Goal: Task Accomplishment & Management: Use online tool/utility

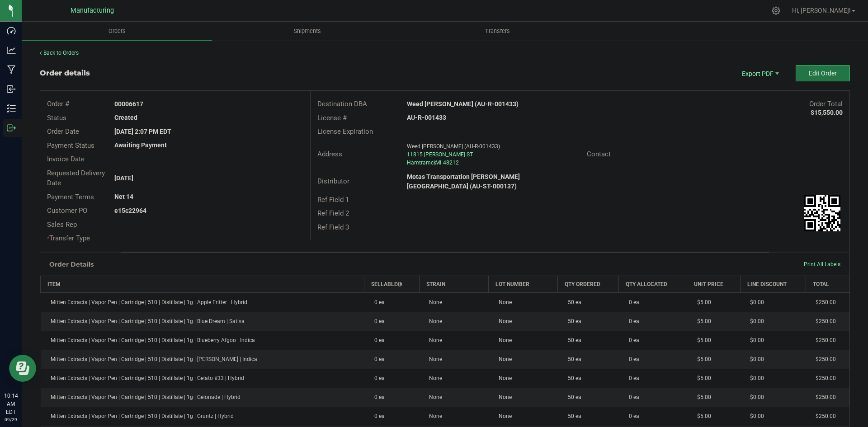
click at [813, 78] on button "Edit Order" at bounding box center [822, 73] width 54 height 16
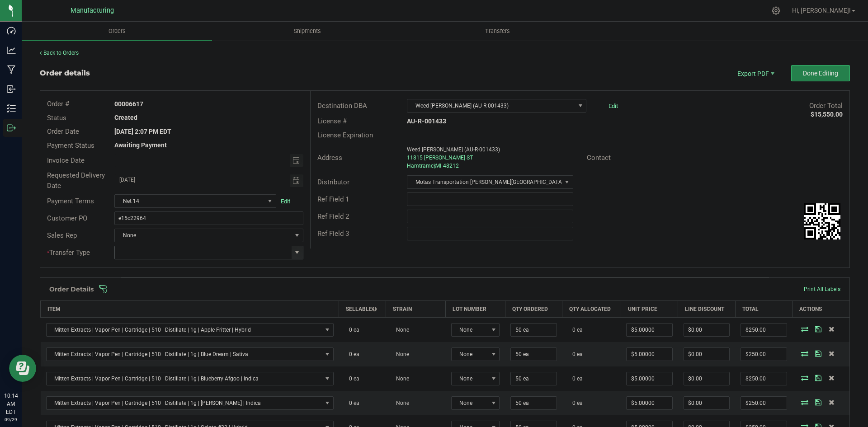
click at [295, 253] on span at bounding box center [296, 252] width 7 height 7
click at [159, 324] on li "Wholesale Transfer" at bounding box center [207, 328] width 186 height 15
type input "Wholesale Transfer"
click at [355, 253] on div "Order # 00006617 Status Created Order Date Sep 26, 2025 2:07 PM EDT Payment Sta…" at bounding box center [444, 179] width 809 height 177
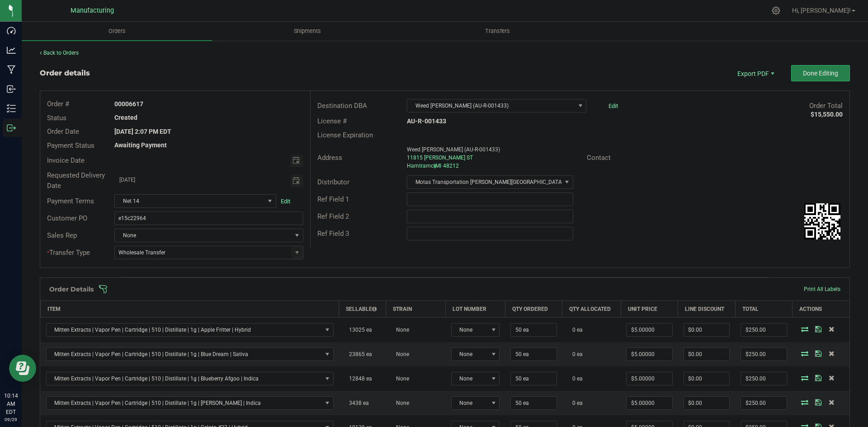
click at [336, 290] on span at bounding box center [504, 289] width 810 height 9
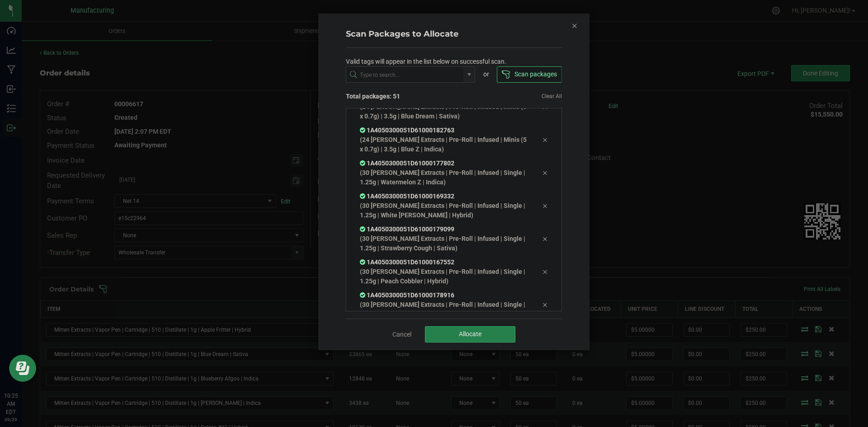
scroll to position [1583, 0]
click at [490, 336] on button "Allocate" at bounding box center [470, 334] width 90 height 16
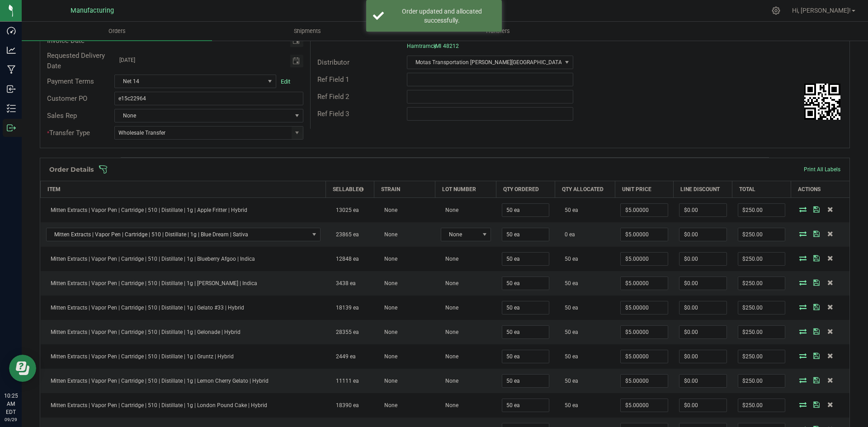
scroll to position [0, 0]
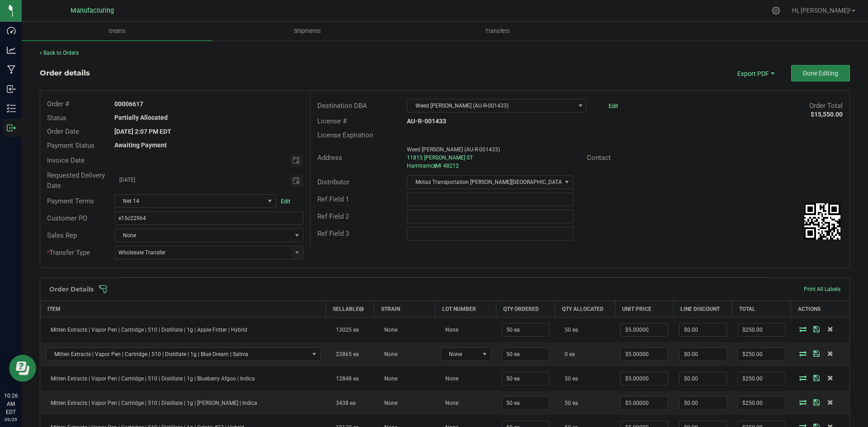
click at [552, 285] on span at bounding box center [504, 289] width 810 height 9
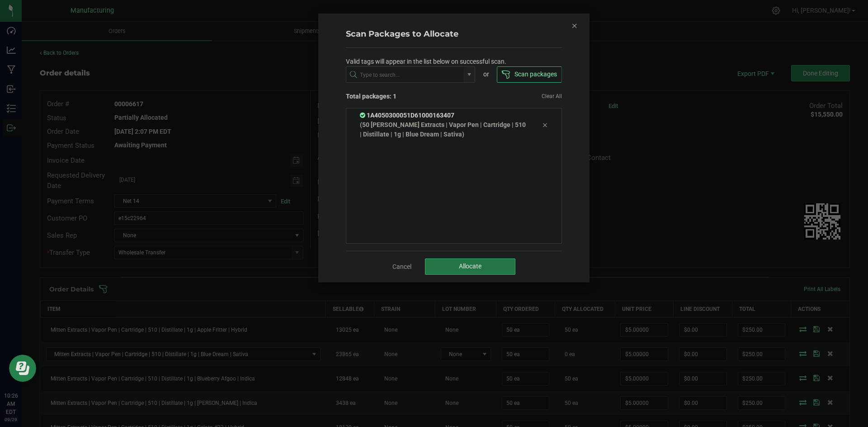
click at [478, 263] on span "Allocate" at bounding box center [470, 266] width 23 height 7
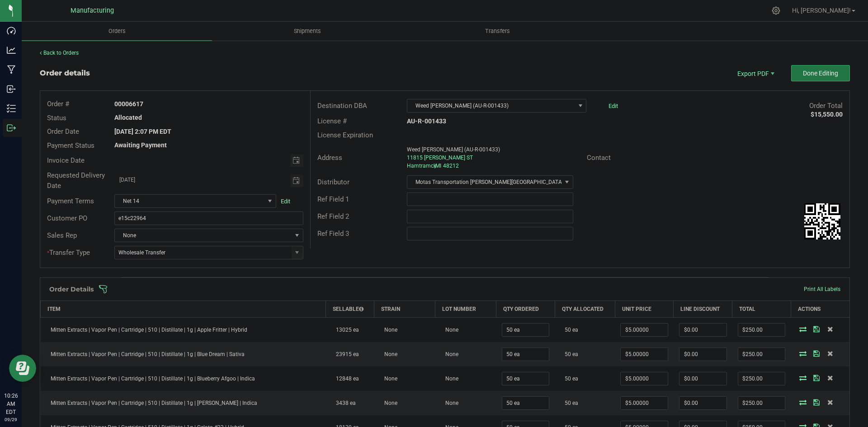
click at [828, 72] on span "Done Editing" at bounding box center [820, 73] width 35 height 7
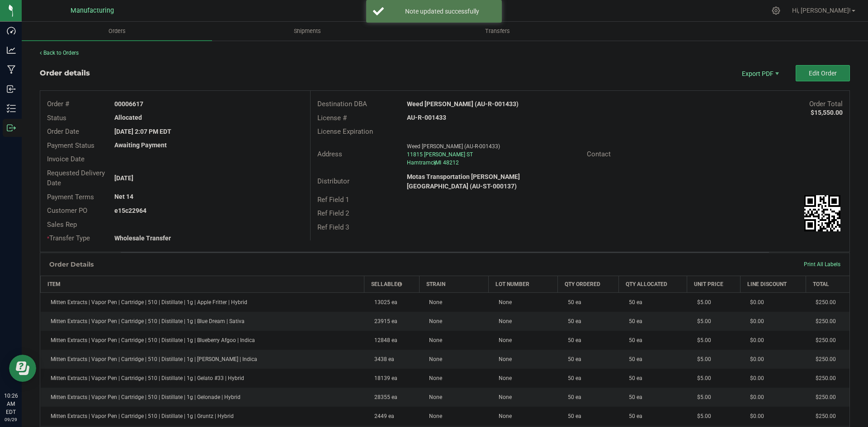
click at [454, 101] on strong "Weed Mart Hamtramck (AU-R-001433)" at bounding box center [463, 103] width 112 height 7
copy strong "Weed Mart Hamtramck (AU-R-001433)"
click at [437, 119] on strong "AU-R-001433" at bounding box center [426, 117] width 39 height 7
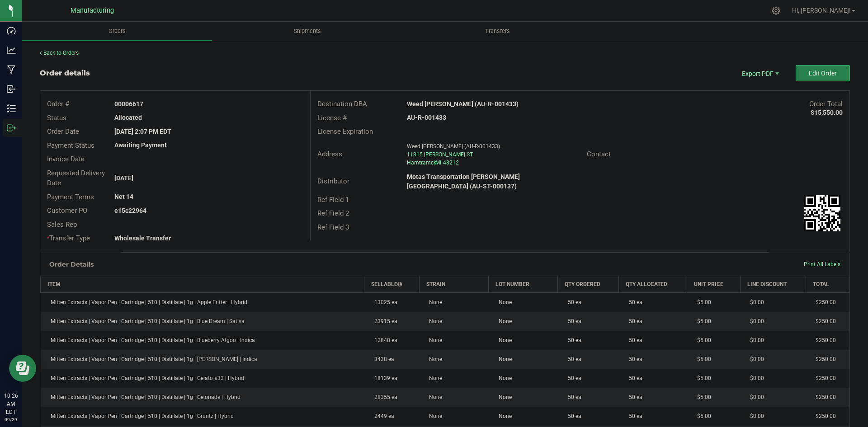
click at [437, 119] on strong "AU-R-001433" at bounding box center [426, 117] width 39 height 7
copy strong "AU-R-001433"
drag, startPoint x: 128, startPoint y: 100, endPoint x: 204, endPoint y: 100, distance: 75.9
click at [202, 100] on div "00006617" at bounding box center [209, 103] width 202 height 9
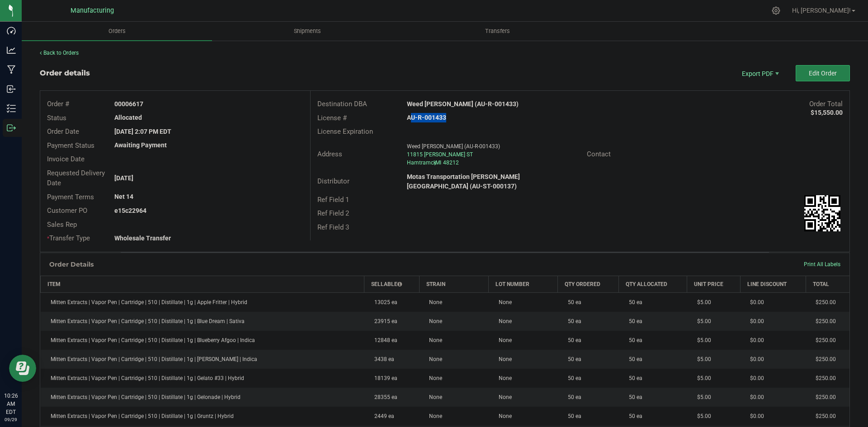
copy strong "6617"
drag, startPoint x: 129, startPoint y: 211, endPoint x: 182, endPoint y: 213, distance: 52.5
click at [168, 211] on div "e15c22964" at bounding box center [209, 210] width 202 height 9
copy strong "22964"
click at [753, 86] on span "Packing List PDF" at bounding box center [754, 88] width 56 height 13
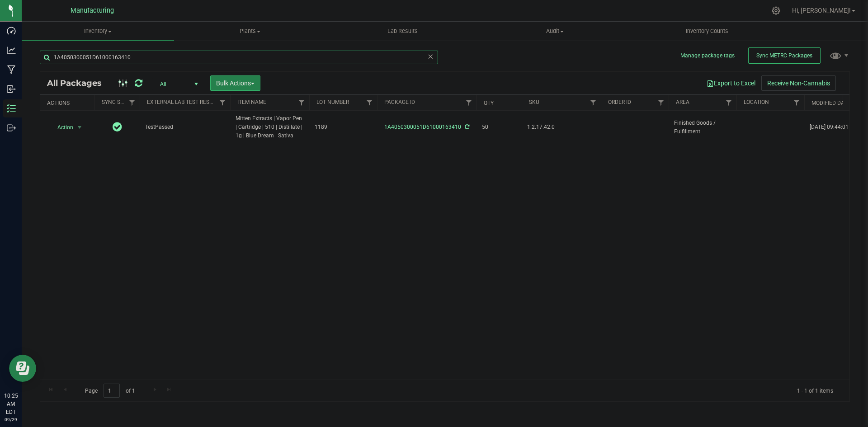
click at [148, 54] on input "1A4050300051D61000163410" at bounding box center [239, 58] width 398 height 14
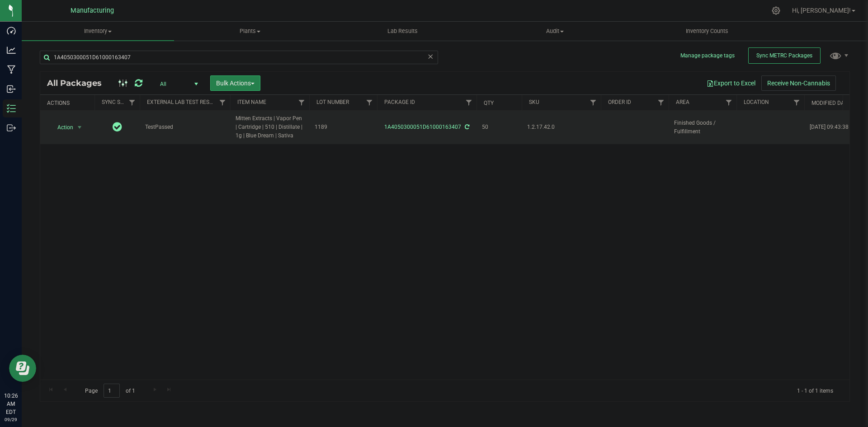
click at [465, 127] on icon at bounding box center [467, 126] width 5 height 5
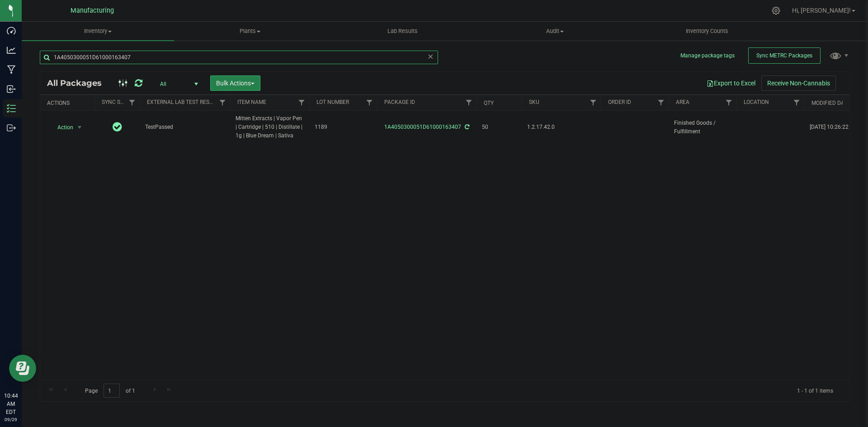
click at [161, 53] on input "1A4050300051D61000163407" at bounding box center [239, 58] width 398 height 14
click at [160, 53] on input "1A4050300051D61000163407" at bounding box center [239, 58] width 398 height 14
type input "1A4050300051D61000104906"
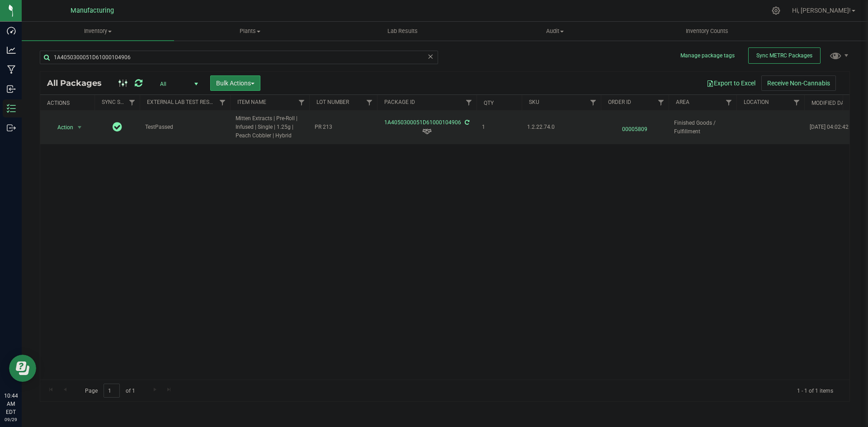
click at [640, 128] on span "00005809" at bounding box center [634, 127] width 57 height 13
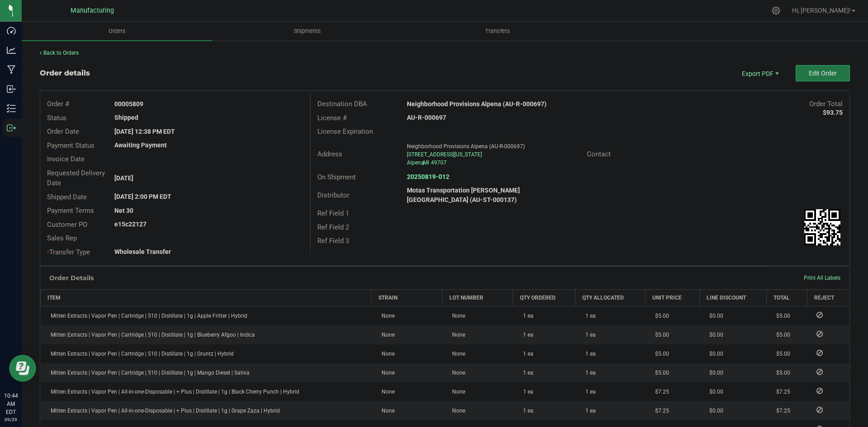
click at [799, 79] on button "Edit Order" at bounding box center [822, 73] width 54 height 16
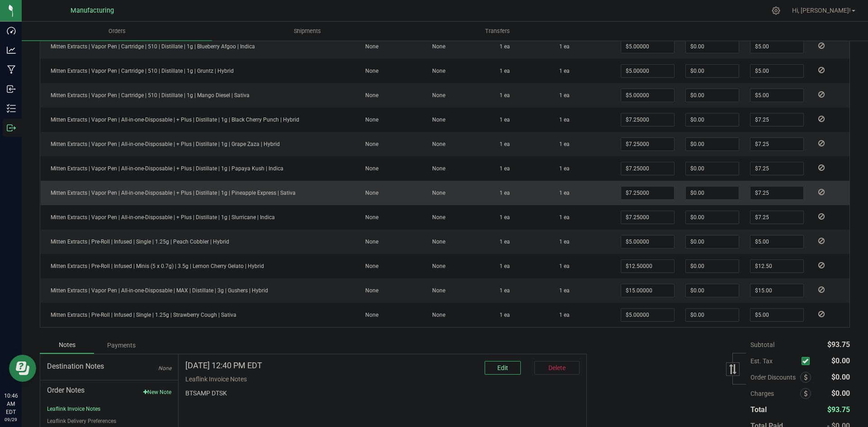
scroll to position [316, 0]
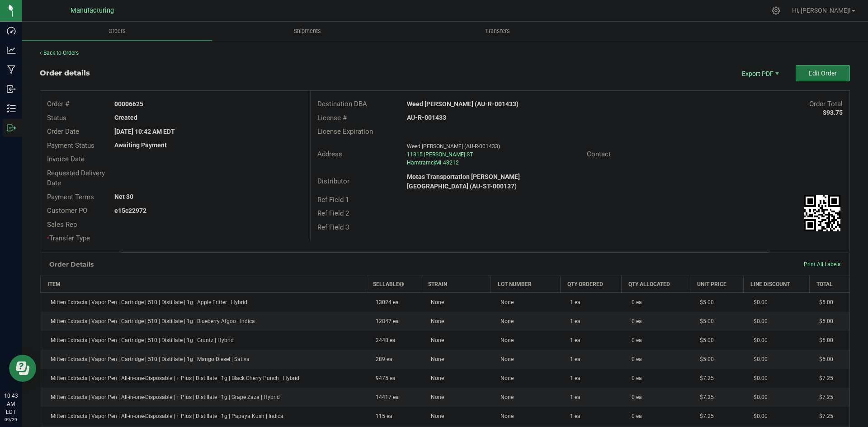
click at [799, 77] on button "Edit Order" at bounding box center [822, 73] width 54 height 16
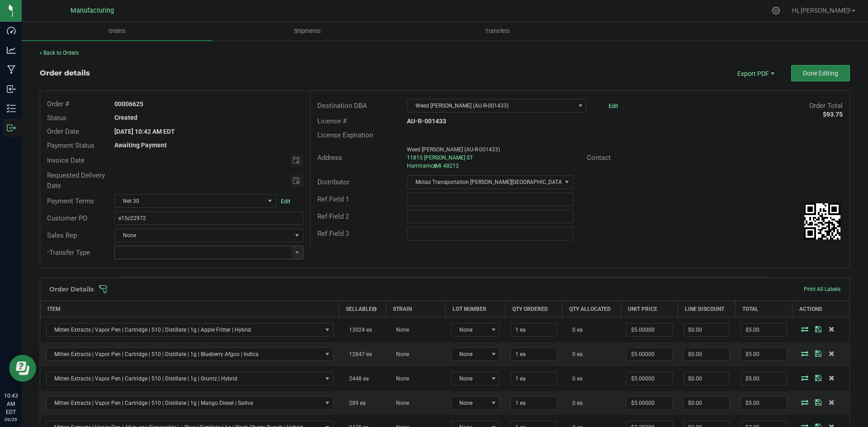
click at [296, 248] on span at bounding box center [296, 252] width 11 height 13
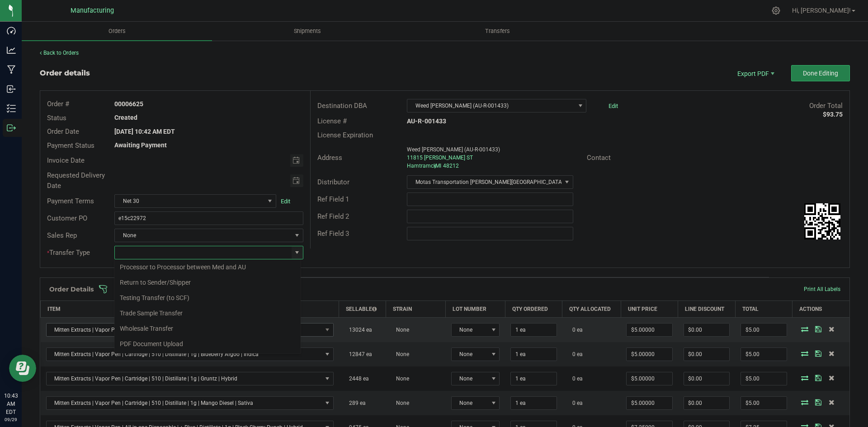
click at [154, 327] on li "Wholesale Transfer" at bounding box center [207, 328] width 186 height 15
type input "Wholesale Transfer"
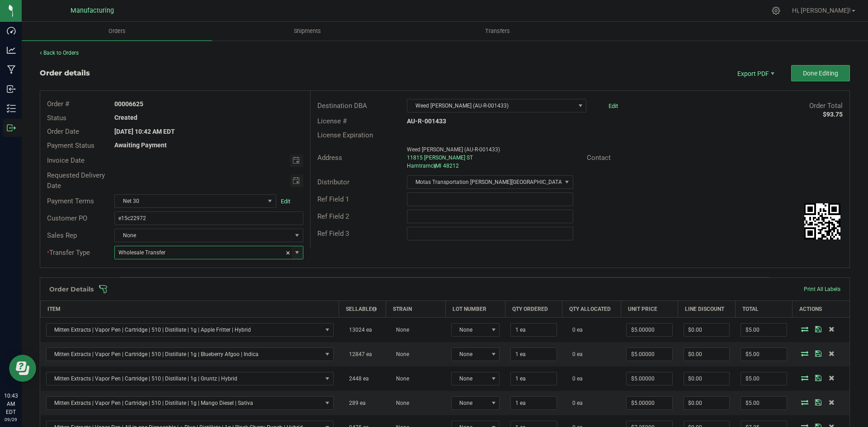
click at [386, 240] on div "Ref Field 3" at bounding box center [579, 233] width 539 height 17
click at [352, 291] on span at bounding box center [504, 289] width 810 height 9
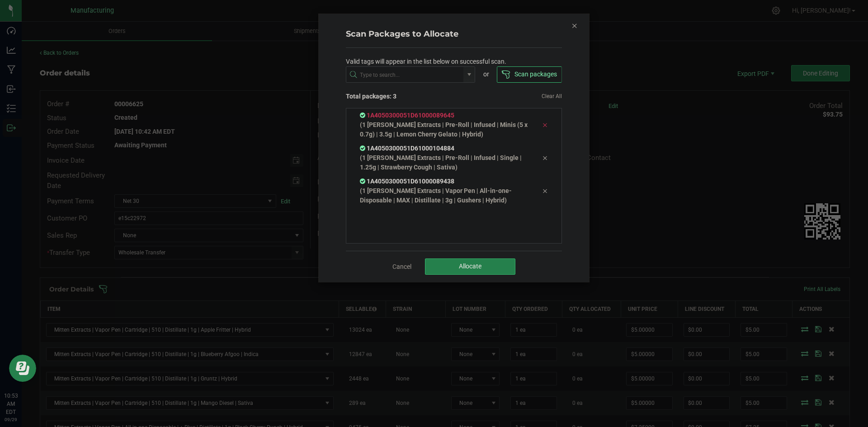
click at [542, 124] on icon at bounding box center [544, 125] width 5 height 7
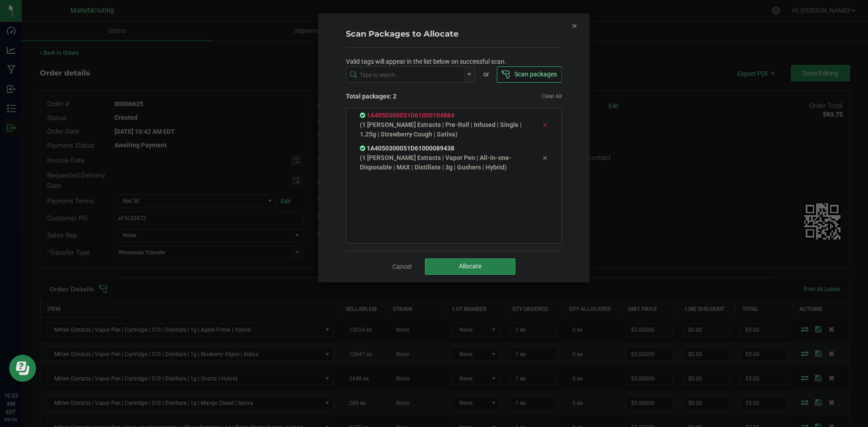
click at [542, 127] on icon at bounding box center [544, 125] width 5 height 7
drag, startPoint x: 538, startPoint y: 127, endPoint x: 540, endPoint y: 131, distance: 5.3
click at [542, 127] on icon at bounding box center [544, 125] width 5 height 7
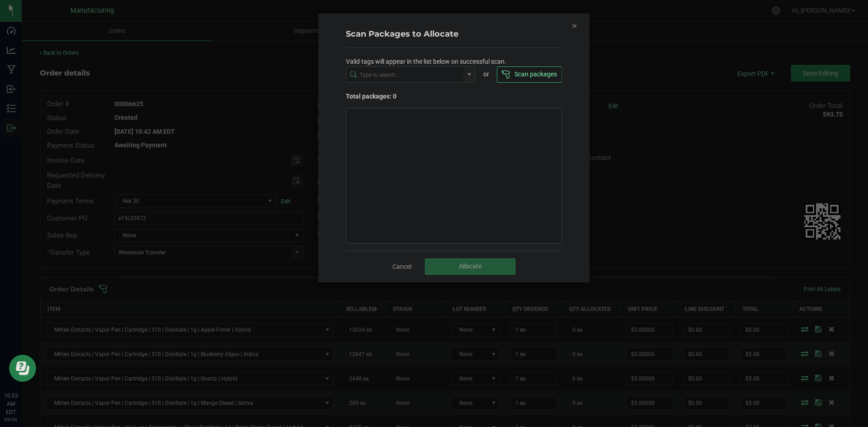
click at [571, 30] on icon "Close" at bounding box center [574, 25] width 6 height 11
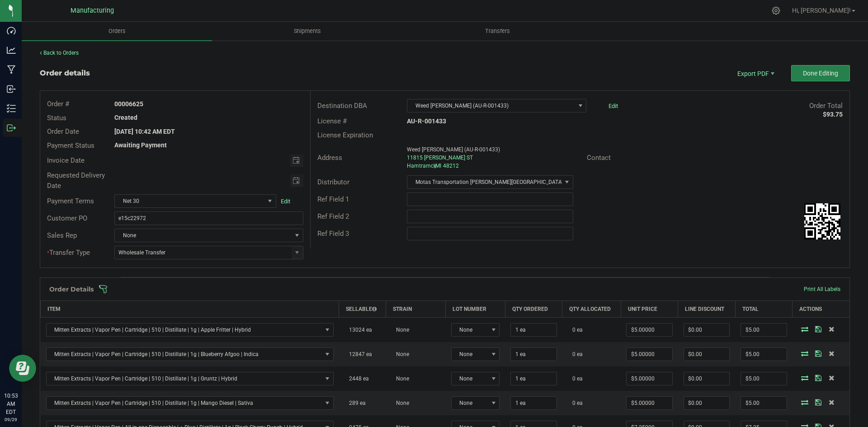
drag, startPoint x: 527, startPoint y: 284, endPoint x: 531, endPoint y: 285, distance: 4.6
click at [527, 284] on div "Order Details Print All Labels" at bounding box center [444, 289] width 809 height 23
click at [534, 288] on span at bounding box center [504, 289] width 810 height 9
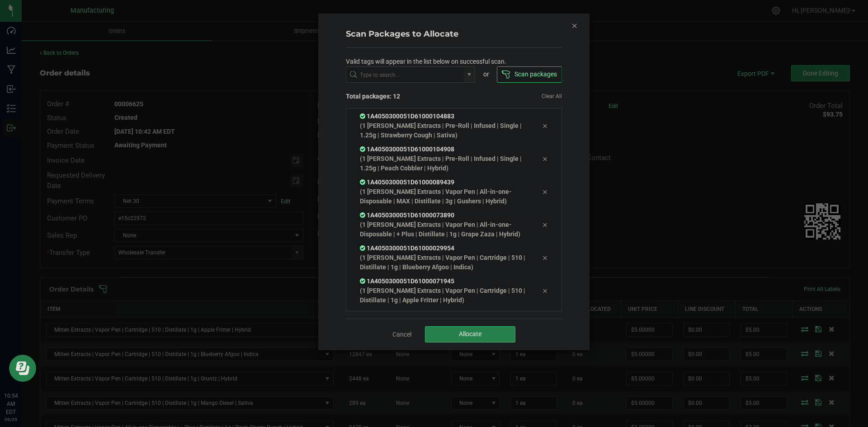
scroll to position [216, 0]
click at [478, 332] on span "Allocate" at bounding box center [470, 333] width 23 height 7
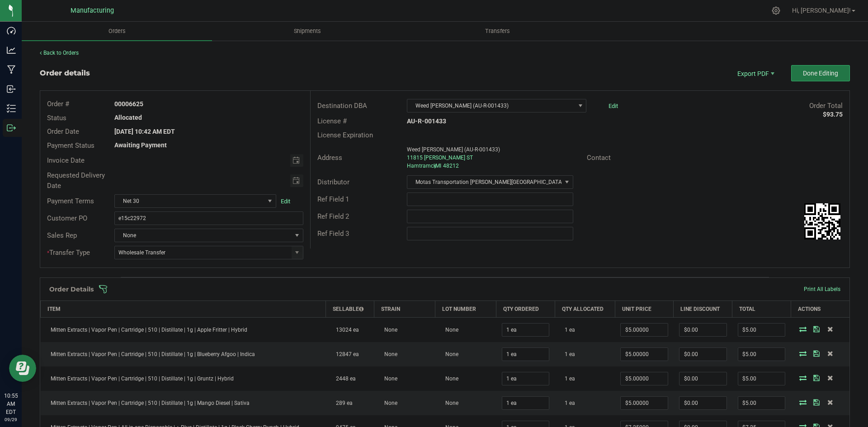
click at [802, 67] on button "Done Editing" at bounding box center [820, 73] width 59 height 16
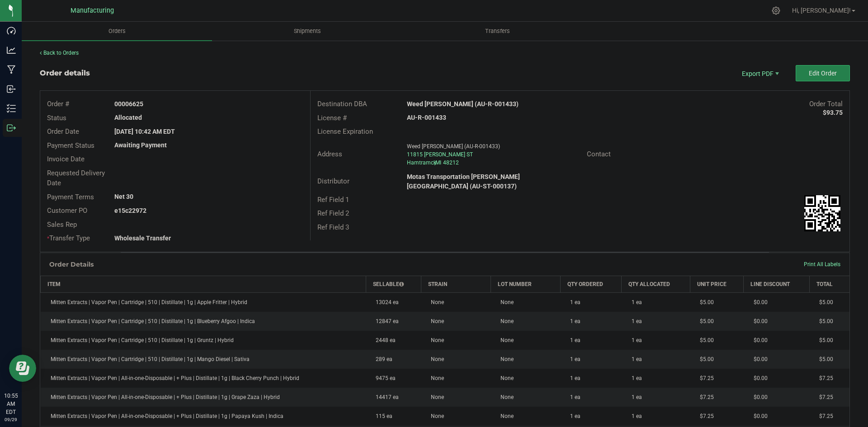
drag, startPoint x: 128, startPoint y: 102, endPoint x: 289, endPoint y: 105, distance: 160.9
click at [257, 103] on div "00006625" at bounding box center [209, 103] width 202 height 9
copy strong "6625"
drag, startPoint x: 129, startPoint y: 210, endPoint x: 259, endPoint y: 213, distance: 129.7
click at [191, 211] on div "e15c22972" at bounding box center [209, 210] width 202 height 9
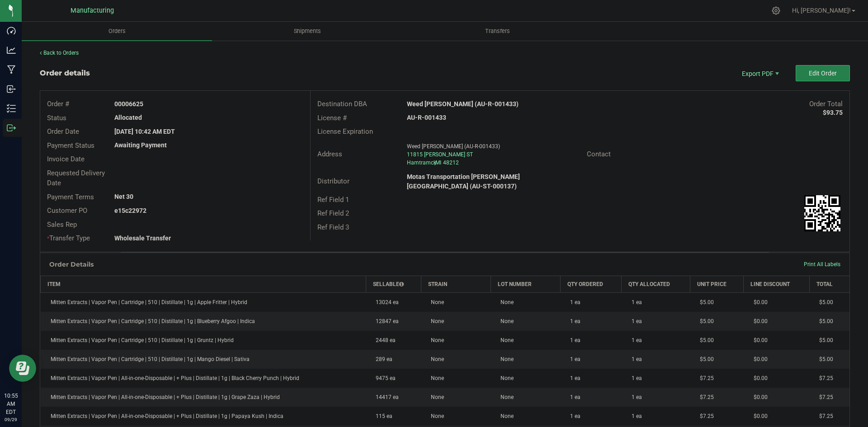
copy strong "22972"
click at [754, 89] on span "Packing List PDF" at bounding box center [754, 88] width 56 height 13
click at [818, 73] on span "Edit Order" at bounding box center [822, 73] width 28 height 7
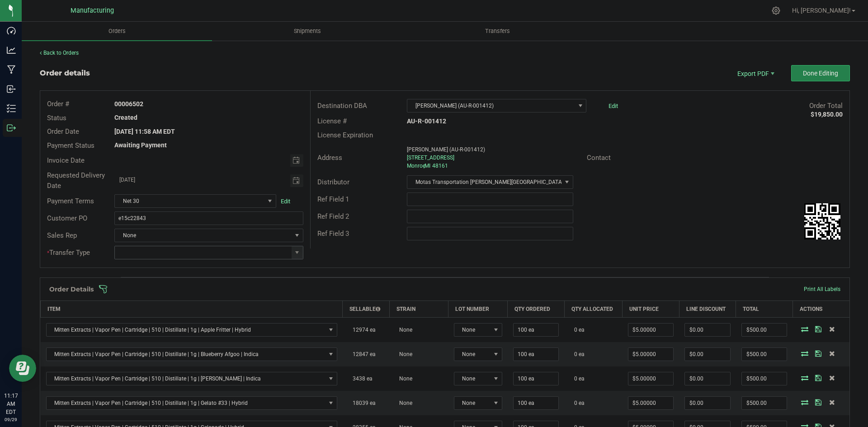
drag, startPoint x: 297, startPoint y: 246, endPoint x: 281, endPoint y: 256, distance: 19.5
click at [297, 247] on span at bounding box center [296, 252] width 11 height 13
click at [162, 329] on li "Wholesale Transfer" at bounding box center [207, 328] width 186 height 15
type input "Wholesale Transfer"
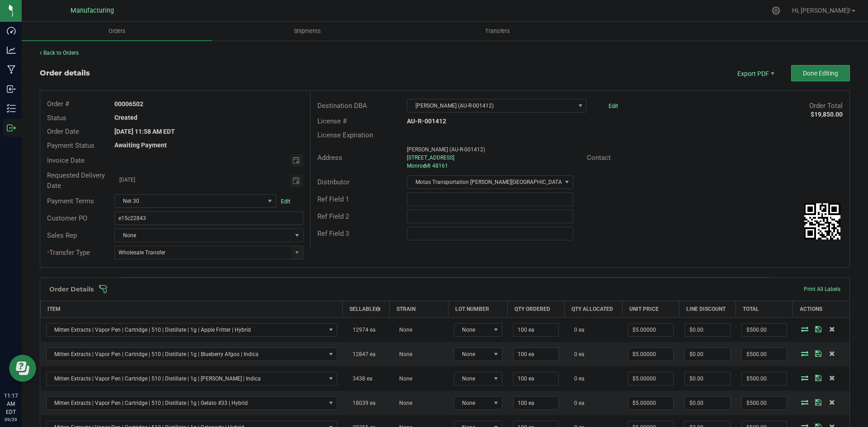
click at [362, 246] on div "Destination DBA Dacut Monroe (AU-R-001412) Edit Order Total $19,850.00 License …" at bounding box center [579, 170] width 539 height 158
click at [331, 287] on span at bounding box center [504, 289] width 810 height 9
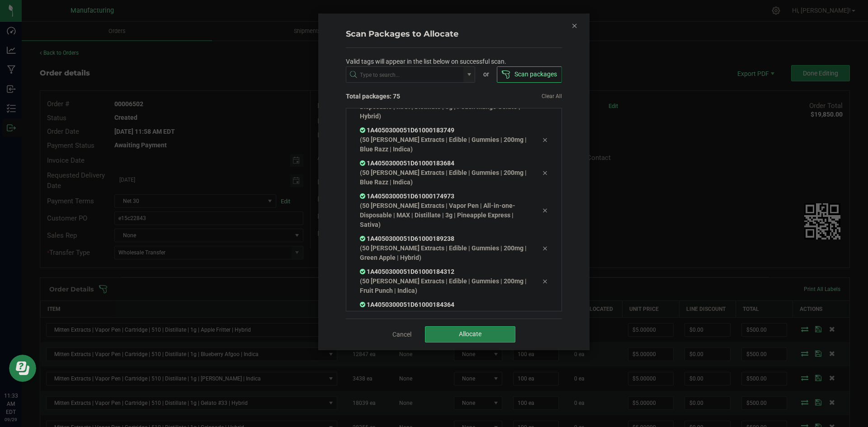
scroll to position [2332, 0]
click at [465, 320] on div "Cancel Allocate" at bounding box center [454, 334] width 216 height 31
click at [466, 327] on button "Allocate" at bounding box center [470, 334] width 90 height 16
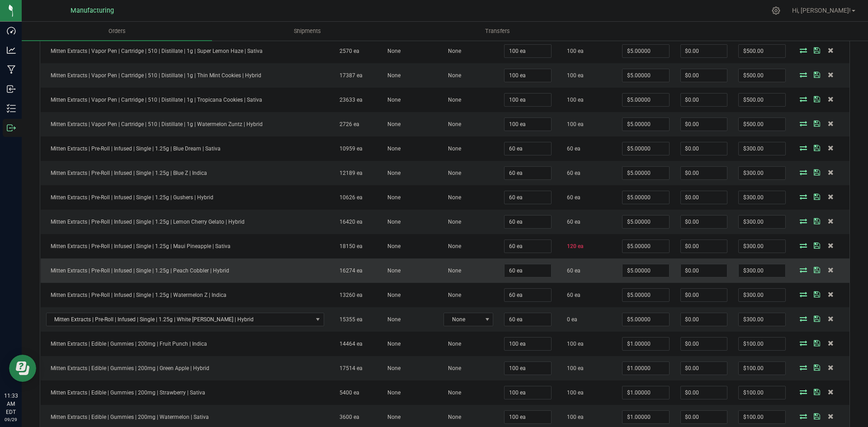
scroll to position [587, 0]
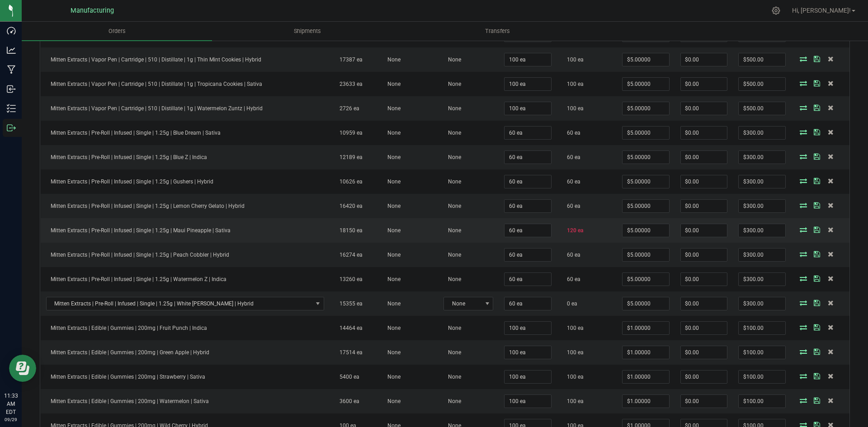
click at [799, 230] on icon at bounding box center [802, 229] width 7 height 5
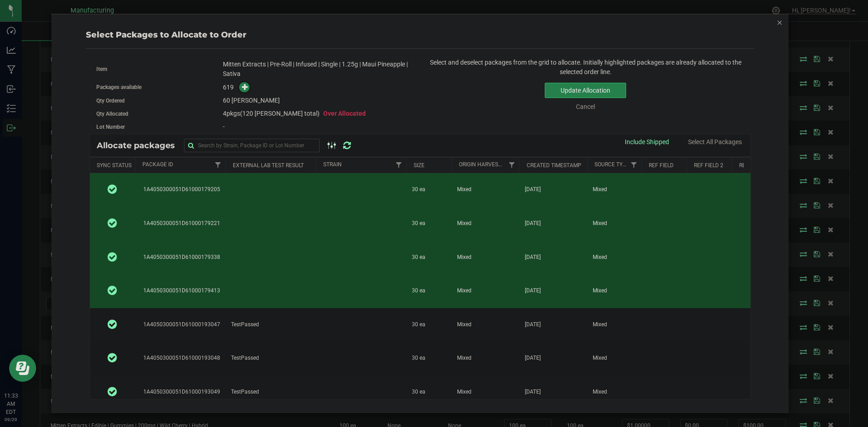
click at [272, 296] on td at bounding box center [270, 291] width 90 height 34
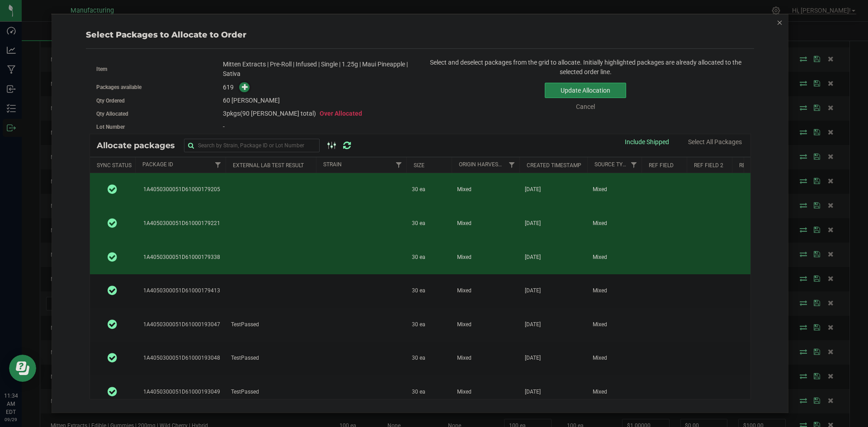
click at [224, 250] on td "1A4050300051D61000179338" at bounding box center [180, 257] width 90 height 34
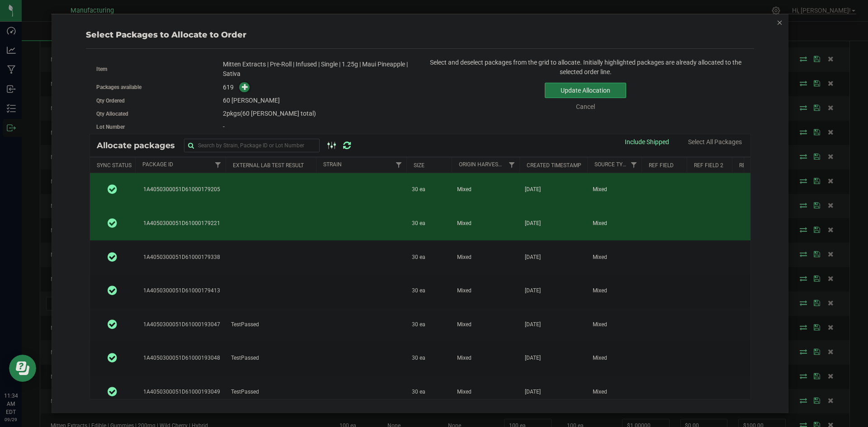
click at [583, 95] on button "Update Allocation" at bounding box center [585, 90] width 81 height 15
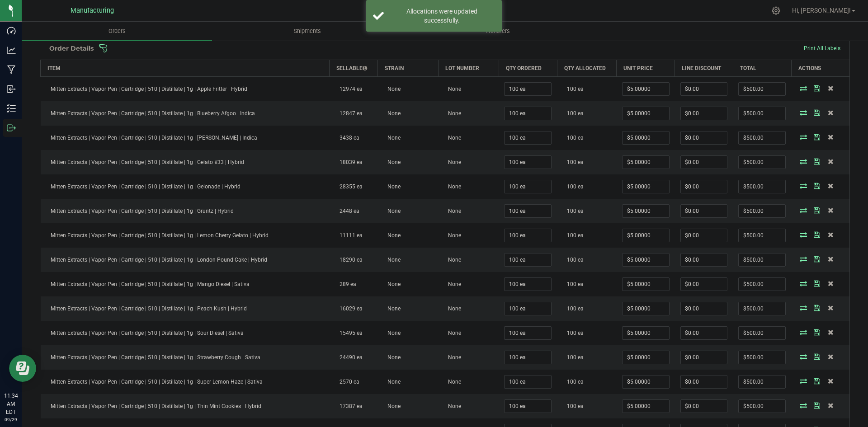
scroll to position [136, 0]
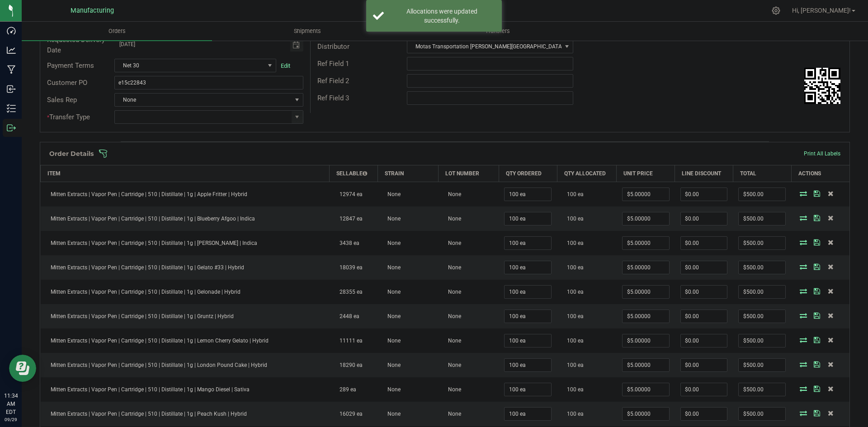
click at [541, 154] on span at bounding box center [504, 153] width 810 height 9
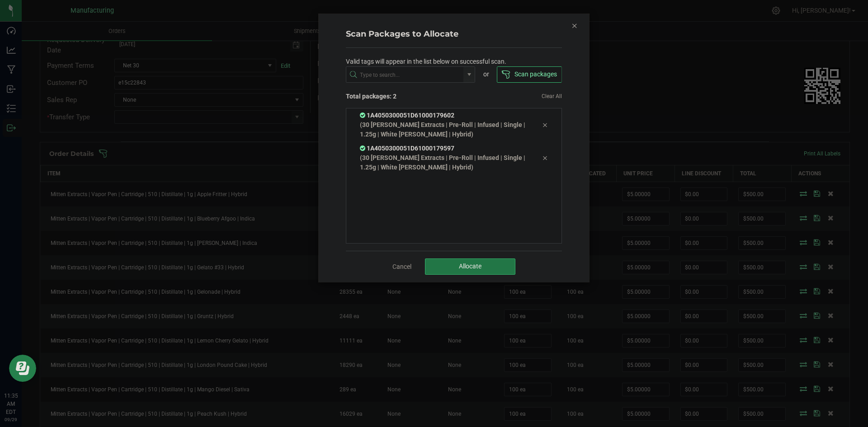
click at [491, 269] on button "Allocate" at bounding box center [470, 266] width 90 height 16
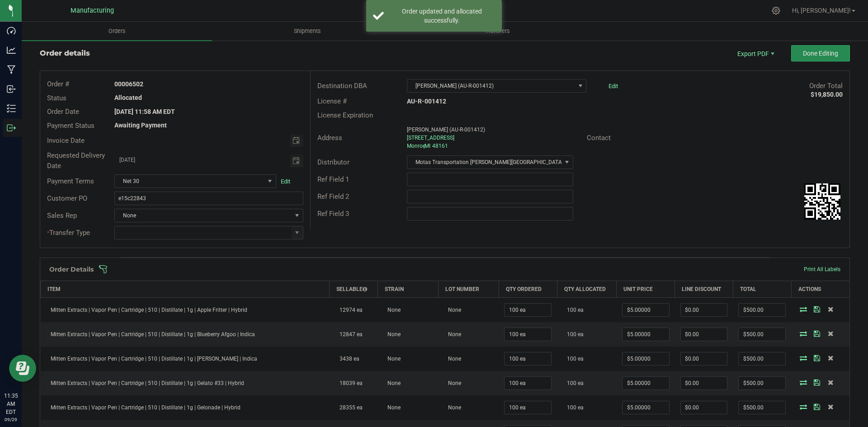
scroll to position [0, 0]
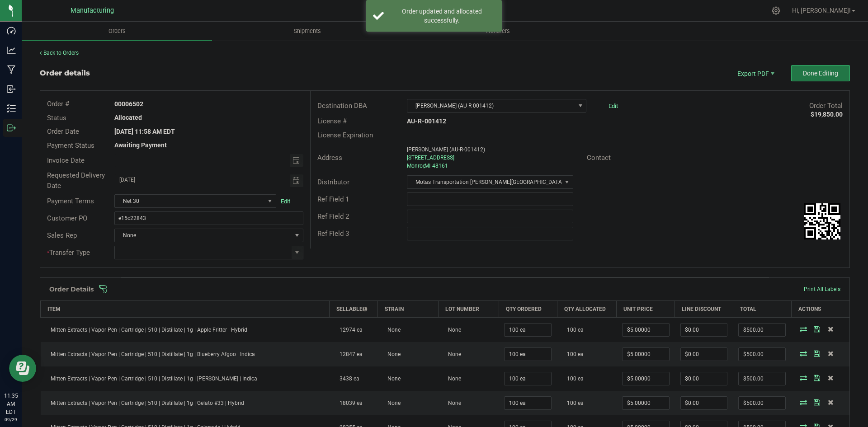
click at [803, 74] on span "Done Editing" at bounding box center [820, 73] width 35 height 7
click at [291, 254] on span at bounding box center [296, 252] width 11 height 13
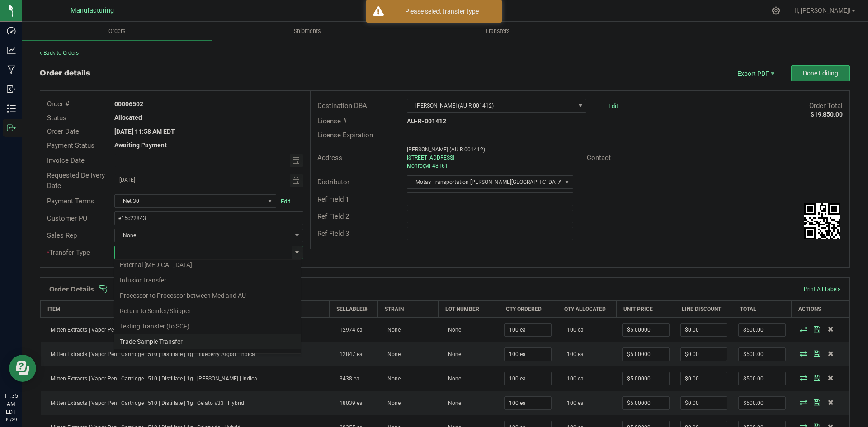
scroll to position [63, 0]
click at [155, 325] on li "Wholesale Transfer" at bounding box center [207, 328] width 186 height 15
type input "Wholesale Transfer"
click at [360, 262] on div "Order # 00006502 Status Allocated Order Date Sep 23, 2025 11:58 AM EDT Payment …" at bounding box center [444, 179] width 809 height 177
click at [805, 76] on span "Done Editing" at bounding box center [820, 73] width 35 height 7
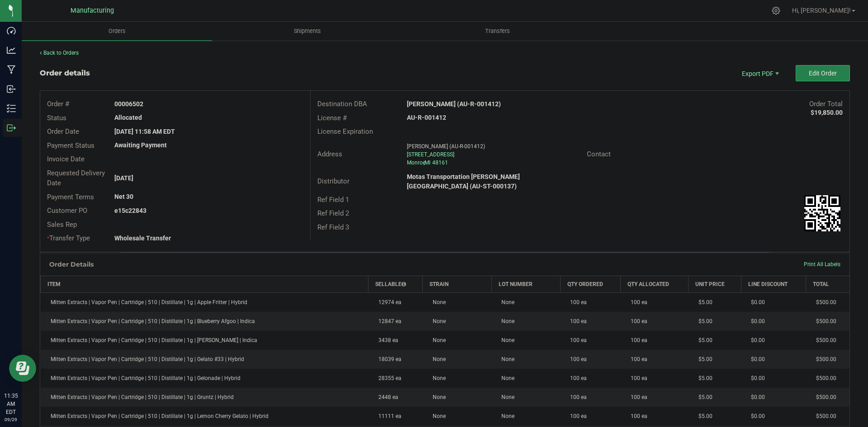
click at [437, 106] on strong "Dacut Monroe (AU-R-001412)" at bounding box center [454, 103] width 94 height 7
copy strong "Dacut Monroe (AU-R-001412)"
click at [438, 116] on strong "AU-R-001412" at bounding box center [426, 117] width 39 height 7
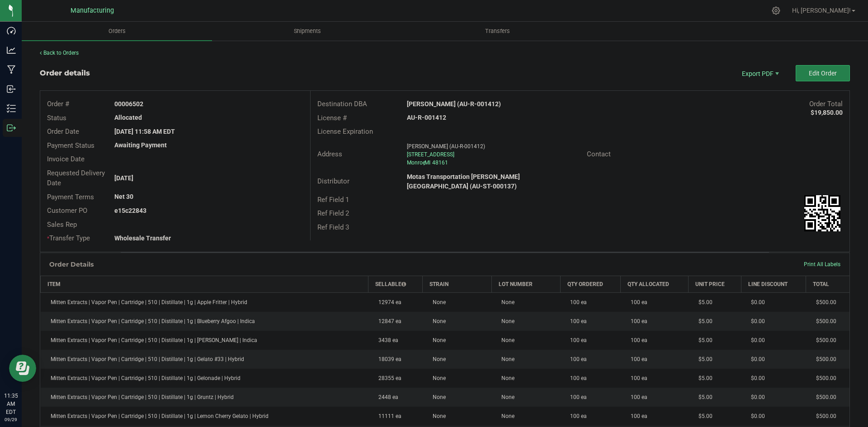
click at [438, 116] on strong "AU-R-001412" at bounding box center [426, 117] width 39 height 7
copy strong "AU-R-001412"
drag, startPoint x: 129, startPoint y: 104, endPoint x: 209, endPoint y: 103, distance: 80.4
click at [193, 103] on div "00006502" at bounding box center [209, 103] width 202 height 9
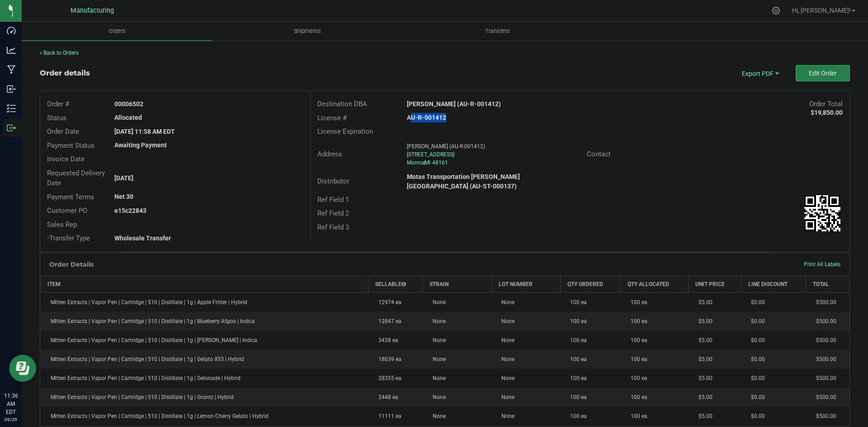
copy strong "6502"
drag, startPoint x: 127, startPoint y: 211, endPoint x: 275, endPoint y: 209, distance: 147.3
click at [258, 209] on div "e15c22843" at bounding box center [209, 210] width 202 height 9
copy strong "22843"
click at [755, 86] on span "Packing List PDF" at bounding box center [754, 88] width 56 height 13
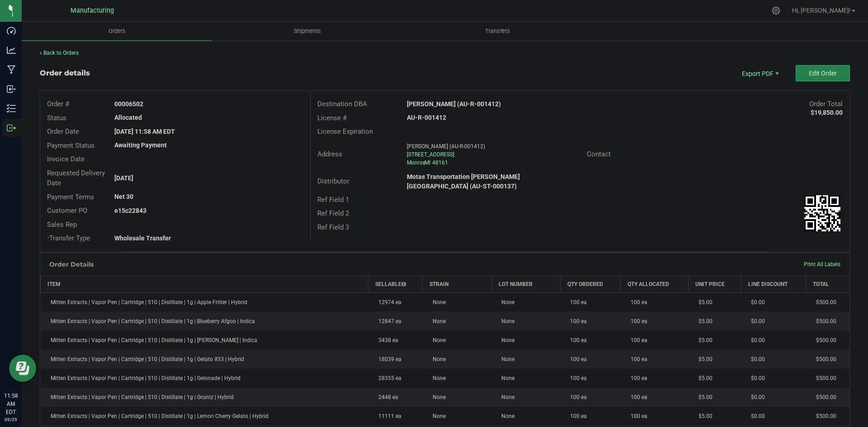
click at [719, 160] on div "Contact" at bounding box center [714, 154] width 269 height 14
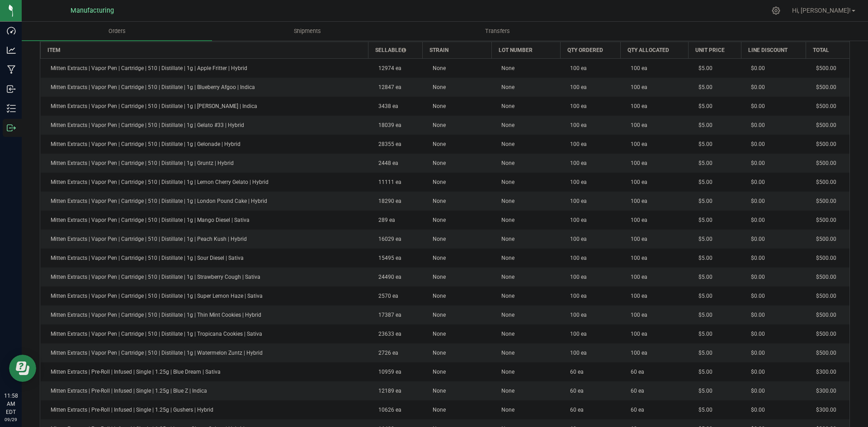
scroll to position [45, 0]
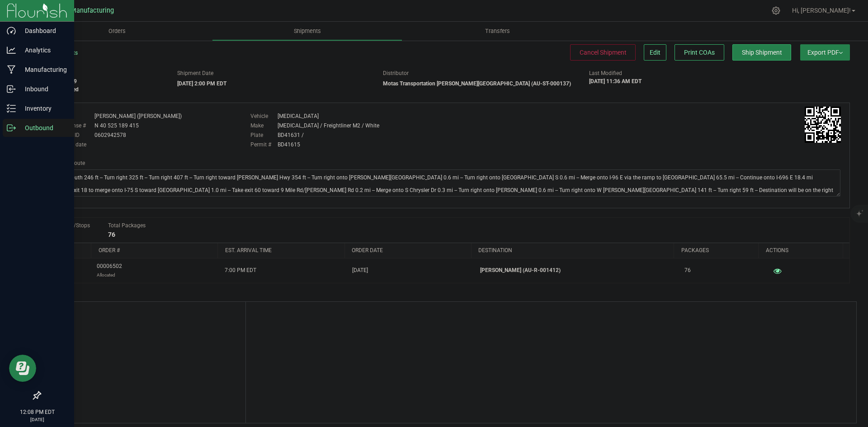
click at [15, 128] on icon at bounding box center [14, 128] width 1 height 1
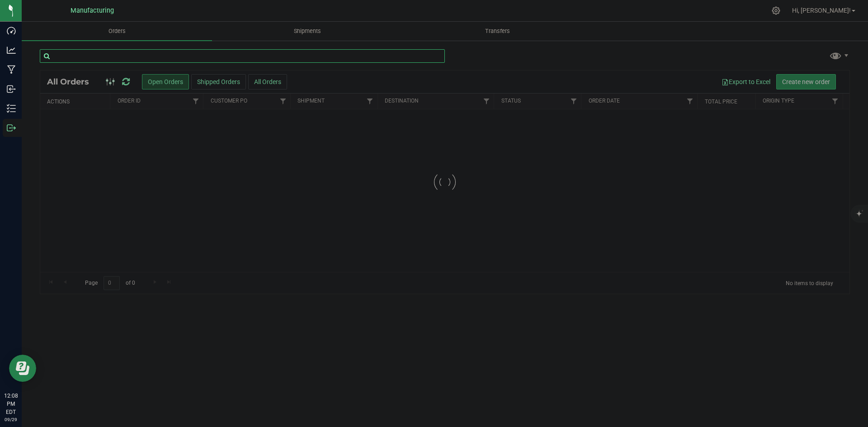
click at [141, 52] on input "text" at bounding box center [242, 56] width 405 height 14
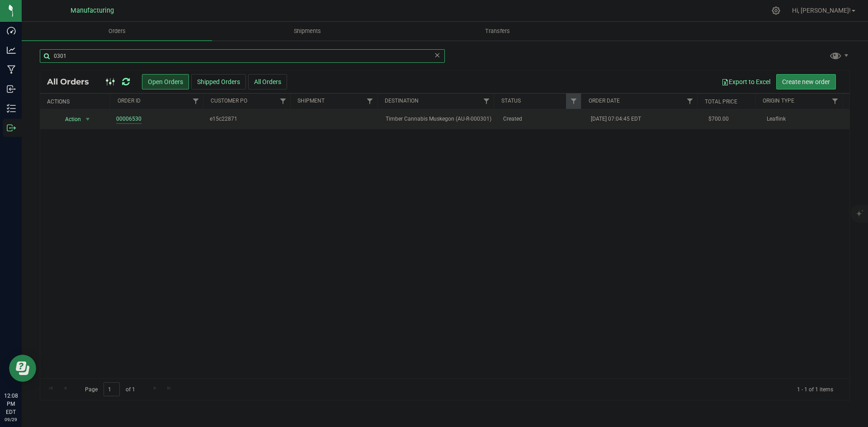
type input "0301"
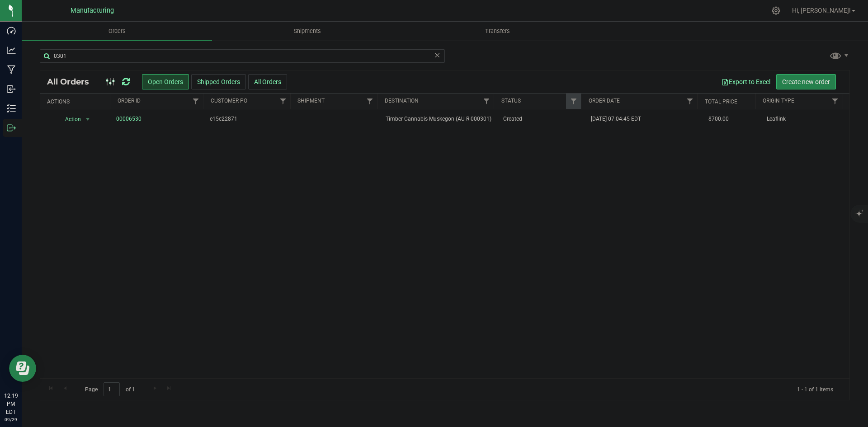
click at [127, 81] on icon at bounding box center [126, 81] width 8 height 9
click at [504, 119] on span "Allocated" at bounding box center [541, 119] width 77 height 9
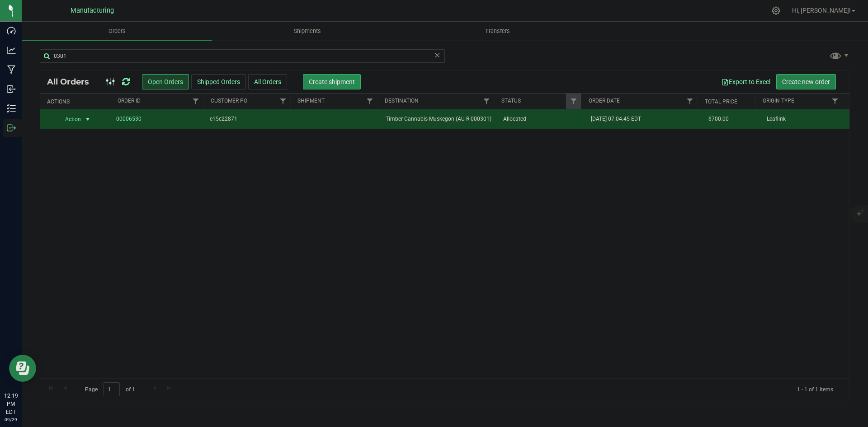
click at [323, 84] on span "Create shipment" at bounding box center [332, 81] width 46 height 7
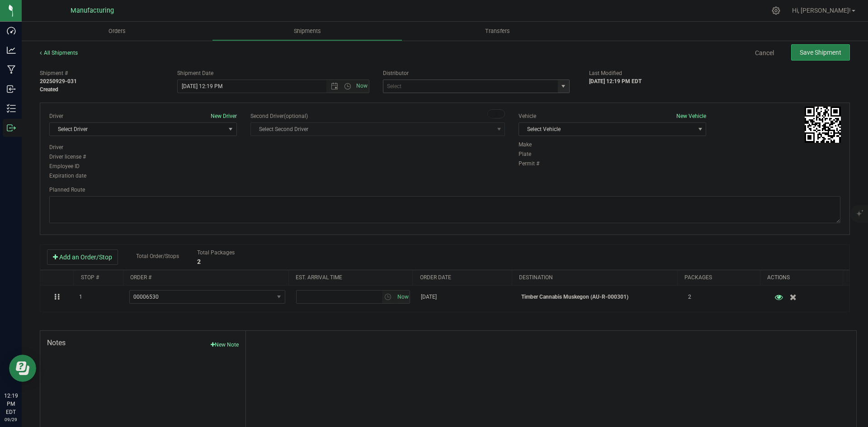
click at [559, 84] on span "select" at bounding box center [562, 86] width 7 height 7
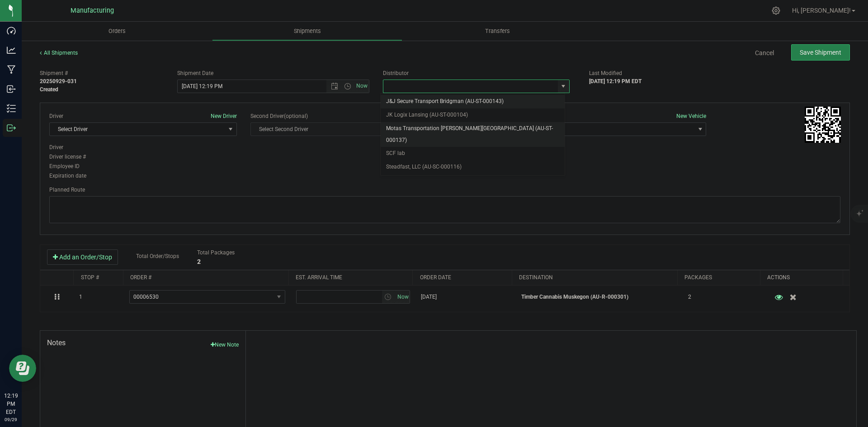
click at [412, 128] on li "Motas Transportation [PERSON_NAME][GEOGRAPHIC_DATA] (AU-ST-000137)" at bounding box center [472, 134] width 184 height 25
type input "Motas Transportation [PERSON_NAME][GEOGRAPHIC_DATA] (AU-ST-000137)"
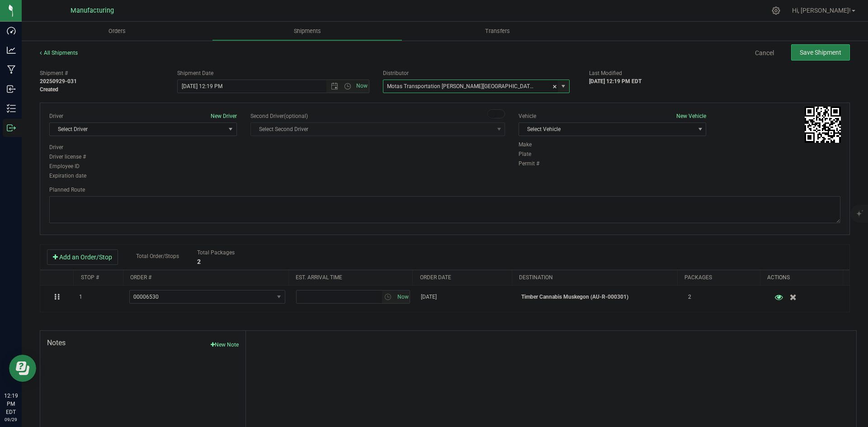
click at [614, 137] on div "Vehicle New Vehicle Select Vehicle Select Vehicle Box 1 International (JJ) T3 V…" at bounding box center [612, 126] width 201 height 28
click at [608, 132] on span "Select Vehicle" at bounding box center [606, 129] width 175 height 13
click at [541, 170] on li "T3" at bounding box center [607, 172] width 185 height 14
click at [190, 132] on span "Select Driver" at bounding box center [137, 129] width 175 height 13
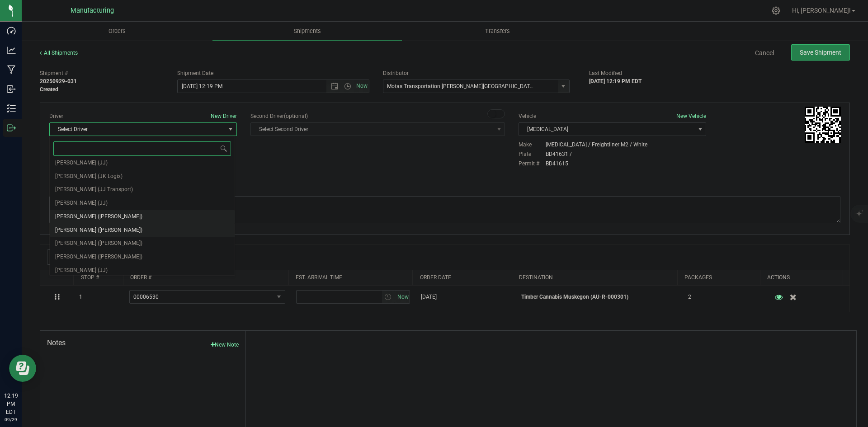
scroll to position [47, 0]
click at [87, 213] on span "Lloyd Neely (Motas)" at bounding box center [98, 214] width 87 height 12
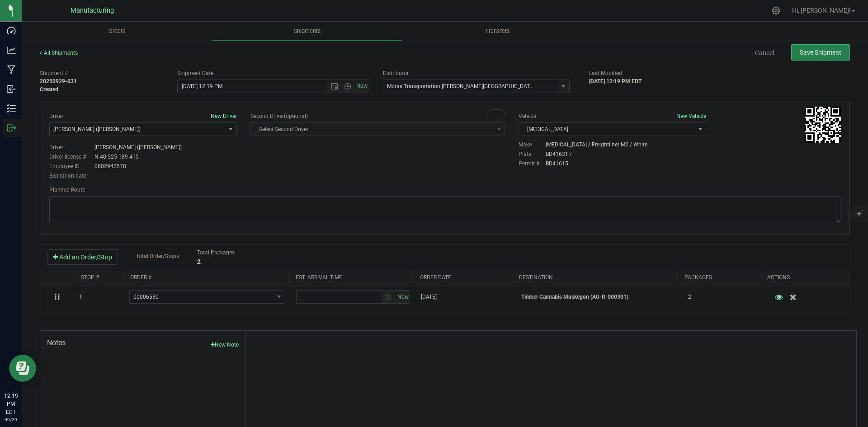
click at [282, 141] on div "Second Driver (optional) Select Second Driver Select Second Driver Perry Black …" at bounding box center [377, 127] width 254 height 31
click at [348, 87] on span "Open the time view" at bounding box center [347, 86] width 7 height 7
drag, startPoint x: 197, startPoint y: 151, endPoint x: 250, endPoint y: 155, distance: 53.4
click at [199, 151] on li "2:00 PM" at bounding box center [270, 155] width 189 height 12
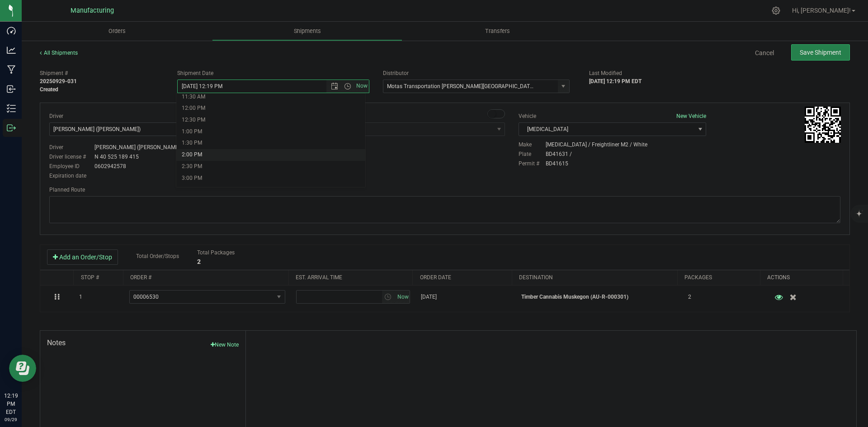
type input "9/29/2025 2:00 PM"
click at [341, 168] on div "Driver New Driver Lloyd Neely (Motas) Select Driver Perry Black (JK Logix) Robe…" at bounding box center [444, 146] width 804 height 69
click at [609, 220] on textarea at bounding box center [444, 209] width 791 height 27
paste textarea "Head south 246 ft -- Turn right 325 ft -- Turn right 407 ft -- Turn right towar…"
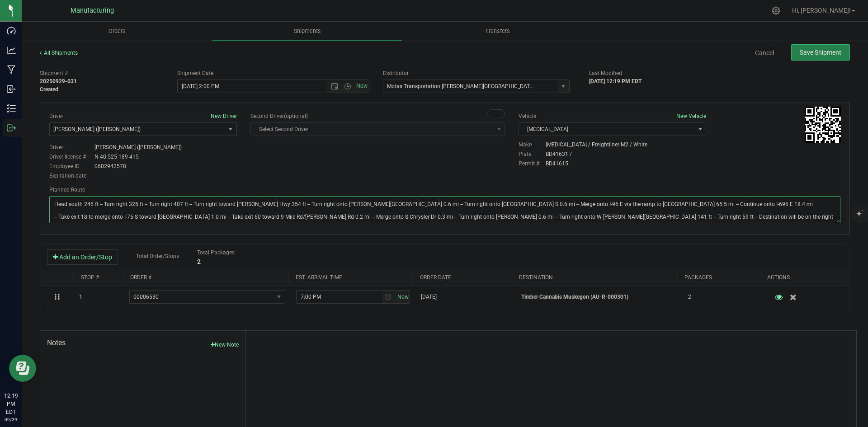
type textarea "Head south 246 ft -- Turn right 325 ft -- Turn right 407 ft -- Turn right towar…"
drag, startPoint x: 607, startPoint y: 159, endPoint x: 660, endPoint y: 157, distance: 52.9
click at [614, 159] on div "Make T3 / Freightliner M2 / White Plate BD41631 / Permit # BD41615" at bounding box center [679, 155] width 335 height 28
click at [821, 59] on button "Save Shipment" at bounding box center [820, 52] width 59 height 16
type input "9/29/2025 6:00 PM"
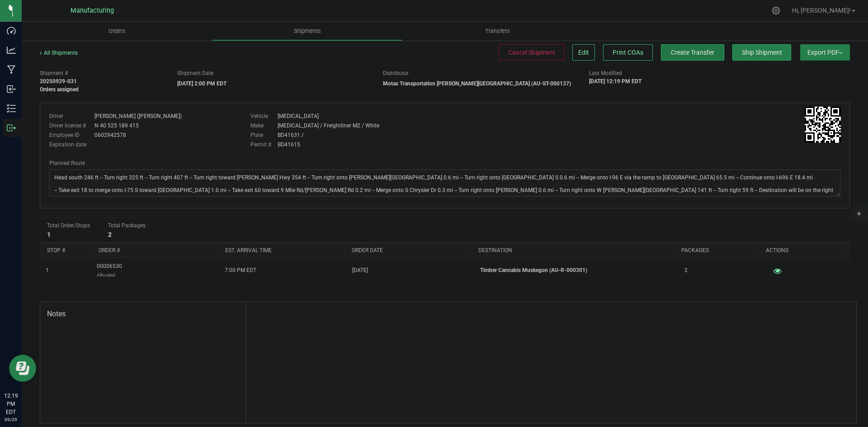
click at [673, 53] on span "Create Transfer" at bounding box center [692, 52] width 43 height 7
click at [701, 52] on span "Create Transfer" at bounding box center [692, 52] width 43 height 7
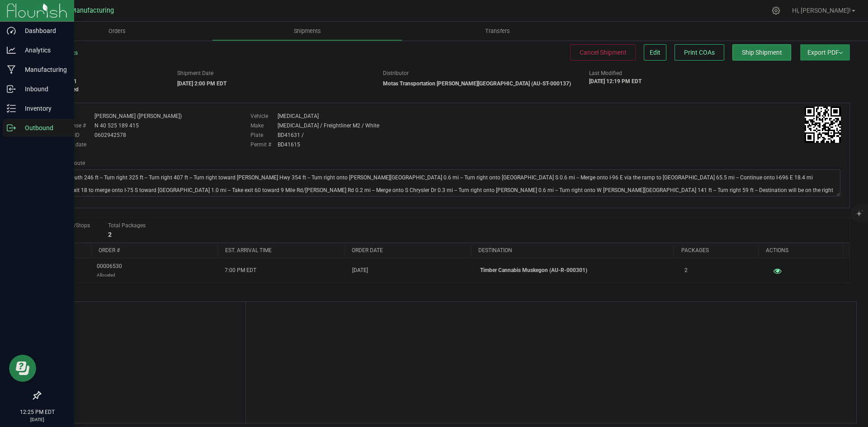
drag, startPoint x: 11, startPoint y: 134, endPoint x: 23, endPoint y: 129, distance: 12.5
click at [12, 134] on div "Outbound" at bounding box center [38, 128] width 71 height 18
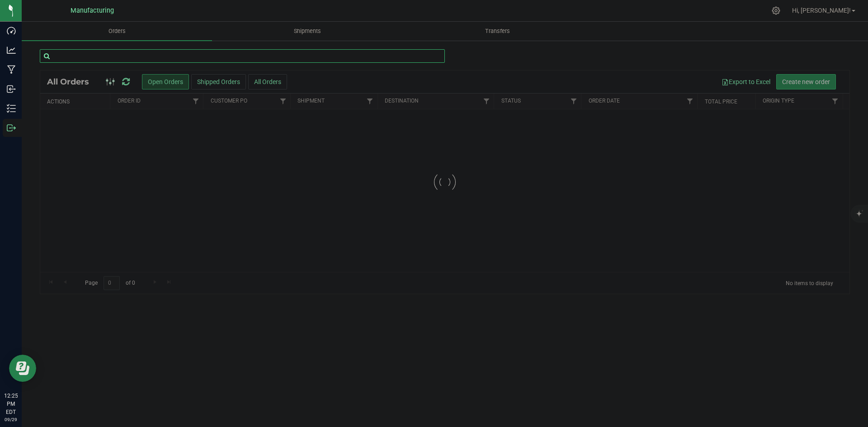
click at [106, 55] on input "text" at bounding box center [242, 56] width 405 height 14
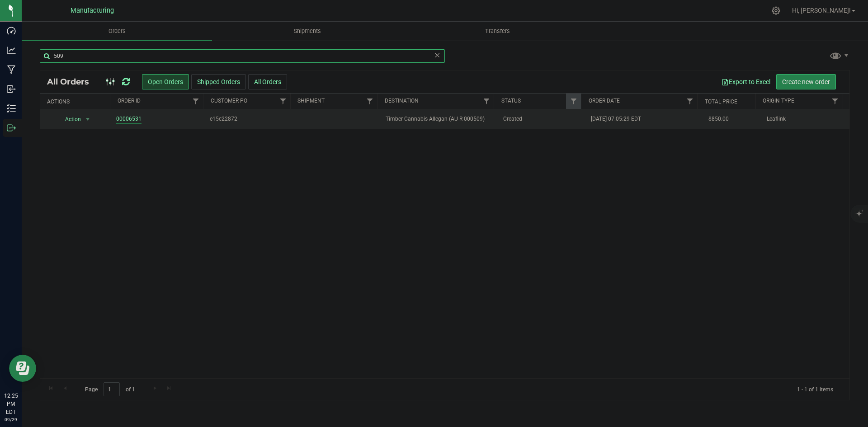
type input "509"
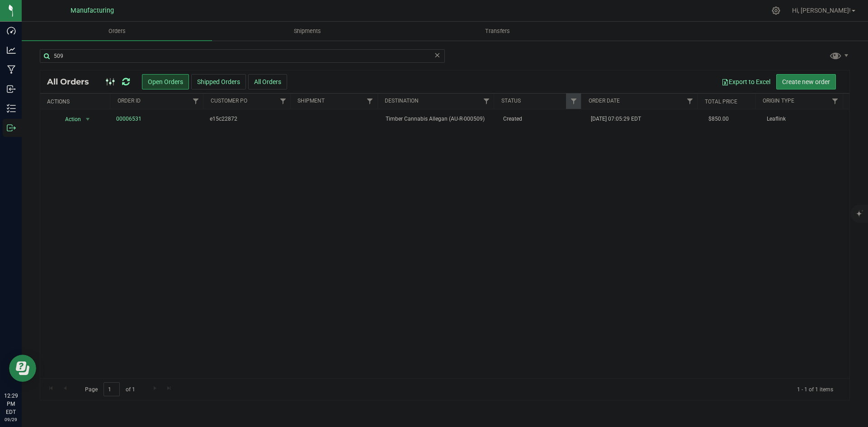
click at [125, 80] on icon at bounding box center [126, 81] width 8 height 9
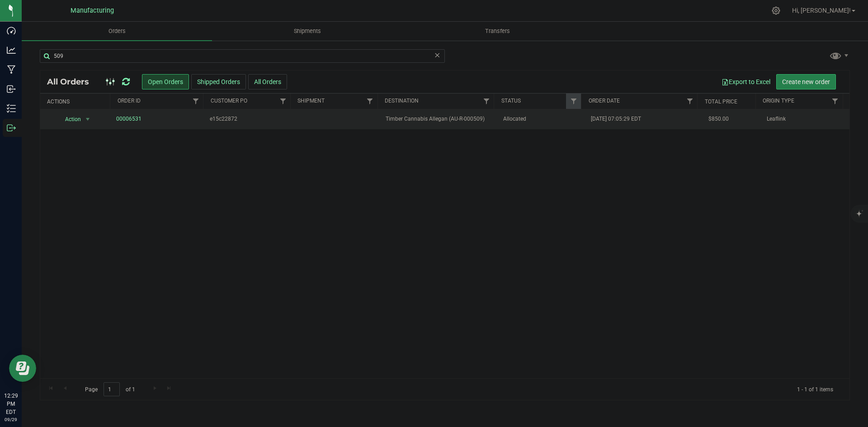
click at [449, 122] on span "Timber Cannabis Allegan (AU-R-000509)" at bounding box center [438, 119] width 106 height 9
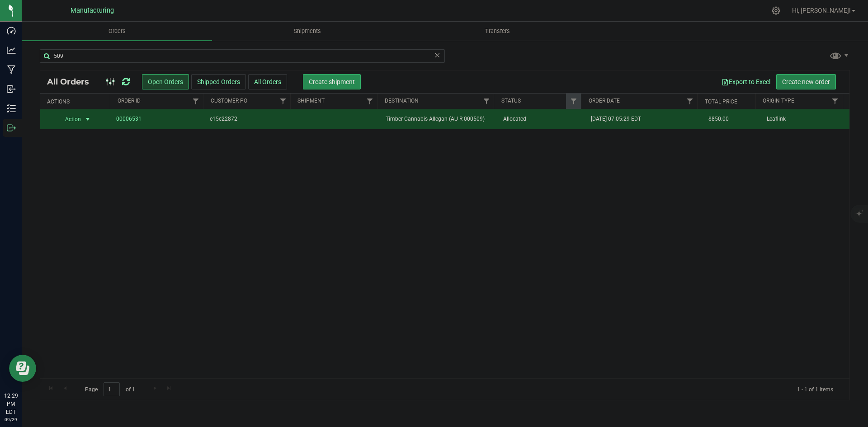
click at [338, 76] on button "Create shipment" at bounding box center [332, 81] width 58 height 15
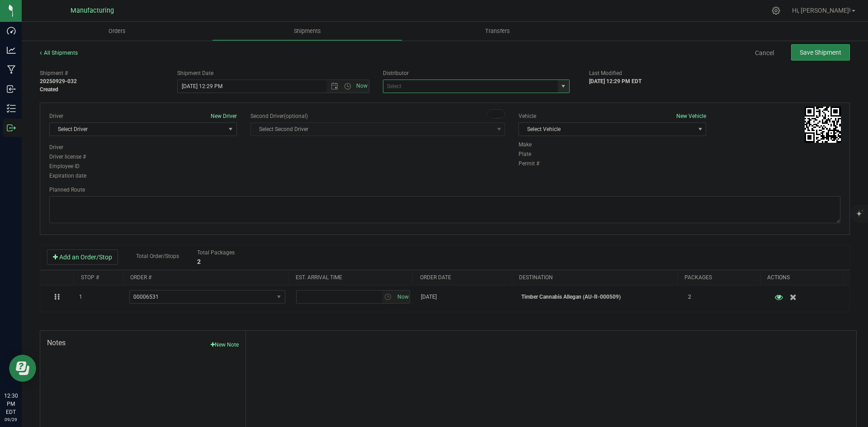
click at [564, 86] on span at bounding box center [476, 87] width 187 height 14
click at [563, 86] on span "select" at bounding box center [563, 86] width 11 height 13
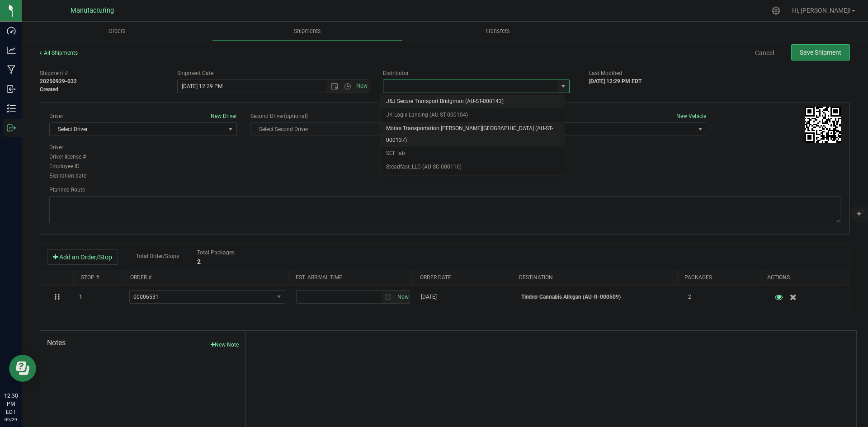
click at [464, 123] on li "Motas Transportation [PERSON_NAME][GEOGRAPHIC_DATA] (AU-ST-000137)" at bounding box center [472, 134] width 184 height 25
type input "Motas Transportation [PERSON_NAME][GEOGRAPHIC_DATA] (AU-ST-000137)"
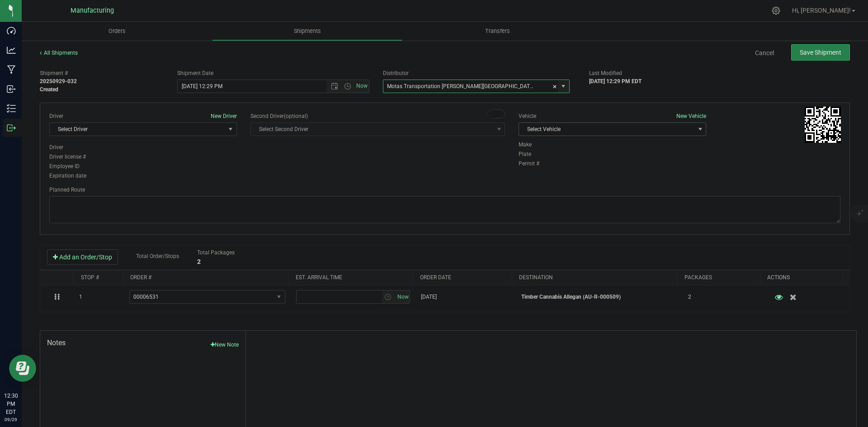
click at [544, 129] on span "Select Vehicle" at bounding box center [606, 129] width 175 height 13
click at [530, 167] on li "T3" at bounding box center [607, 172] width 185 height 14
drag, startPoint x: 202, startPoint y: 126, endPoint x: 205, endPoint y: 135, distance: 8.9
click at [203, 127] on span "Select Driver" at bounding box center [137, 129] width 175 height 13
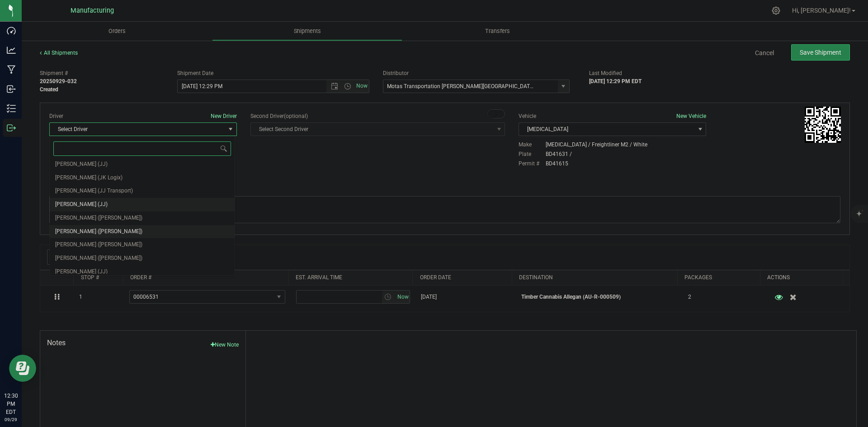
scroll to position [47, 0]
drag, startPoint x: 89, startPoint y: 217, endPoint x: 99, endPoint y: 211, distance: 11.3
click at [90, 217] on span "Lloyd Neely (Motas)" at bounding box center [98, 214] width 87 height 12
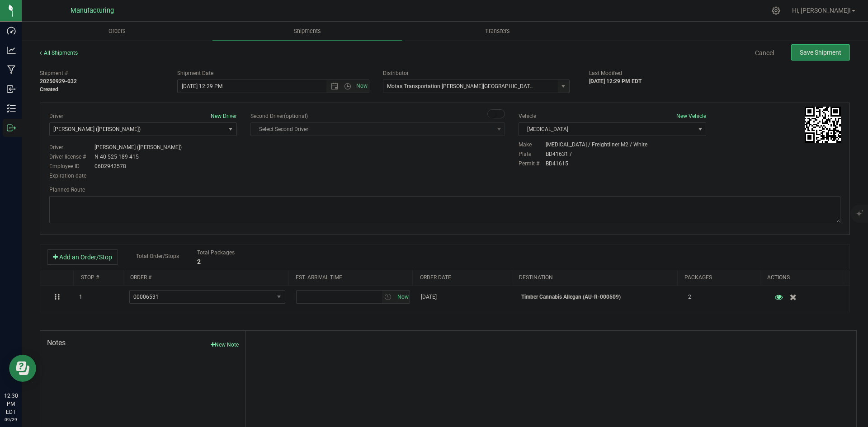
click at [242, 183] on div "Driver New Driver Lloyd Neely (Motas) Select Driver Perry Black (JK Logix) Robe…" at bounding box center [445, 169] width 810 height 132
click at [345, 198] on textarea at bounding box center [444, 209] width 791 height 27
click at [328, 176] on div "Driver New Driver Lloyd Neely (Motas) Select Driver Perry Black (JK Logix) Robe…" at bounding box center [444, 146] width 804 height 69
click at [505, 205] on textarea at bounding box center [444, 209] width 791 height 27
paste textarea "Head south 246 ft -- Turn right 325 ft -- Turn right 407 ft -- Turn right towar…"
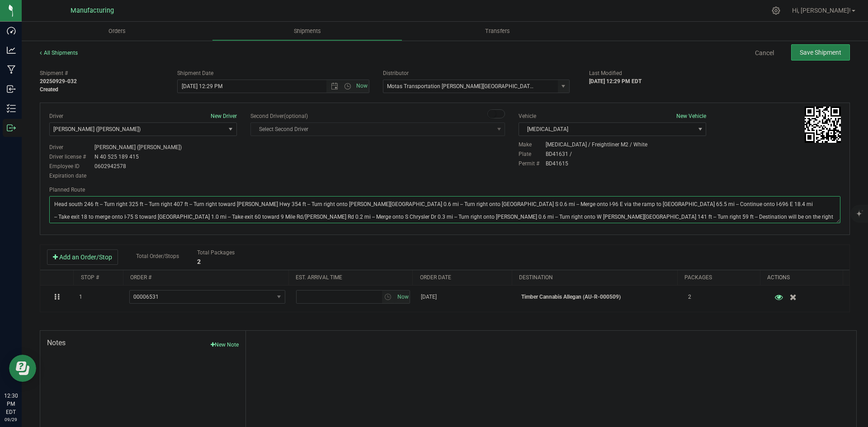
type textarea "Head south 246 ft -- Turn right 325 ft -- Turn right 407 ft -- Turn right towar…"
click at [474, 176] on div "Driver New Driver Lloyd Neely (Motas) Select Driver Perry Black (JK Logix) Robe…" at bounding box center [444, 146] width 804 height 69
click at [815, 52] on span "Save Shipment" at bounding box center [820, 52] width 42 height 7
click at [346, 85] on span "Open the time view" at bounding box center [347, 86] width 7 height 7
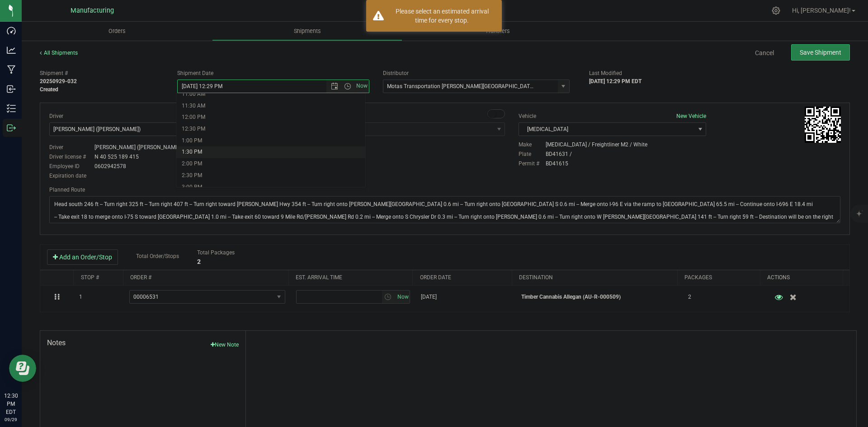
scroll to position [271, 0]
drag, startPoint x: 213, startPoint y: 155, endPoint x: 279, endPoint y: 160, distance: 66.2
click at [213, 155] on li "2:00 PM" at bounding box center [270, 155] width 189 height 12
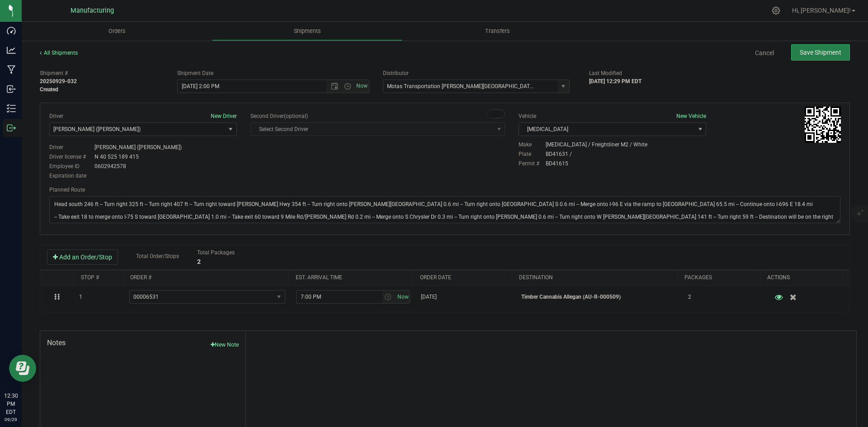
click at [391, 162] on div "Driver New Driver Lloyd Neely (Motas) Select Driver Perry Black (JK Logix) Robe…" at bounding box center [444, 146] width 804 height 69
click at [801, 59] on button "Save Shipment" at bounding box center [820, 52] width 59 height 16
type input "9/29/2025 6:00 PM"
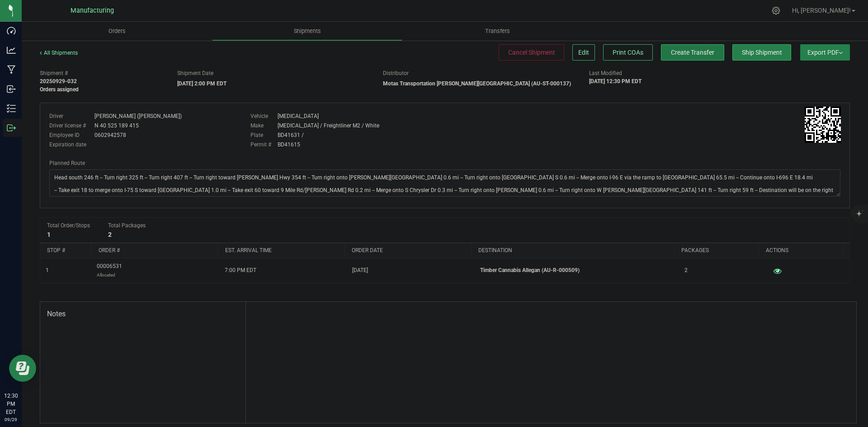
click at [671, 50] on span "Create Transfer" at bounding box center [692, 52] width 43 height 7
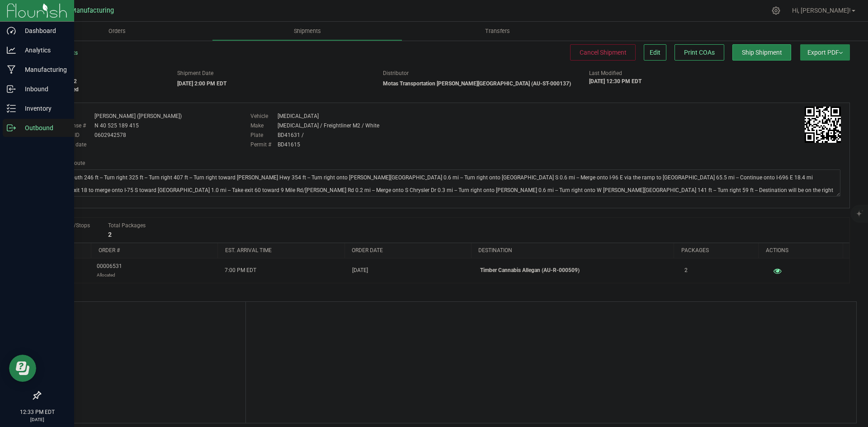
click at [16, 130] on p "Outbound" at bounding box center [43, 127] width 54 height 11
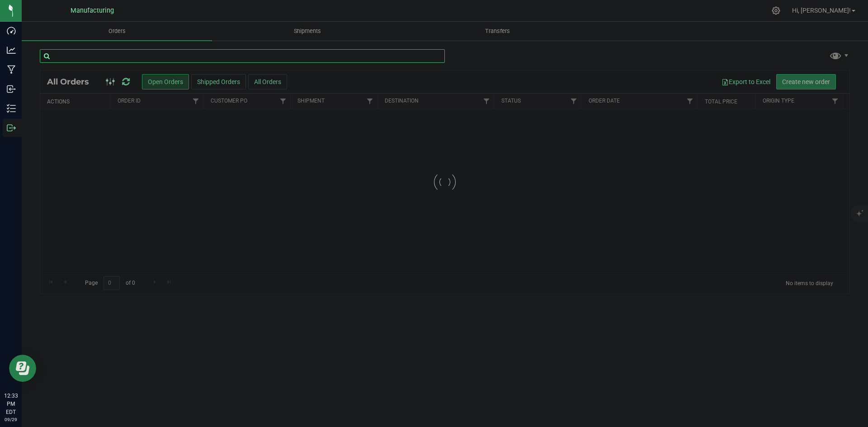
click at [183, 59] on input "text" at bounding box center [242, 56] width 405 height 14
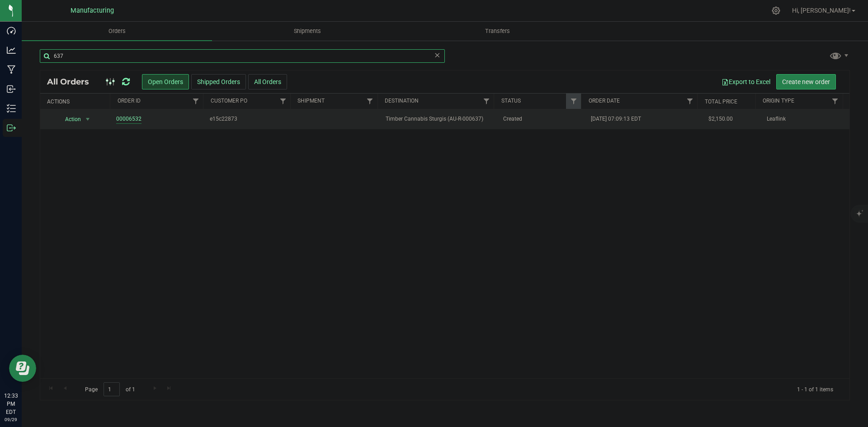
type input "637"
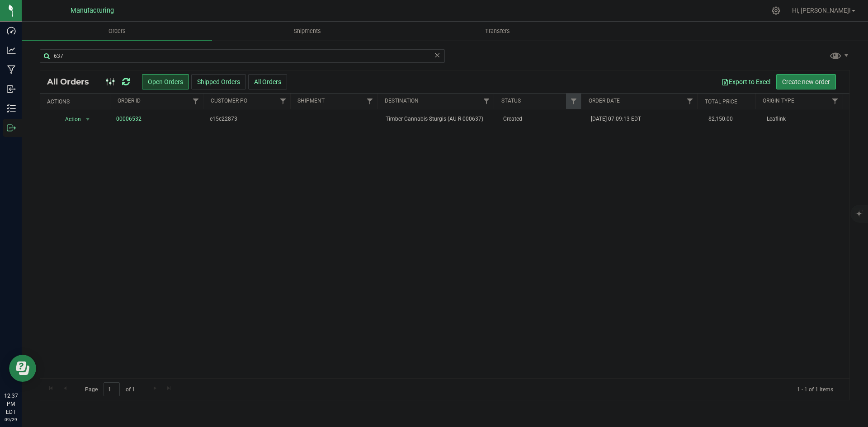
click at [122, 80] on icon at bounding box center [126, 81] width 8 height 9
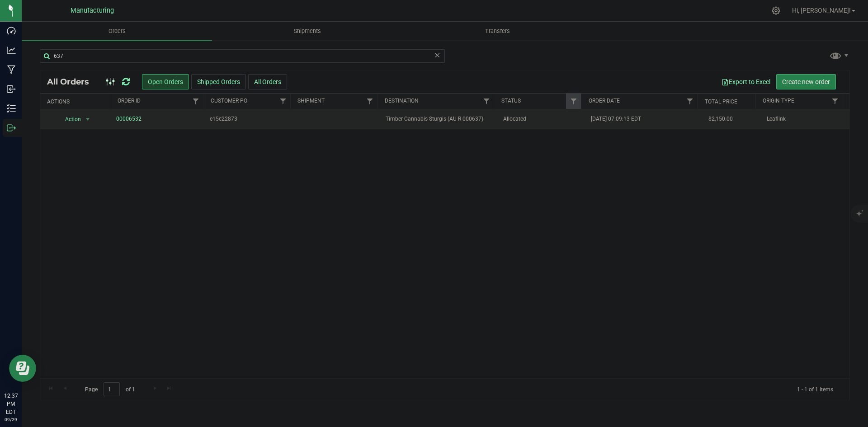
click at [462, 118] on span "Timber Cannabis Sturgis (AU-R-000637)" at bounding box center [438, 119] width 106 height 9
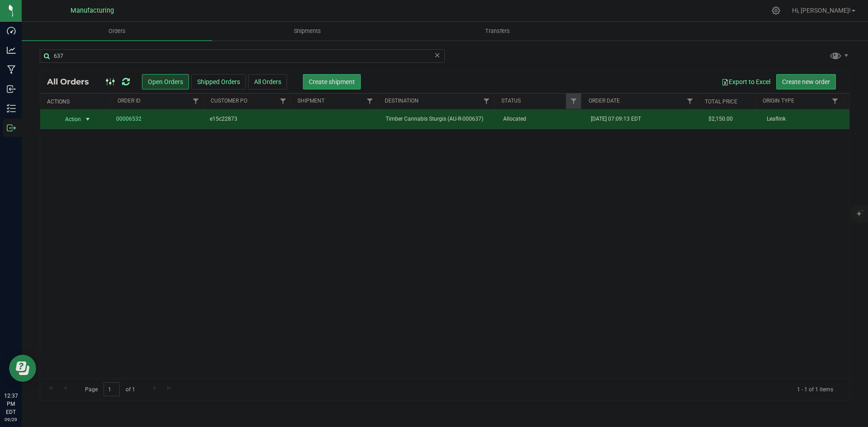
click at [349, 85] on span "Create shipment" at bounding box center [332, 81] width 46 height 7
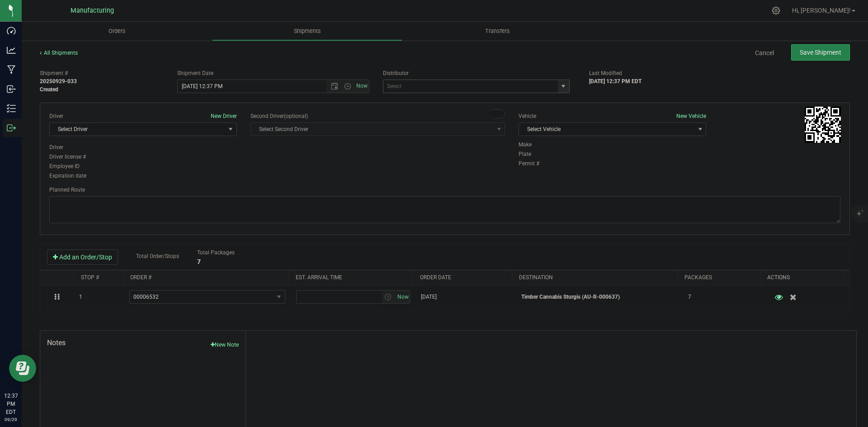
click at [560, 85] on span "select" at bounding box center [562, 86] width 7 height 7
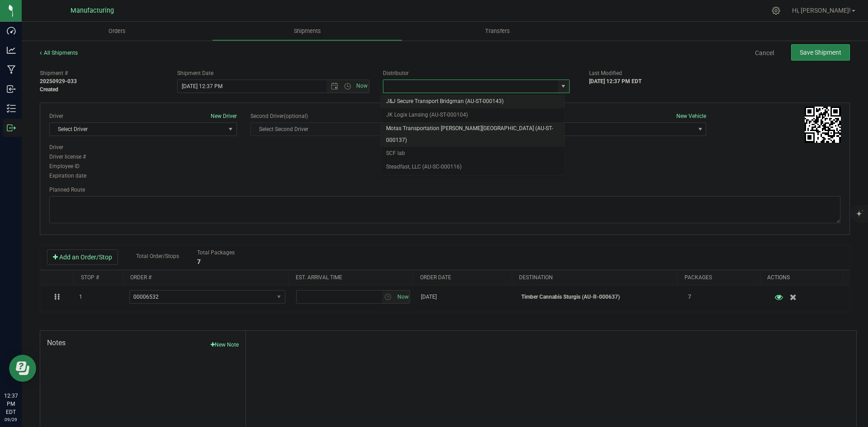
click at [432, 125] on li "Motas Transportation [PERSON_NAME][GEOGRAPHIC_DATA] (AU-ST-000137)" at bounding box center [472, 134] width 184 height 25
type input "Motas Transportation [PERSON_NAME][GEOGRAPHIC_DATA] (AU-ST-000137)"
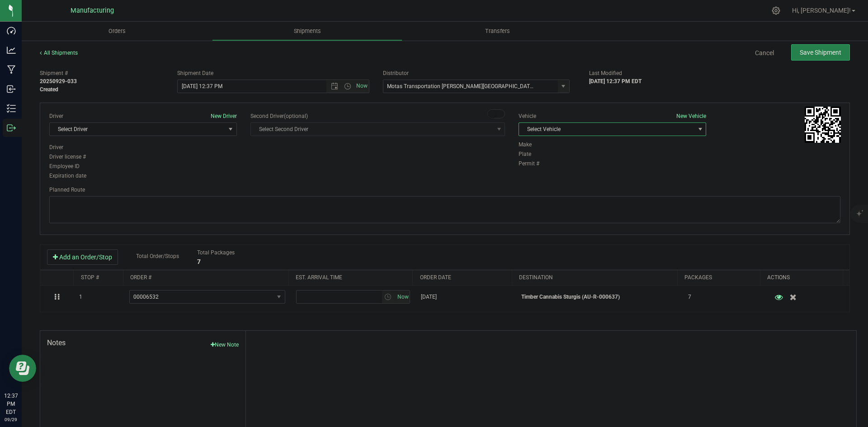
click at [568, 134] on span "Select Vehicle" at bounding box center [606, 129] width 175 height 13
click at [535, 171] on li "T3" at bounding box center [607, 172] width 185 height 14
click at [152, 129] on span "Select Driver" at bounding box center [137, 129] width 175 height 13
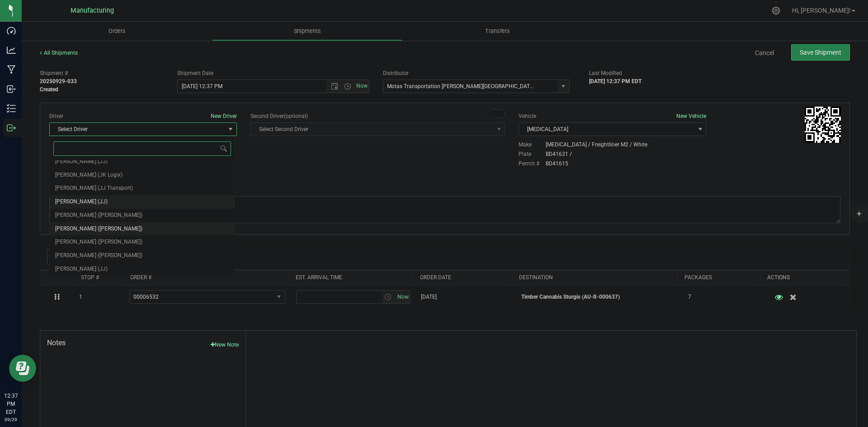
scroll to position [47, 0]
click at [95, 220] on li "Michael Pompei (Motas)" at bounding box center [142, 227] width 185 height 14
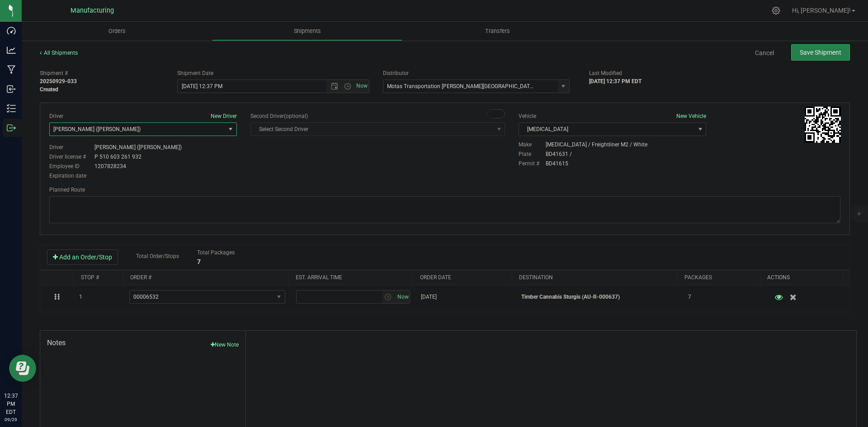
click at [143, 127] on span "Michael Pompei (Motas)" at bounding box center [137, 129] width 175 height 13
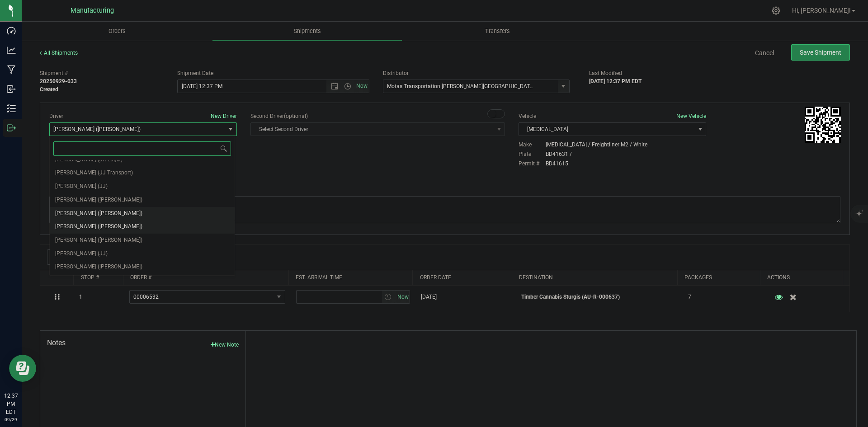
click at [89, 212] on span "Lloyd Neely (Motas)" at bounding box center [98, 214] width 87 height 12
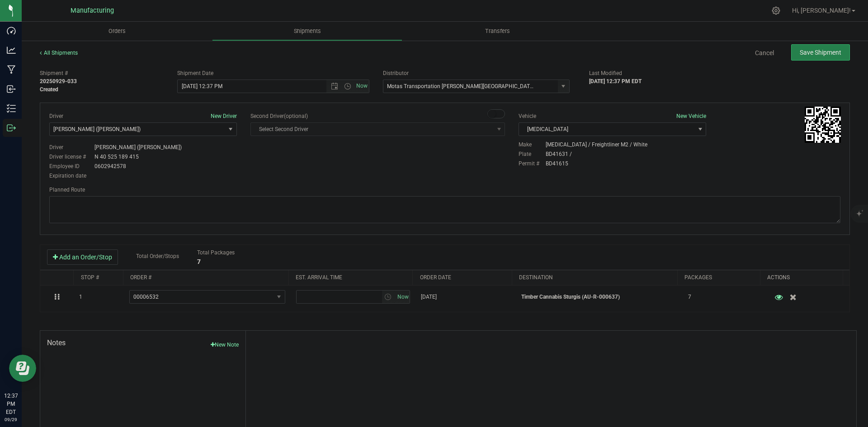
drag, startPoint x: 258, startPoint y: 171, endPoint x: 282, endPoint y: 143, distance: 37.2
click at [260, 171] on div "Driver New Driver Lloyd Neely (Motas) Select Driver Perry Black (JK Logix) Robe…" at bounding box center [444, 146] width 804 height 69
click at [344, 85] on span "Open the time view" at bounding box center [347, 86] width 7 height 7
drag, startPoint x: 197, startPoint y: 111, endPoint x: 213, endPoint y: 128, distance: 24.0
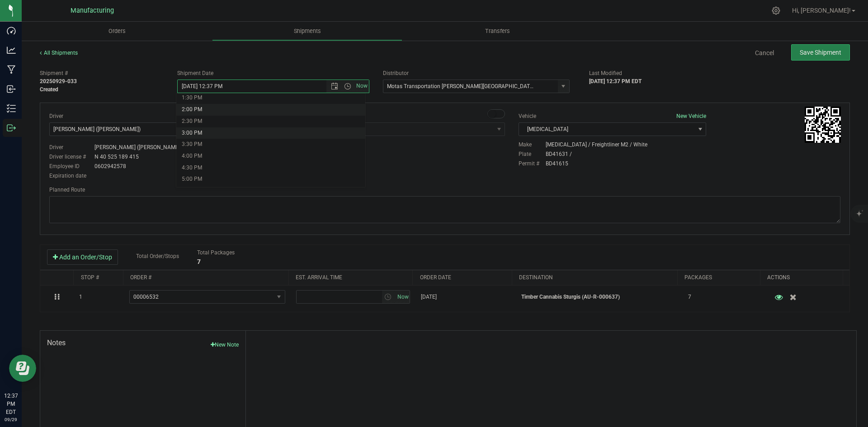
click at [197, 111] on li "2:00 PM" at bounding box center [270, 110] width 189 height 12
type input "9/29/2025 2:00 PM"
click at [243, 166] on div "Driver New Driver Lloyd Neely (Motas) Select Driver Perry Black (JK Logix) Robe…" at bounding box center [444, 146] width 804 height 69
click at [434, 212] on textarea at bounding box center [444, 209] width 791 height 27
paste textarea "Head south 246 ft -- Turn right 325 ft -- Turn right 407 ft -- Turn right towar…"
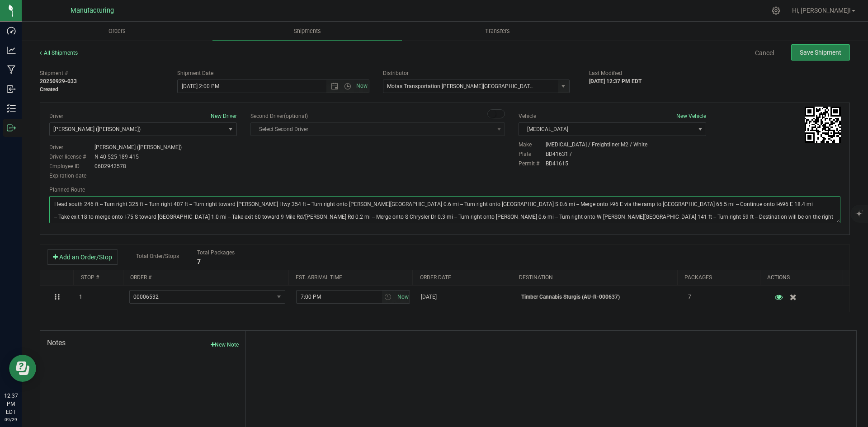
type textarea "Head south 246 ft -- Turn right 325 ft -- Turn right 407 ft -- Turn right towar…"
drag, startPoint x: 440, startPoint y: 172, endPoint x: 455, endPoint y: 167, distance: 15.7
click at [445, 170] on div "Driver New Driver Lloyd Neely (Motas) Select Driver Perry Black (JK Logix) Robe…" at bounding box center [444, 146] width 804 height 69
click at [831, 46] on button "Save Shipment" at bounding box center [820, 52] width 59 height 16
type input "9/29/2025 6:00 PM"
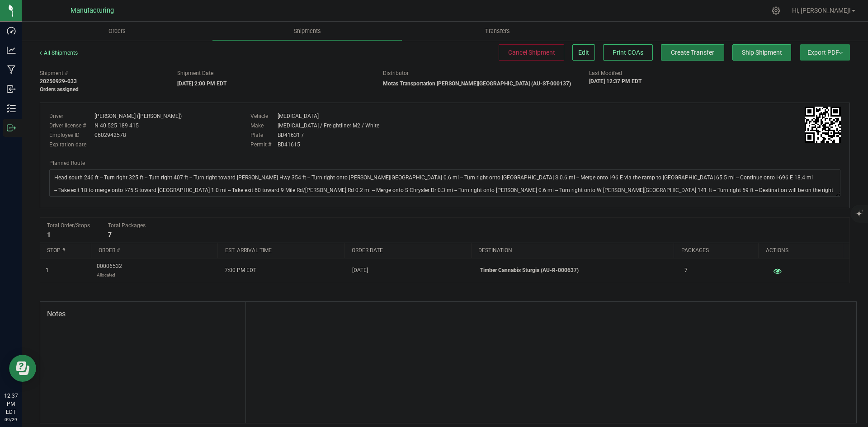
click at [682, 54] on span "Create Transfer" at bounding box center [692, 52] width 43 height 7
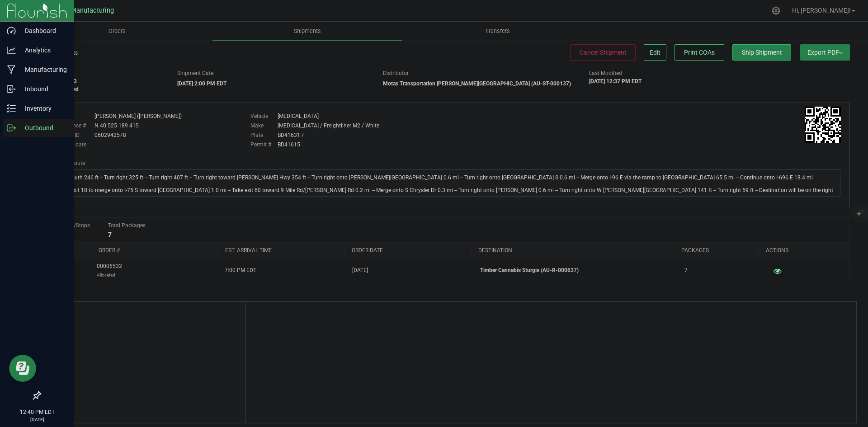
drag, startPoint x: 1, startPoint y: 124, endPoint x: 9, endPoint y: 123, distance: 7.8
click at [1, 124] on link "Outbound" at bounding box center [37, 128] width 74 height 19
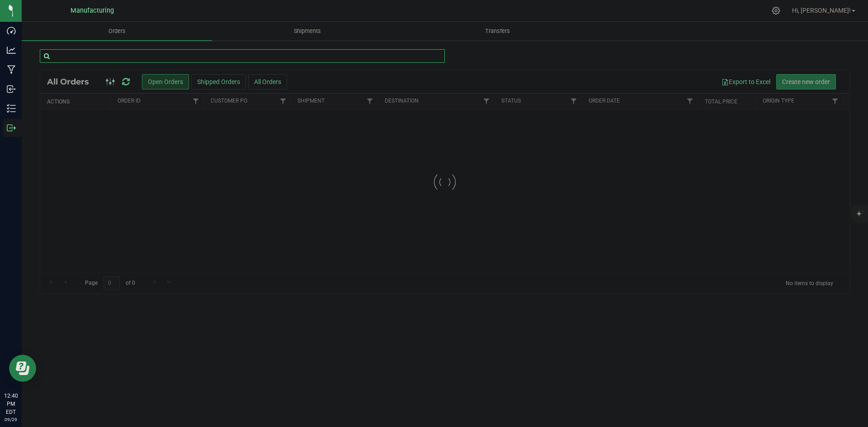
click at [97, 56] on input "text" at bounding box center [242, 56] width 405 height 14
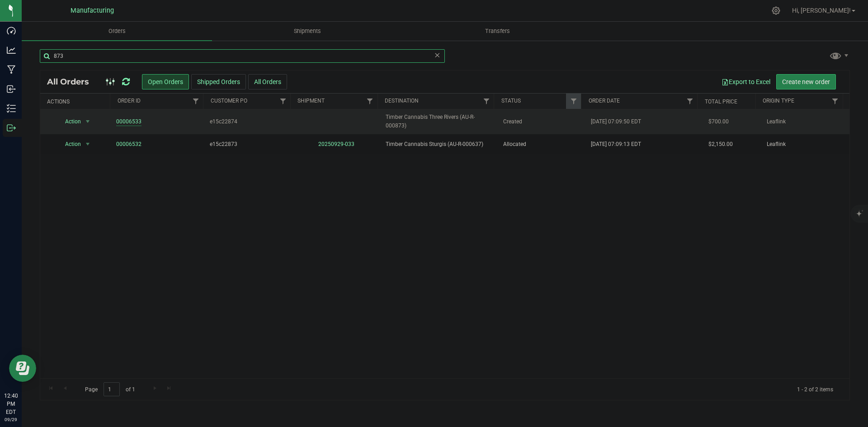
type input "873"
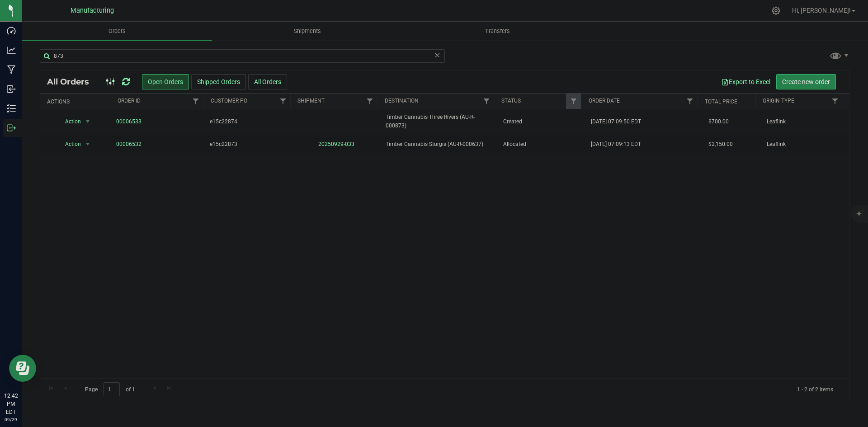
click at [125, 83] on icon at bounding box center [126, 81] width 8 height 9
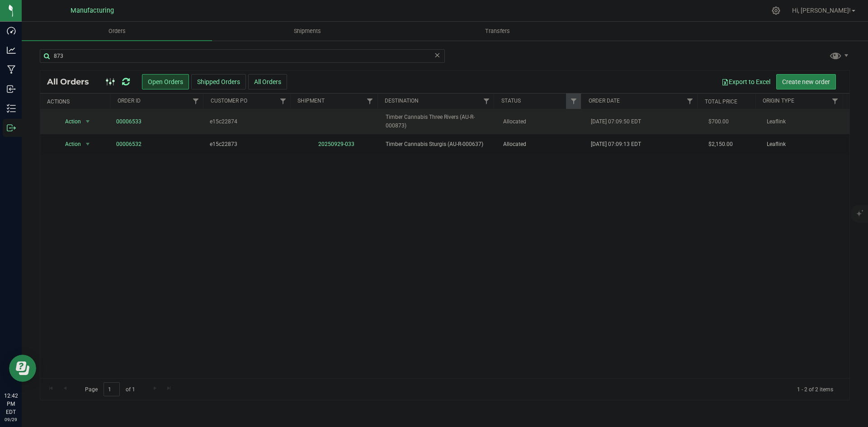
click at [456, 120] on span "Timber Cannabis Three Rivers (AU-R-000873)" at bounding box center [438, 121] width 106 height 17
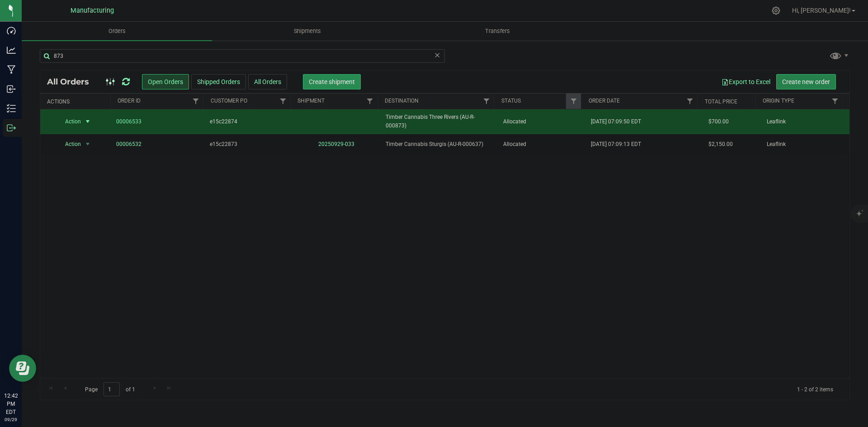
click at [334, 84] on span "Create shipment" at bounding box center [332, 81] width 46 height 7
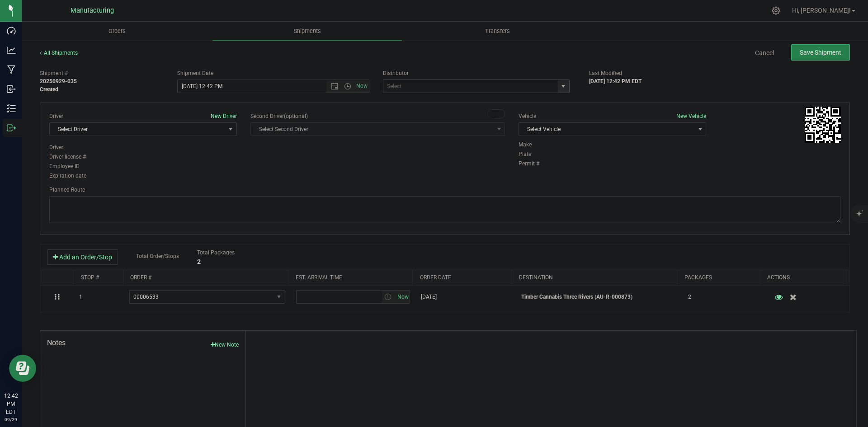
click at [563, 85] on span "select" at bounding box center [563, 86] width 11 height 13
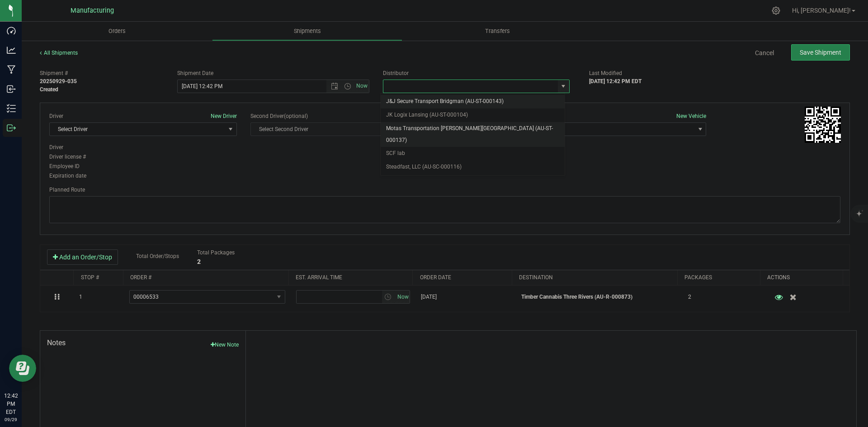
drag, startPoint x: 438, startPoint y: 122, endPoint x: 486, endPoint y: 130, distance: 48.6
click at [437, 122] on li "Motas Transportation [PERSON_NAME][GEOGRAPHIC_DATA] (AU-ST-000137)" at bounding box center [472, 134] width 184 height 25
type input "Motas Transportation [PERSON_NAME][GEOGRAPHIC_DATA] (AU-ST-000137)"
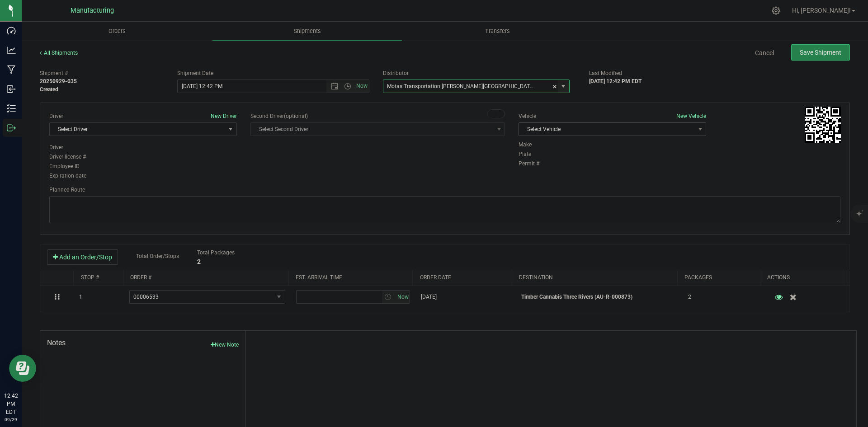
click at [591, 135] on span "Select Vehicle" at bounding box center [612, 129] width 188 height 14
drag, startPoint x: 540, startPoint y: 171, endPoint x: 524, endPoint y: 168, distance: 16.6
click at [540, 171] on li "T3" at bounding box center [607, 172] width 185 height 14
click at [334, 87] on span "Open the date view" at bounding box center [334, 86] width 7 height 7
click at [212, 191] on link "30" at bounding box center [210, 192] width 13 height 14
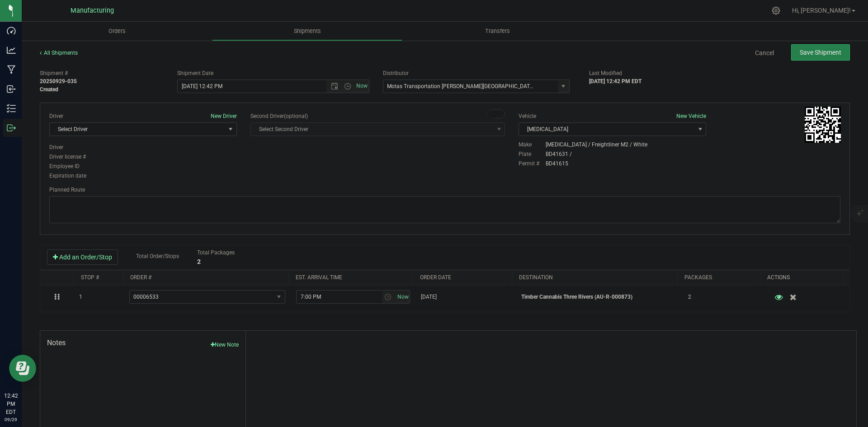
drag, startPoint x: 375, startPoint y: 162, endPoint x: 380, endPoint y: 148, distance: 15.3
click at [376, 162] on div "Driver New Driver Select Driver Select Driver Perry Black (JK Logix) Robert Cle…" at bounding box center [444, 146] width 804 height 69
click at [344, 85] on span "Open the time view" at bounding box center [347, 86] width 7 height 7
click at [204, 152] on li "2:00 PM" at bounding box center [270, 155] width 189 height 12
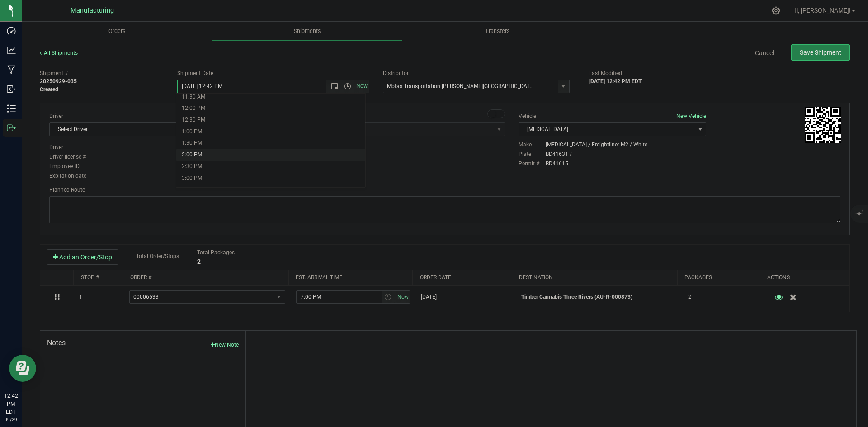
type input "9/30/2025 2:00 PM"
click at [245, 167] on div "Driver New Driver Select Driver Select Driver Perry Black (JK Logix) Robert Cle…" at bounding box center [444, 146] width 804 height 69
click at [209, 128] on span "Select Driver" at bounding box center [137, 129] width 175 height 13
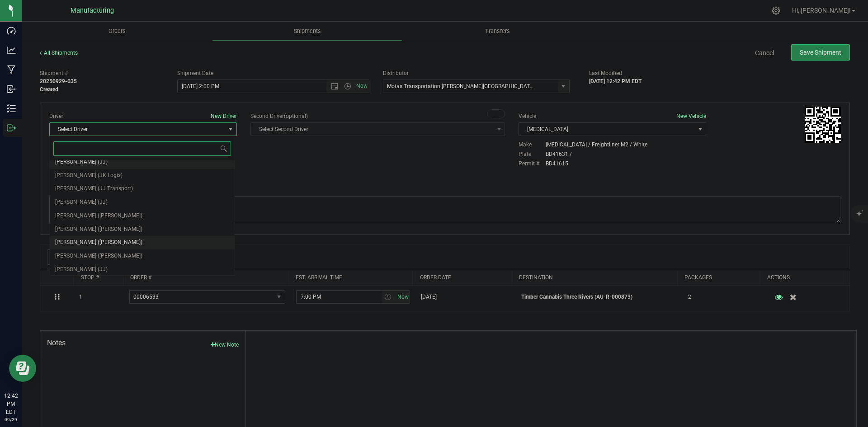
scroll to position [47, 0]
drag, startPoint x: 80, startPoint y: 211, endPoint x: 86, endPoint y: 210, distance: 5.9
click at [83, 211] on span "Lloyd Neely (Motas)" at bounding box center [98, 214] width 87 height 12
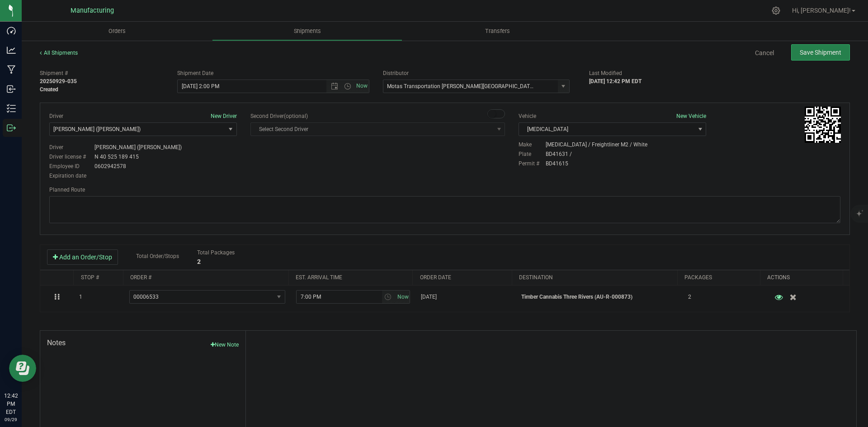
drag, startPoint x: 316, startPoint y: 191, endPoint x: 388, endPoint y: 183, distance: 72.3
click at [318, 190] on div "Planned Route" at bounding box center [444, 190] width 791 height 8
drag, startPoint x: 482, startPoint y: 205, endPoint x: 466, endPoint y: 185, distance: 25.7
click at [482, 204] on textarea at bounding box center [444, 209] width 791 height 27
click at [453, 160] on div "Driver New Driver Lloyd Neely (Motas) Select Driver Perry Black (JK Logix) Robe…" at bounding box center [444, 146] width 804 height 69
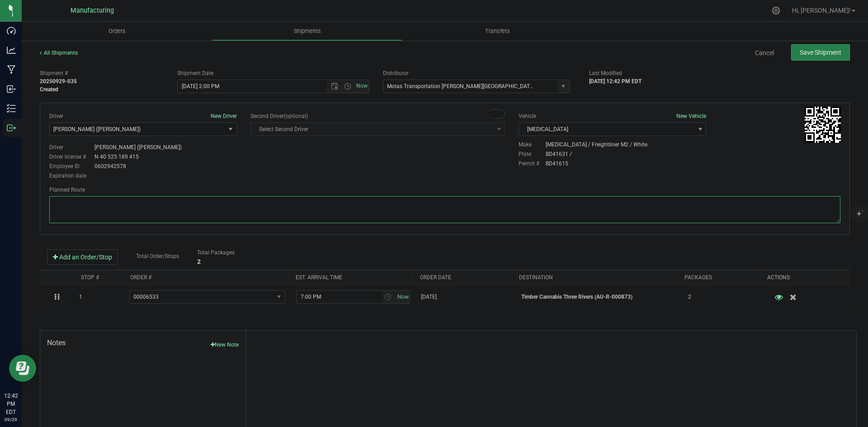
click at [438, 214] on textarea at bounding box center [444, 209] width 791 height 27
paste textarea "22874"
type textarea "22874"
drag, startPoint x: 454, startPoint y: 168, endPoint x: 542, endPoint y: 134, distance: 94.4
click at [471, 163] on div "Driver New Driver Lloyd Neely (Motas) Select Driver Perry Black (JK Logix) Robe…" at bounding box center [444, 146] width 804 height 69
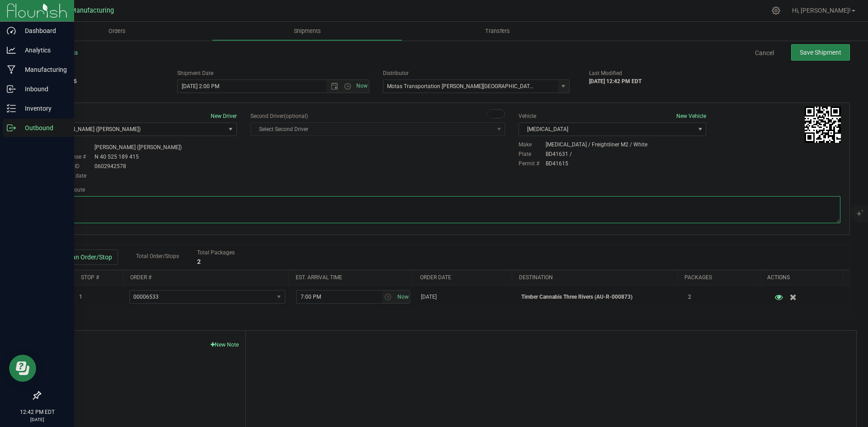
drag, startPoint x: 55, startPoint y: 208, endPoint x: 38, endPoint y: 203, distance: 17.0
click at [24, 204] on div "Dashboard Analytics Manufacturing Inbound Inventory Outbound 12:42 PM EDT 09/29…" at bounding box center [434, 213] width 868 height 427
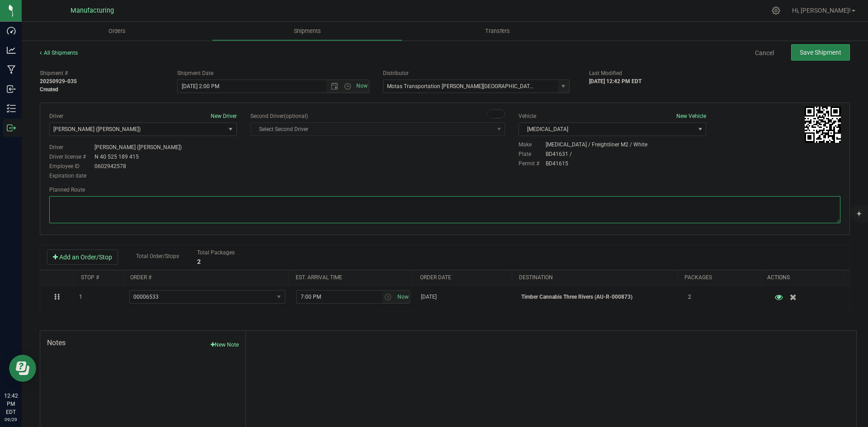
click at [454, 222] on textarea at bounding box center [444, 209] width 791 height 27
paste textarea "Head south 246 ft -- Turn right 325 ft -- Turn right 407 ft -- Turn right towar…"
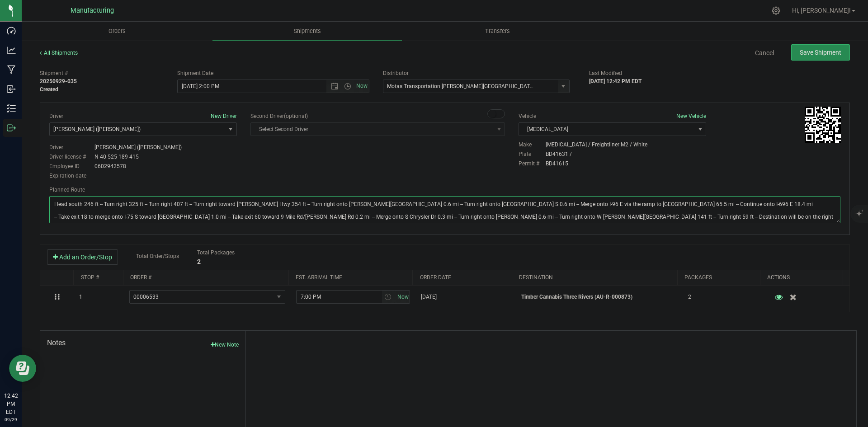
type textarea "Head south 246 ft -- Turn right 325 ft -- Turn right 407 ft -- Turn right towar…"
click at [827, 56] on button "Save Shipment" at bounding box center [820, 52] width 59 height 16
type input "9/30/2025 6:00 PM"
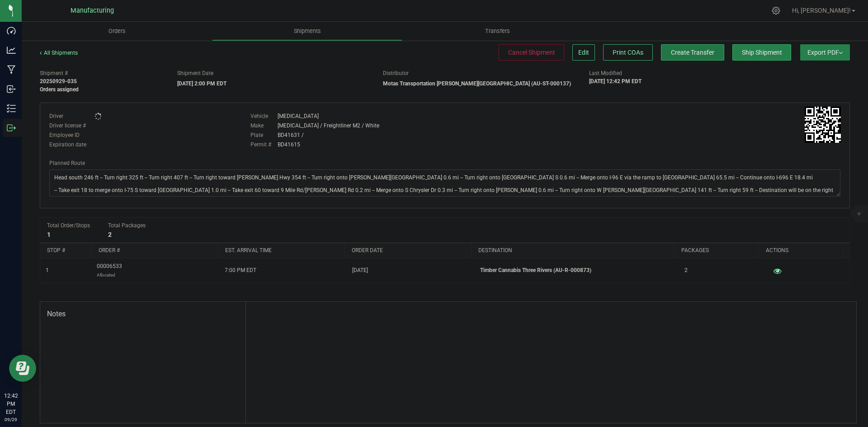
click at [684, 57] on button "Create Transfer" at bounding box center [692, 52] width 63 height 16
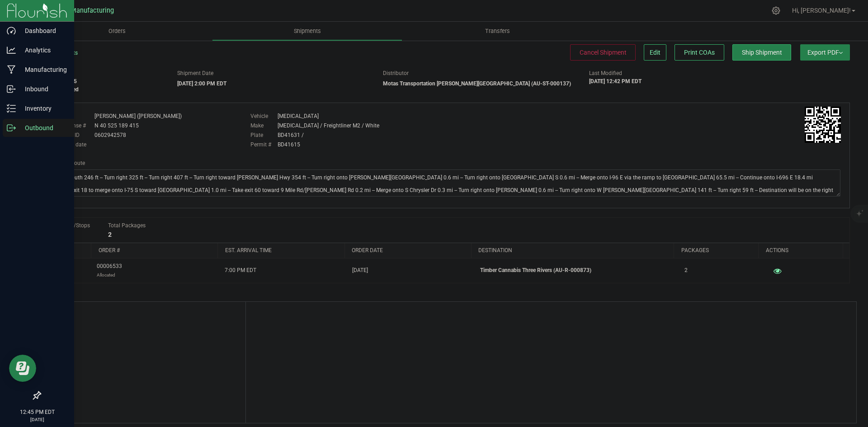
click at [16, 138] on div at bounding box center [37, 262] width 74 height 249
click at [17, 132] on p "Outbound" at bounding box center [43, 127] width 54 height 11
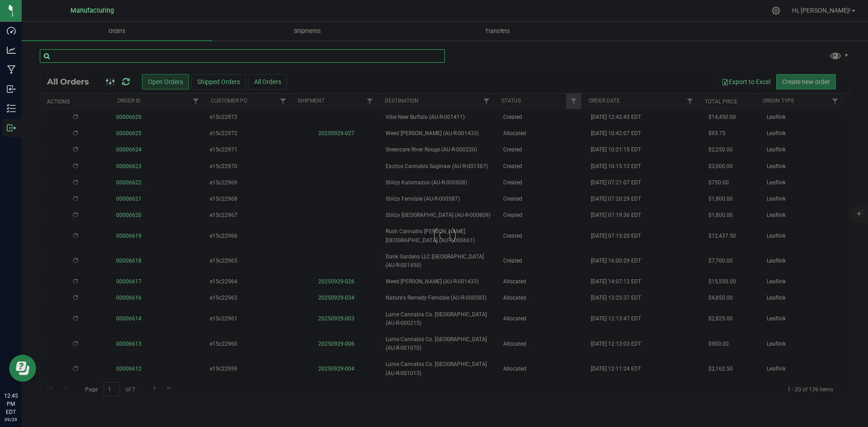
click at [140, 56] on input "text" at bounding box center [242, 56] width 405 height 14
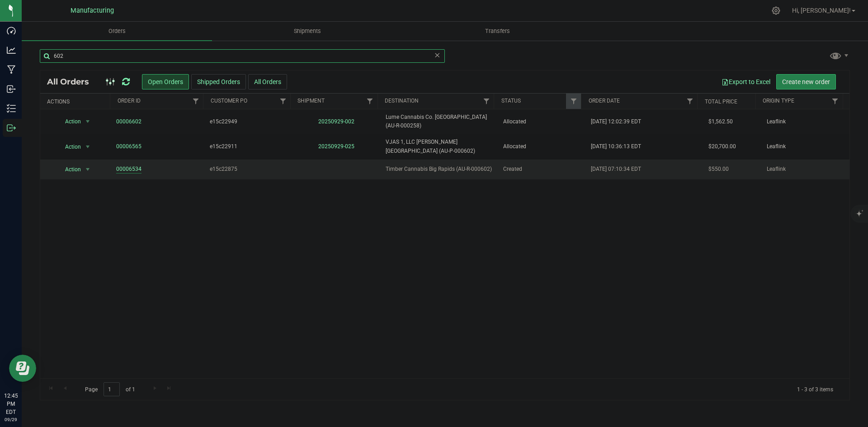
type input "602"
click at [129, 79] on icon at bounding box center [126, 81] width 8 height 9
click at [511, 174] on td "Allocated" at bounding box center [542, 170] width 88 height 20
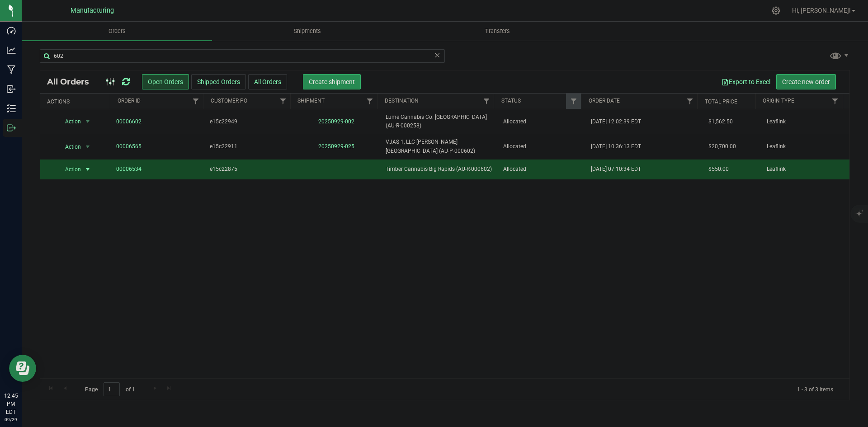
click at [323, 87] on button "Create shipment" at bounding box center [332, 81] width 58 height 15
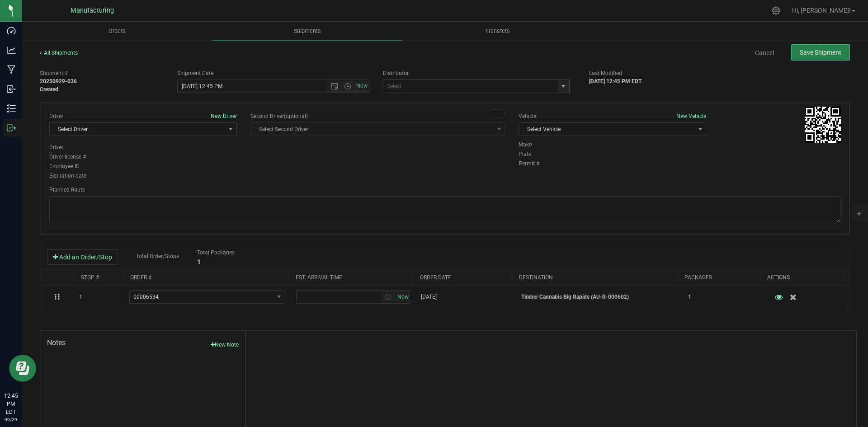
drag, startPoint x: 555, startPoint y: 84, endPoint x: 551, endPoint y: 91, distance: 8.1
click at [559, 85] on span "select" at bounding box center [562, 86] width 7 height 7
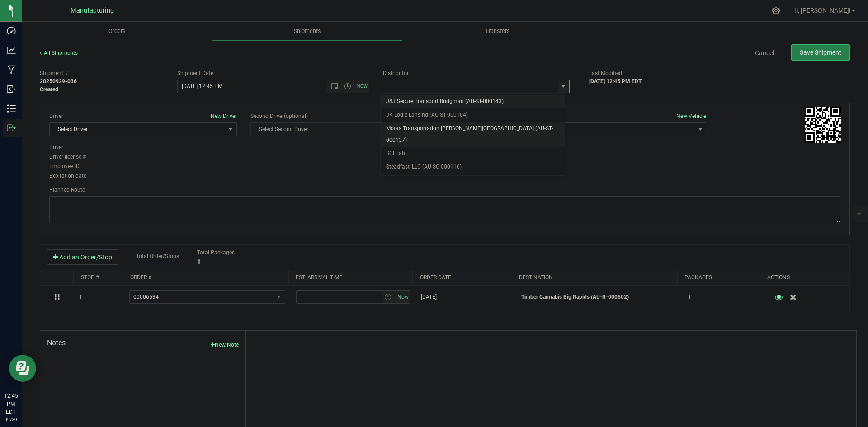
drag, startPoint x: 433, startPoint y: 123, endPoint x: 471, endPoint y: 127, distance: 38.1
click at [433, 124] on li "Motas Transportation [PERSON_NAME][GEOGRAPHIC_DATA] (AU-ST-000137)" at bounding box center [472, 134] width 184 height 25
type input "Motas Transportation [PERSON_NAME][GEOGRAPHIC_DATA] (AU-ST-000137)"
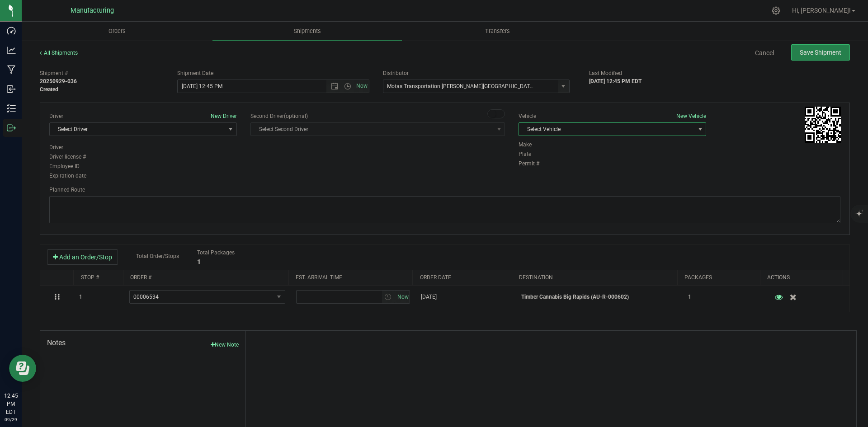
click at [578, 127] on span "Select Vehicle" at bounding box center [606, 129] width 175 height 13
drag, startPoint x: 527, startPoint y: 178, endPoint x: 519, endPoint y: 172, distance: 10.0
click at [527, 178] on ul "Box 1 International (JJ) T3 Van 1 (JJ) Van 16 - JK Van 2 (JJ) Van 3 (JJ) Van 32…" at bounding box center [607, 205] width 185 height 134
click at [589, 127] on span "Select Vehicle" at bounding box center [606, 129] width 175 height 13
click at [542, 130] on span "Select Vehicle" at bounding box center [606, 129] width 175 height 13
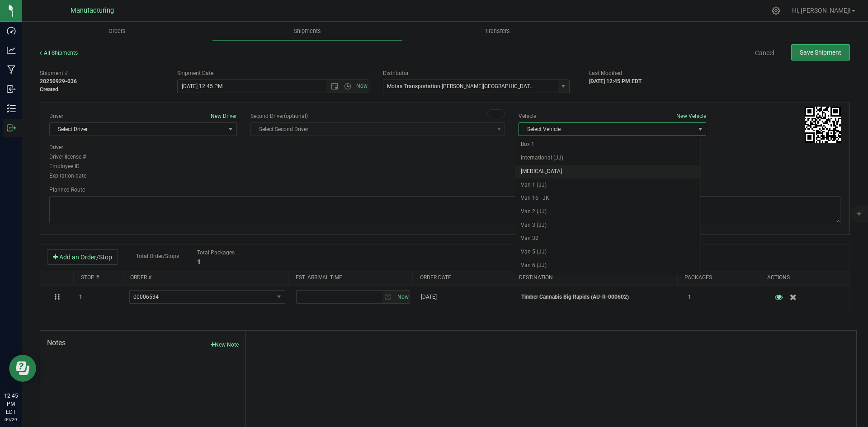
click at [526, 175] on li "T3" at bounding box center [607, 172] width 185 height 14
click at [194, 129] on span "Select Driver" at bounding box center [137, 129] width 175 height 13
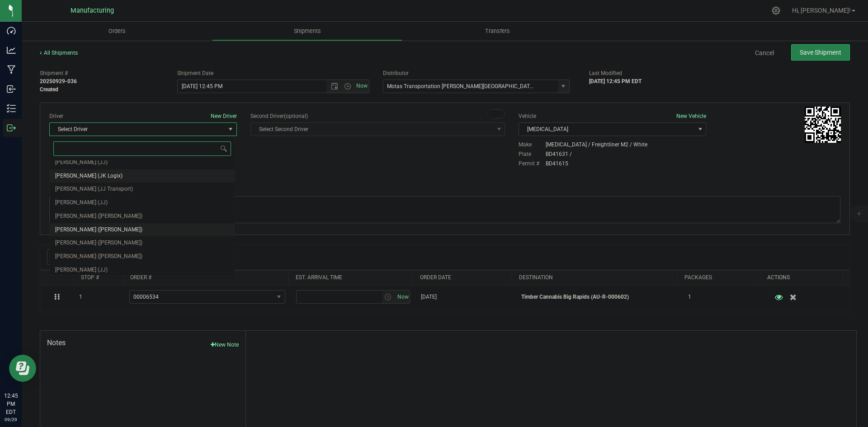
scroll to position [47, 0]
drag, startPoint x: 89, startPoint y: 212, endPoint x: 214, endPoint y: 171, distance: 131.6
click at [90, 211] on span "Lloyd Neely (Motas)" at bounding box center [98, 214] width 87 height 12
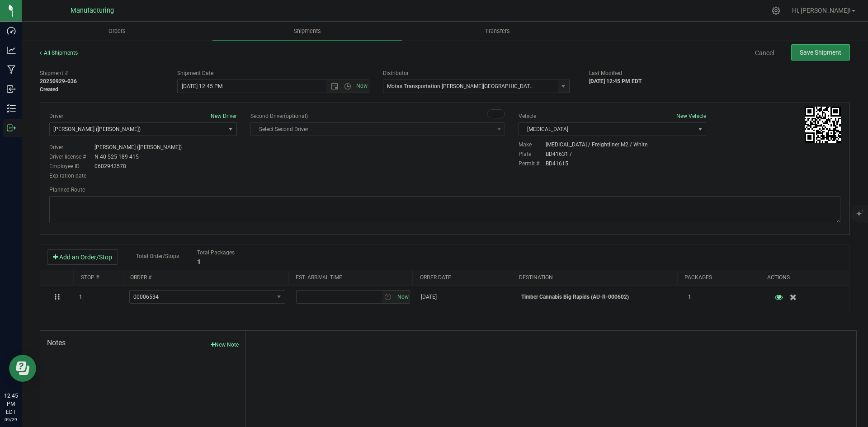
click at [310, 145] on div "Driver New Driver Lloyd Neely (Motas) Select Driver Perry Black (JK Logix) Robe…" at bounding box center [444, 146] width 804 height 69
click at [344, 86] on span "Open the time view" at bounding box center [347, 86] width 7 height 7
drag, startPoint x: 197, startPoint y: 159, endPoint x: 202, endPoint y: 155, distance: 6.1
click at [197, 158] on li "2:00 PM" at bounding box center [270, 155] width 189 height 12
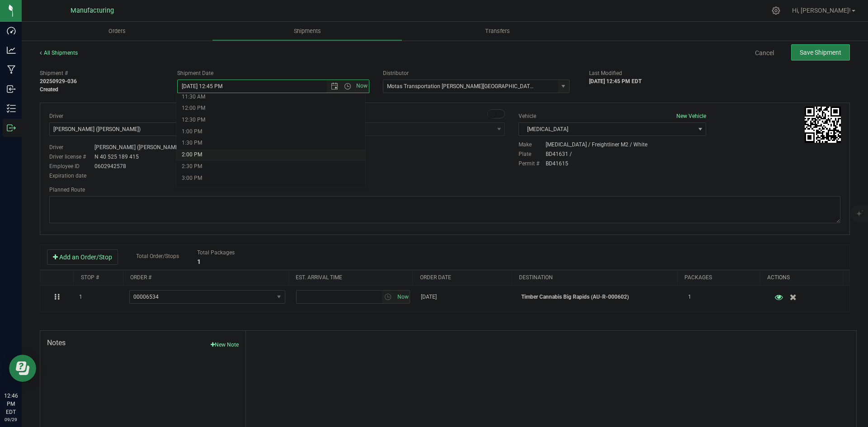
type input "9/29/2025 2:00 PM"
drag, startPoint x: 464, startPoint y: 171, endPoint x: 494, endPoint y: 172, distance: 29.8
click at [489, 172] on div "Driver New Driver Lloyd Neely (Motas) Select Driver Perry Black (JK Logix) Robe…" at bounding box center [444, 146] width 804 height 69
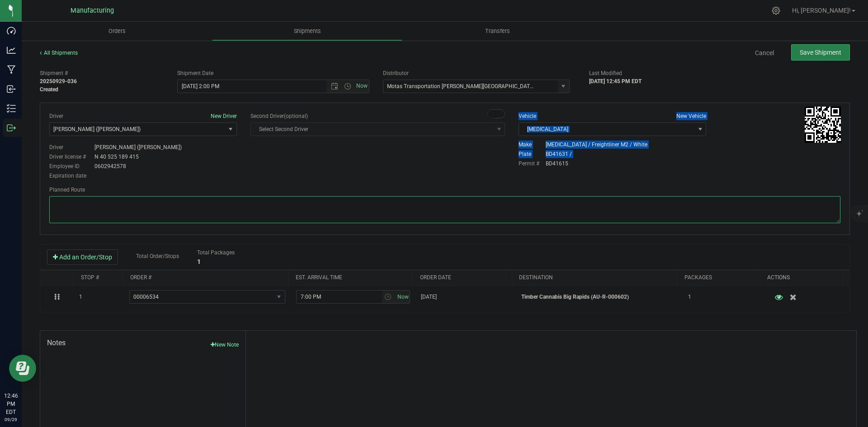
click at [516, 209] on textarea at bounding box center [444, 209] width 791 height 27
paste textarea "Head south 246 ft -- Turn right 325 ft -- Turn right 407 ft -- Turn right towar…"
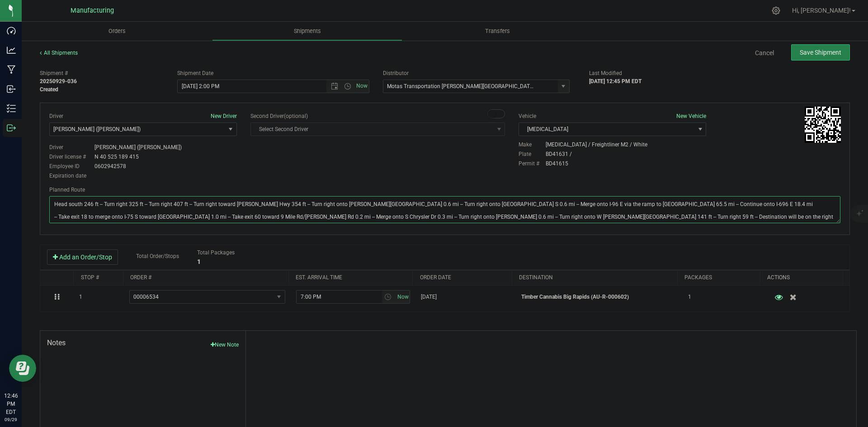
type textarea "Head south 246 ft -- Turn right 325 ft -- Turn right 407 ft -- Turn right towar…"
drag, startPoint x: 445, startPoint y: 156, endPoint x: 625, endPoint y: 109, distance: 185.5
click at [446, 156] on div "Driver New Driver Lloyd Neely (Motas) Select Driver Perry Black (JK Logix) Robe…" at bounding box center [444, 146] width 804 height 69
click at [817, 58] on button "Save Shipment" at bounding box center [820, 52] width 59 height 16
type input "9/29/2025 6:00 PM"
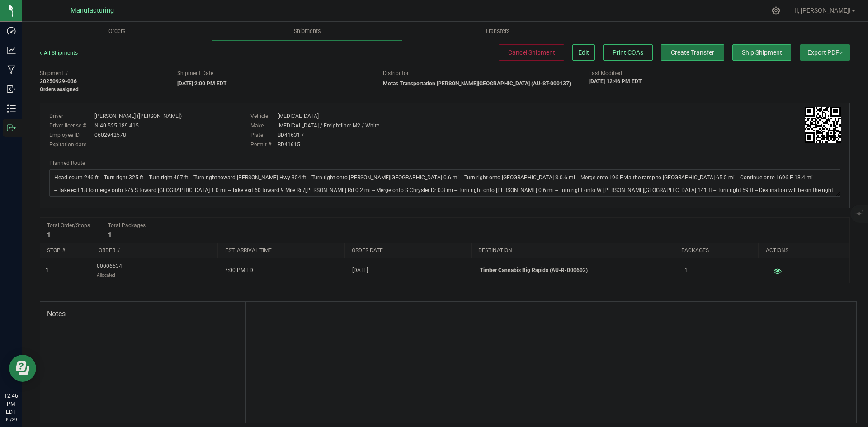
click at [688, 57] on button "Create Transfer" at bounding box center [692, 52] width 63 height 16
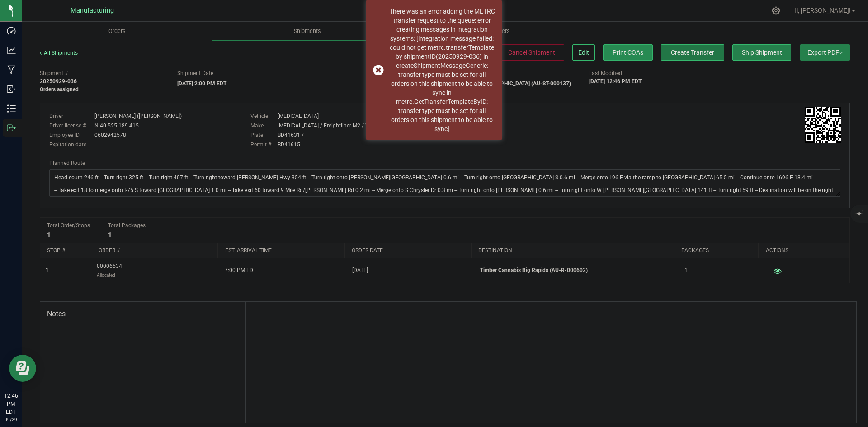
drag, startPoint x: 700, startPoint y: 47, endPoint x: 623, endPoint y: 46, distance: 77.7
click at [700, 47] on button "Create Transfer" at bounding box center [692, 52] width 63 height 16
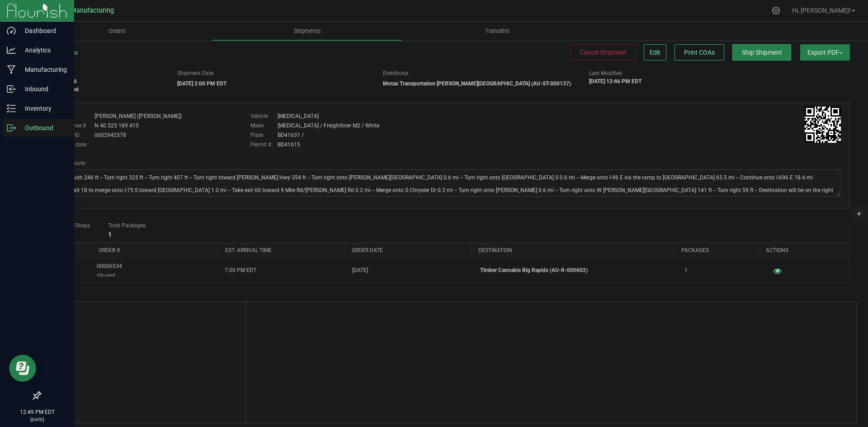
drag, startPoint x: 20, startPoint y: 132, endPoint x: 32, endPoint y: 132, distance: 11.8
click at [20, 132] on p "Outbound" at bounding box center [43, 127] width 54 height 11
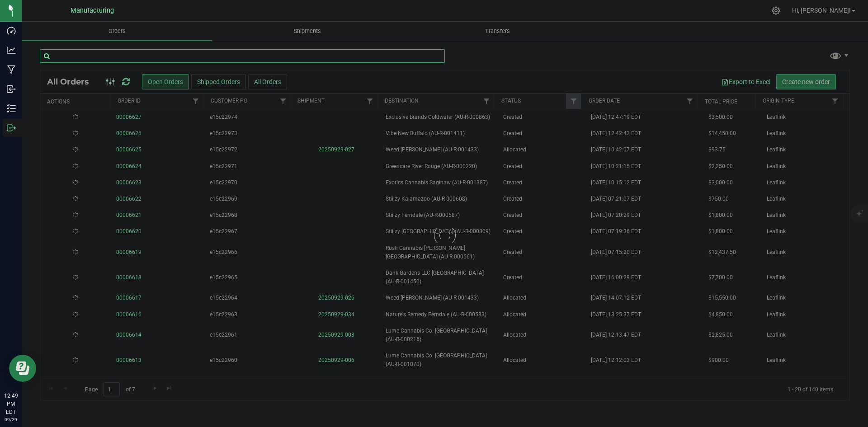
click at [258, 59] on input "text" at bounding box center [242, 56] width 405 height 14
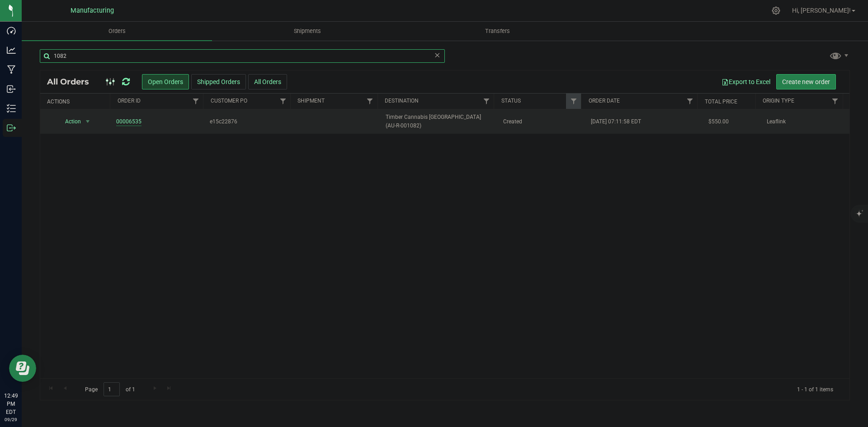
type input "1082"
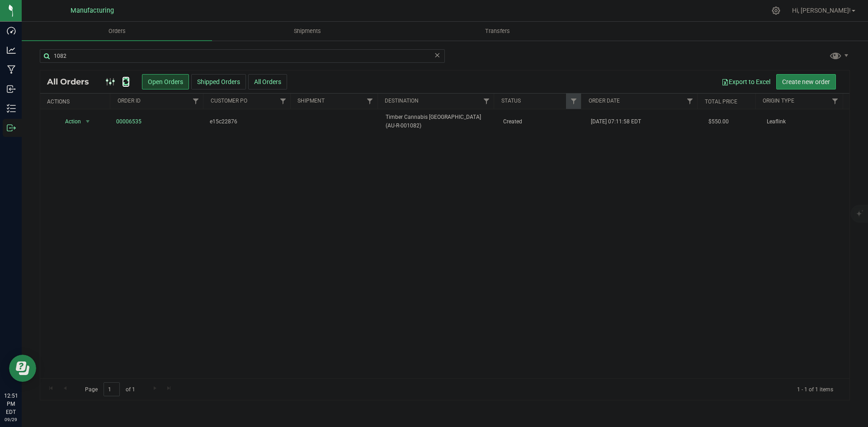
drag, startPoint x: 128, startPoint y: 80, endPoint x: 136, endPoint y: 83, distance: 8.9
click at [128, 80] on icon at bounding box center [126, 81] width 8 height 9
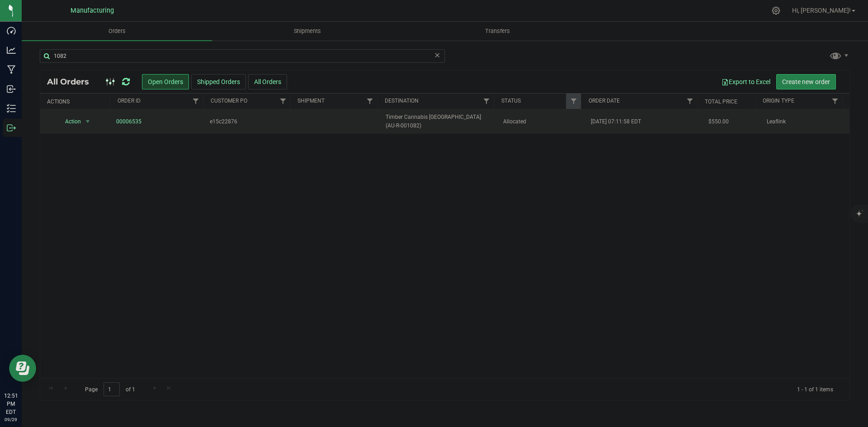
click at [476, 127] on span "Timber Cannabis [GEOGRAPHIC_DATA] (AU-R-001082)" at bounding box center [438, 121] width 106 height 17
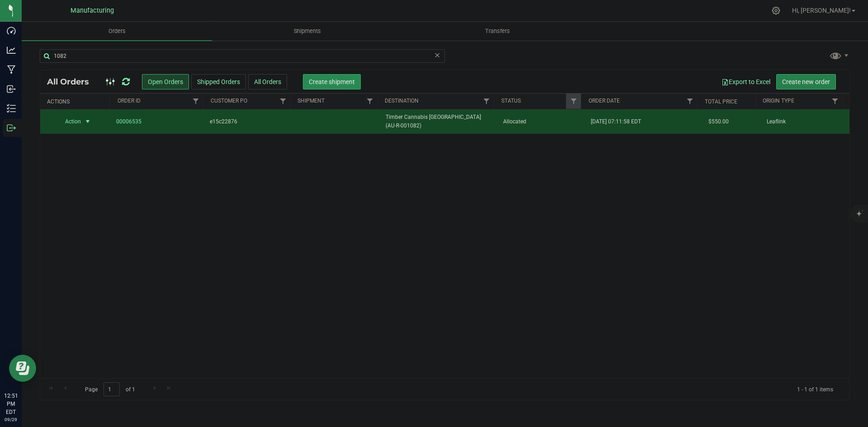
click at [352, 83] on span "Create shipment" at bounding box center [332, 81] width 46 height 7
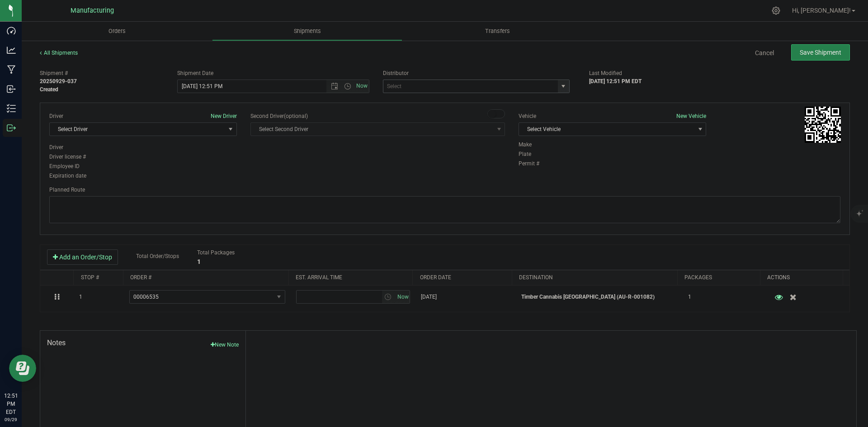
click at [562, 89] on span "select" at bounding box center [562, 86] width 7 height 7
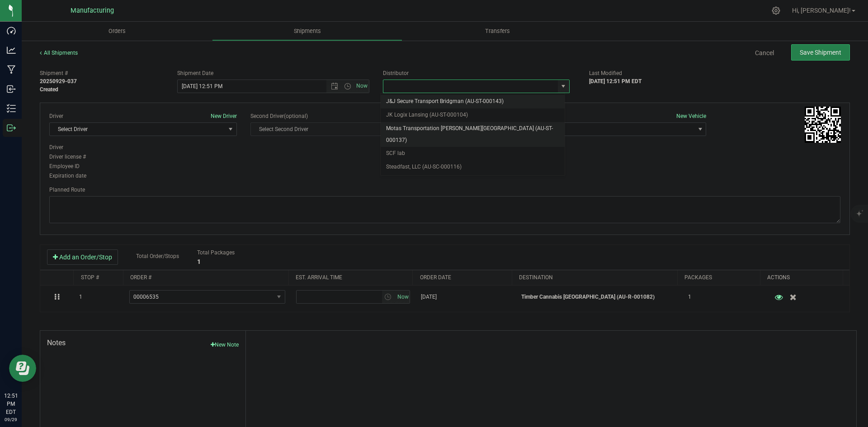
drag, startPoint x: 435, startPoint y: 126, endPoint x: 505, endPoint y: 128, distance: 70.1
click at [436, 126] on li "Motas Transportation [PERSON_NAME][GEOGRAPHIC_DATA] (AU-ST-000137)" at bounding box center [472, 134] width 184 height 25
type input "Motas Transportation [PERSON_NAME][GEOGRAPHIC_DATA] (AU-ST-000137)"
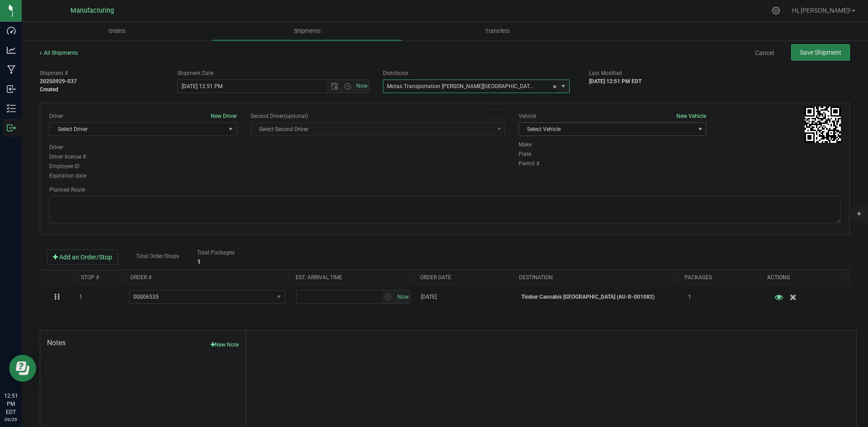
click at [596, 130] on span "Select Vehicle" at bounding box center [606, 129] width 175 height 13
click at [545, 170] on li "T3" at bounding box center [607, 172] width 185 height 14
click at [188, 126] on span "Select Driver" at bounding box center [137, 129] width 175 height 13
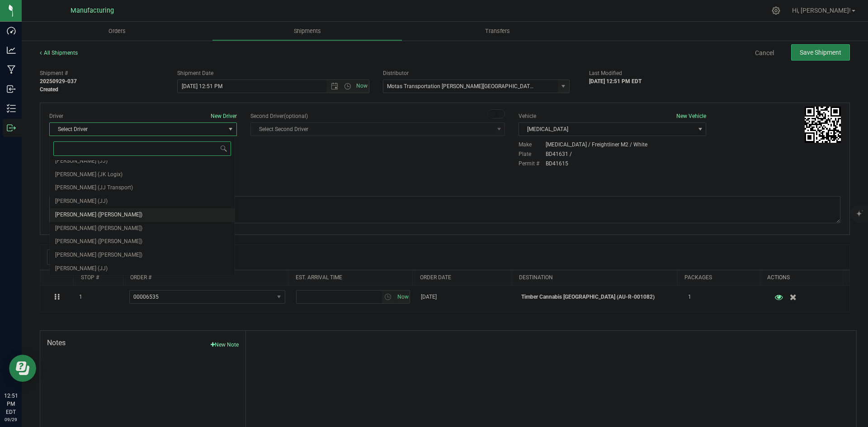
scroll to position [45, 0]
click at [92, 212] on span "Lloyd Neely (Motas)" at bounding box center [98, 216] width 87 height 12
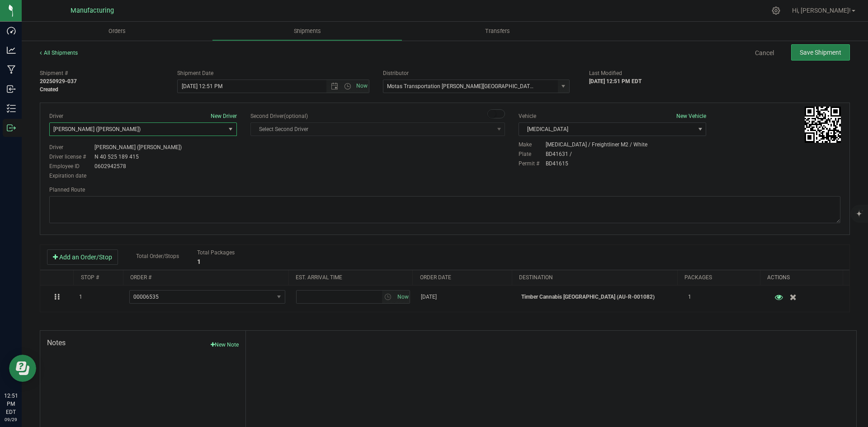
click at [264, 179] on div "Driver New Driver Lloyd Neely (Motas) Select Driver Perry Black (JK Logix) Robe…" at bounding box center [444, 146] width 804 height 69
click at [344, 85] on span "Open the time view" at bounding box center [347, 86] width 7 height 7
click at [195, 154] on li "2:00 PM" at bounding box center [270, 155] width 189 height 12
type input "9/29/2025 2:00 PM"
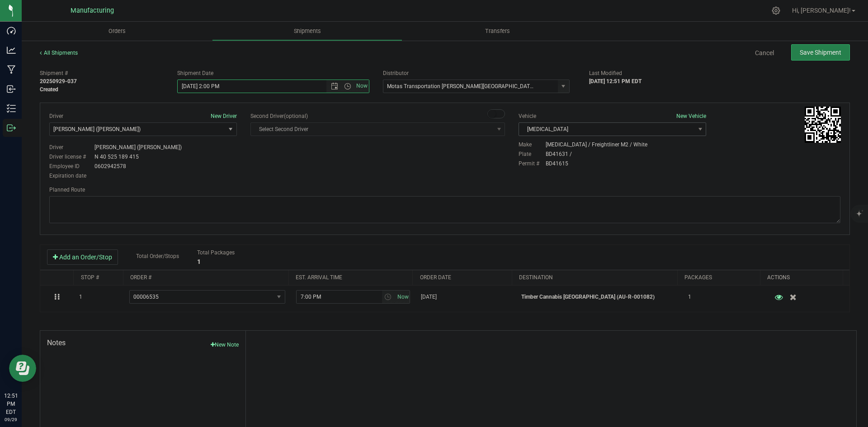
drag, startPoint x: 338, startPoint y: 174, endPoint x: 564, endPoint y: 125, distance: 231.3
click at [341, 174] on div "Driver New Driver Lloyd Neely (Motas) Select Driver Perry Black (JK Logix) Robe…" at bounding box center [444, 146] width 804 height 69
click at [495, 197] on div "Planned Route" at bounding box center [444, 206] width 791 height 40
click at [474, 195] on div "Planned Route" at bounding box center [444, 206] width 791 height 40
click at [465, 200] on textarea at bounding box center [444, 209] width 791 height 27
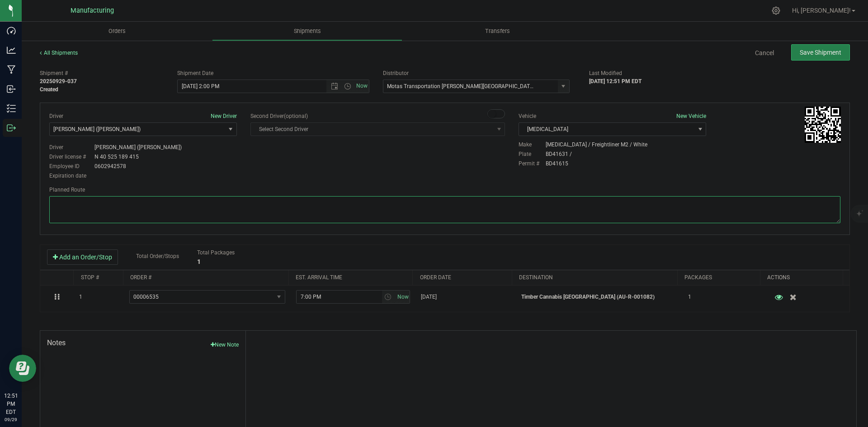
paste textarea "Head south 246 ft -- Turn right 325 ft -- Turn right 407 ft -- Turn right towar…"
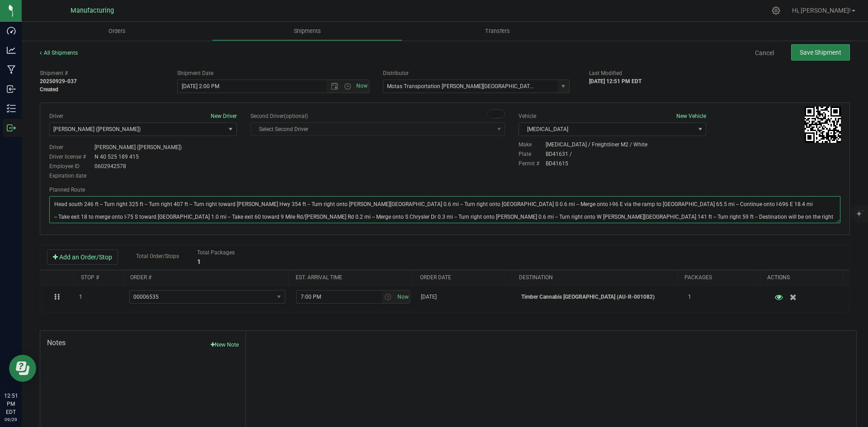
type textarea "Head south 246 ft -- Turn right 325 ft -- Turn right 407 ft -- Turn right towar…"
click at [479, 160] on div "Driver New Driver Lloyd Neely (Motas) Select Driver Perry Black (JK Logix) Robe…" at bounding box center [444, 146] width 804 height 69
click at [832, 49] on span "Save Shipment" at bounding box center [820, 52] width 42 height 7
type input "9/29/2025 6:00 PM"
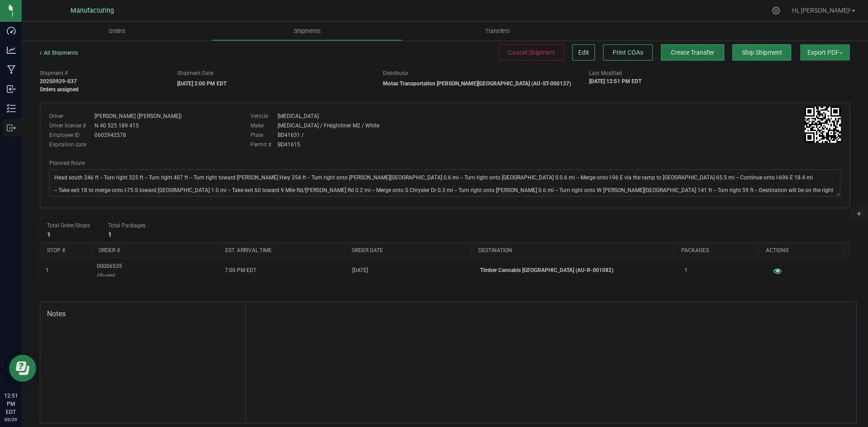
click at [675, 53] on span "Create Transfer" at bounding box center [692, 52] width 43 height 7
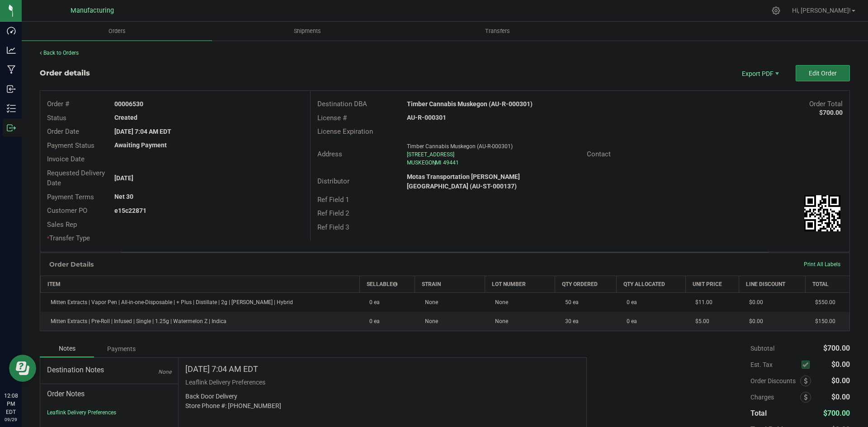
click at [802, 80] on button "Edit Order" at bounding box center [822, 73] width 54 height 16
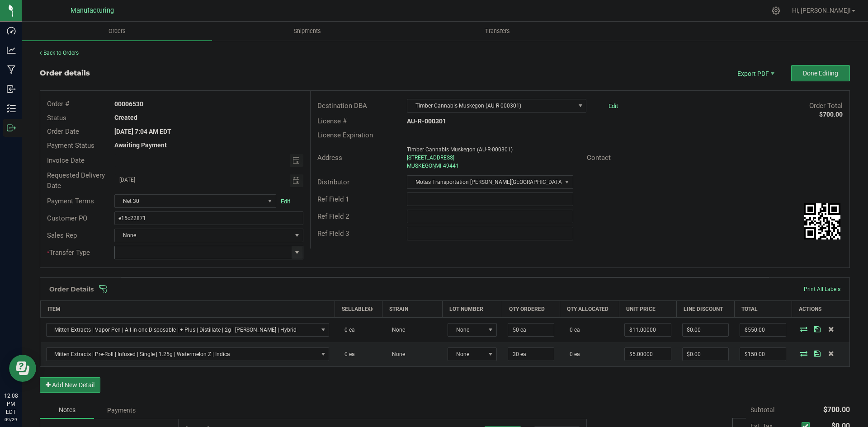
click at [293, 252] on span at bounding box center [296, 252] width 7 height 7
click at [152, 329] on li "Wholesale Transfer" at bounding box center [207, 328] width 186 height 15
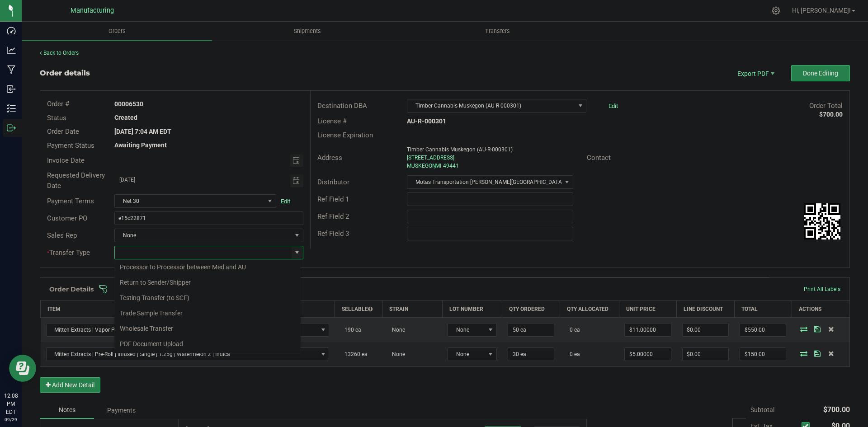
type input "Wholesale Transfer"
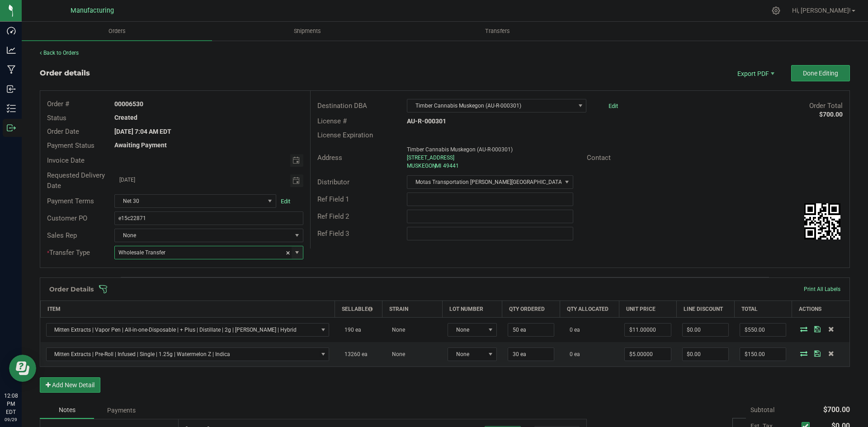
click at [340, 265] on div "Order # 00006530 Status Created Order Date [DATE] 7:04 AM EDT Payment Status Aw…" at bounding box center [444, 179] width 809 height 177
click at [321, 290] on span at bounding box center [504, 289] width 810 height 9
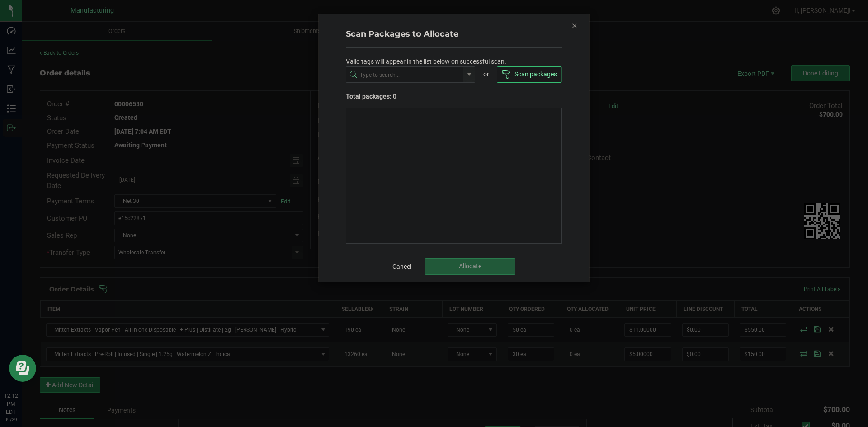
click at [396, 267] on link "Cancel" at bounding box center [401, 266] width 19 height 9
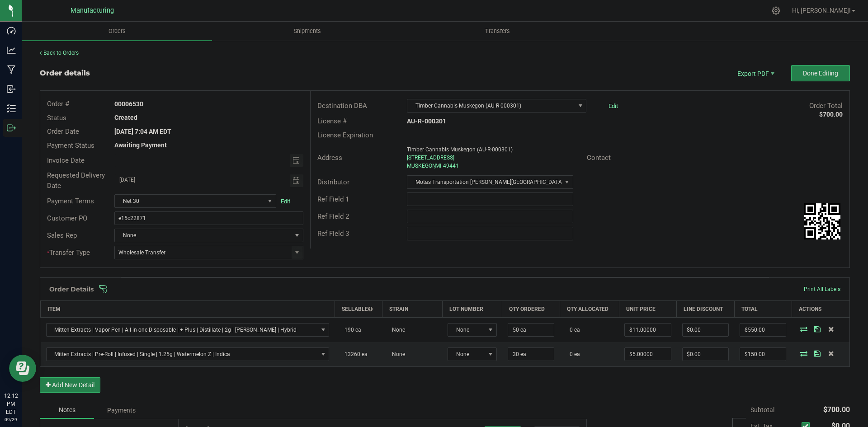
click at [389, 291] on span at bounding box center [504, 289] width 810 height 9
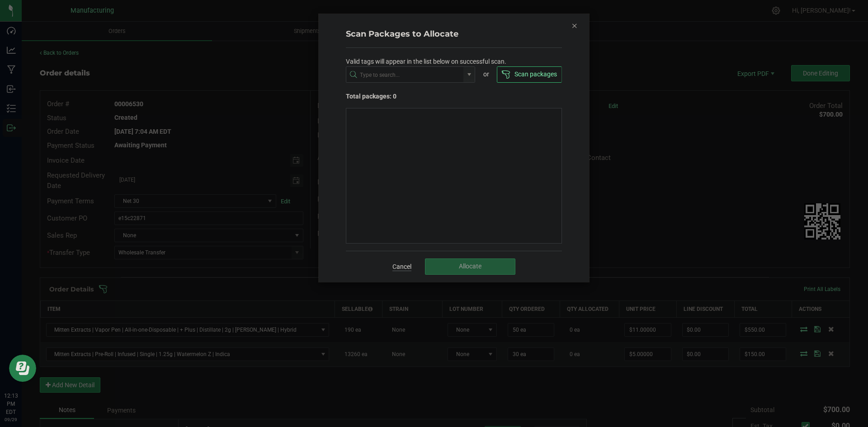
click at [400, 267] on link "Cancel" at bounding box center [401, 266] width 19 height 9
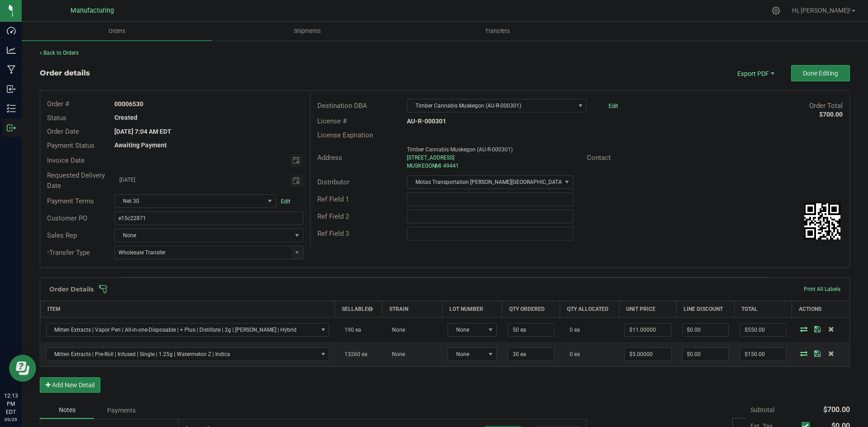
click at [406, 285] on span at bounding box center [504, 289] width 810 height 9
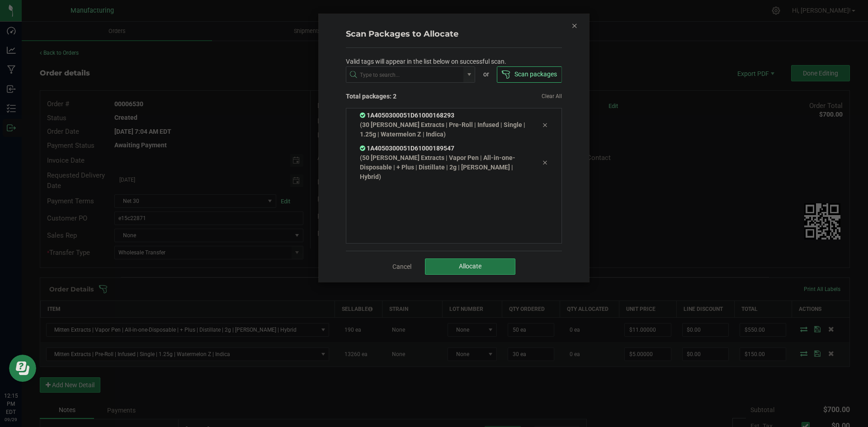
drag, startPoint x: 452, startPoint y: 264, endPoint x: 474, endPoint y: 264, distance: 22.1
click at [450, 264] on button "Allocate" at bounding box center [470, 266] width 90 height 16
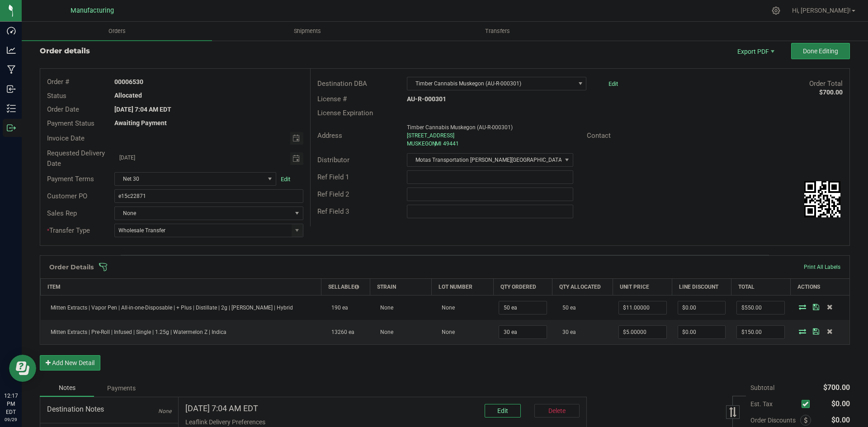
scroll to position [0, 0]
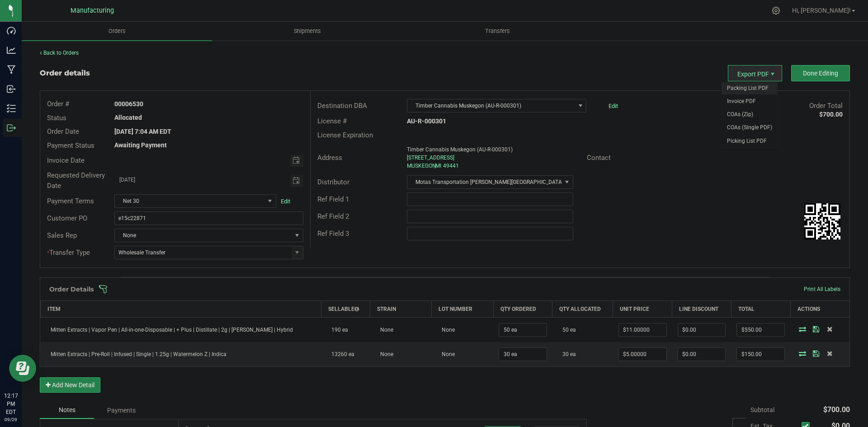
click at [742, 84] on span "Packing List PDF" at bounding box center [749, 88] width 56 height 13
click at [820, 74] on span "Done Editing" at bounding box center [820, 73] width 35 height 7
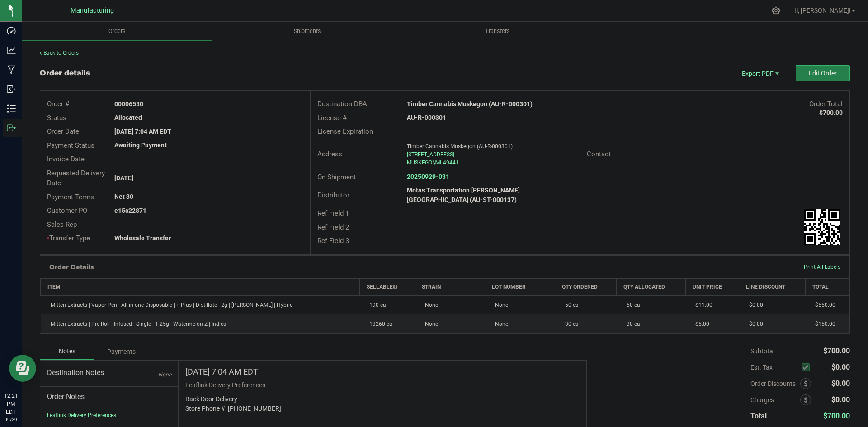
click at [466, 105] on strong "Timber Cannabis Muskegon (AU-R-000301)" at bounding box center [470, 103] width 126 height 7
copy strong "Timber Cannabis Muskegon (AU-R-000301)"
click at [433, 117] on strong "AU-R-000301" at bounding box center [426, 117] width 39 height 7
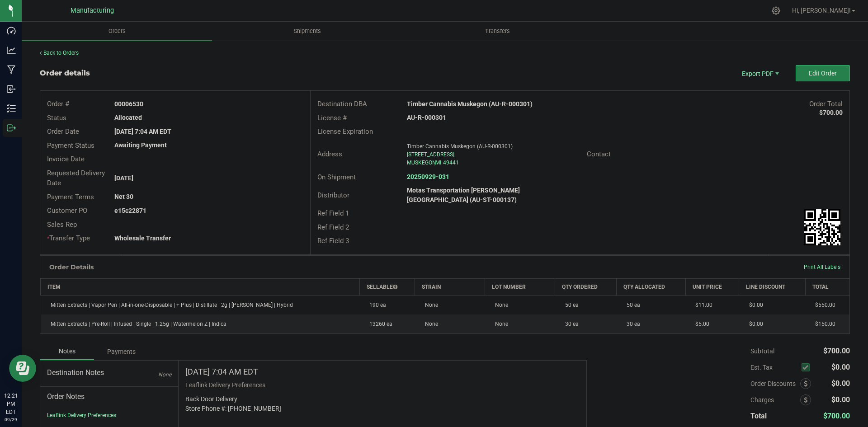
click at [433, 117] on strong "AU-R-000301" at bounding box center [426, 117] width 39 height 7
copy strong "AU-R-000301"
drag, startPoint x: 127, startPoint y: 103, endPoint x: 356, endPoint y: 124, distance: 229.6
click at [246, 110] on div "Order # 00006530" at bounding box center [175, 104] width 270 height 14
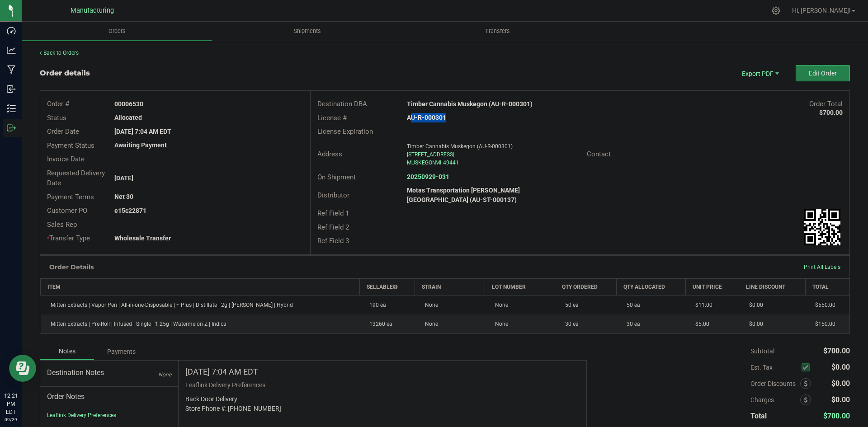
copy strong "6530"
drag, startPoint x: 128, startPoint y: 209, endPoint x: 320, endPoint y: 211, distance: 191.6
click at [239, 210] on div "e15c22871" at bounding box center [209, 210] width 202 height 9
copy strong "22871"
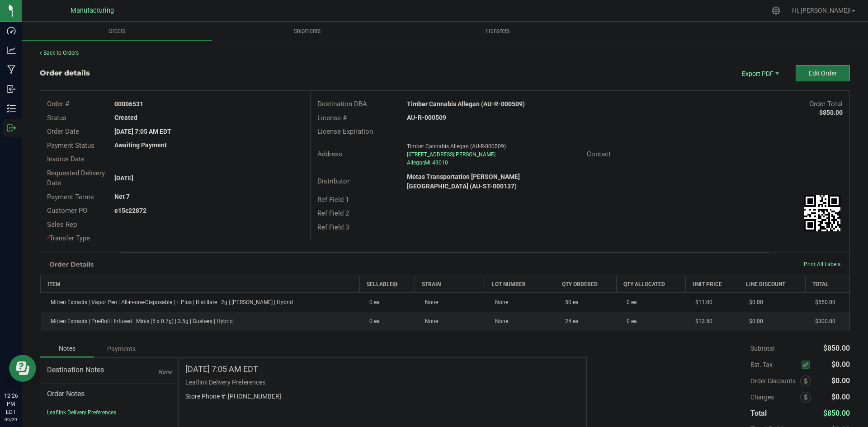
click at [808, 74] on span "Edit Order" at bounding box center [822, 73] width 28 height 7
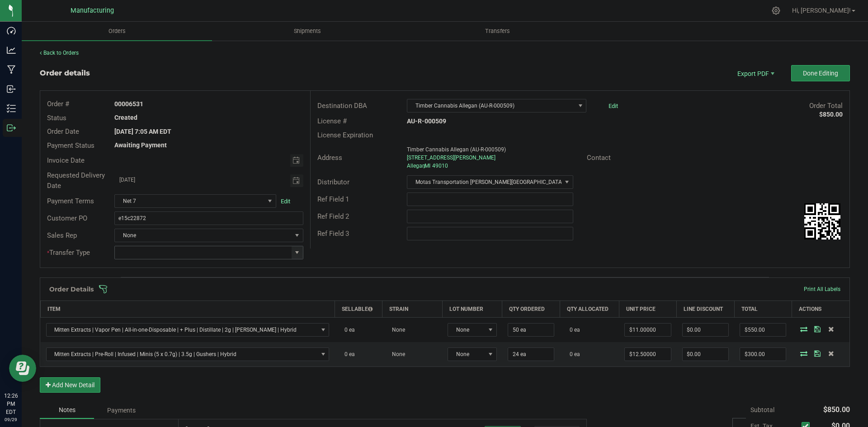
click at [295, 252] on span at bounding box center [296, 252] width 7 height 7
click at [153, 329] on li "Wholesale Transfer" at bounding box center [207, 328] width 186 height 15
type input "Wholesale Transfer"
click at [337, 250] on div "Order # 00006531 Status Created Order Date [DATE] 7:05 AM EDT Payment Status Aw…" at bounding box center [444, 179] width 809 height 177
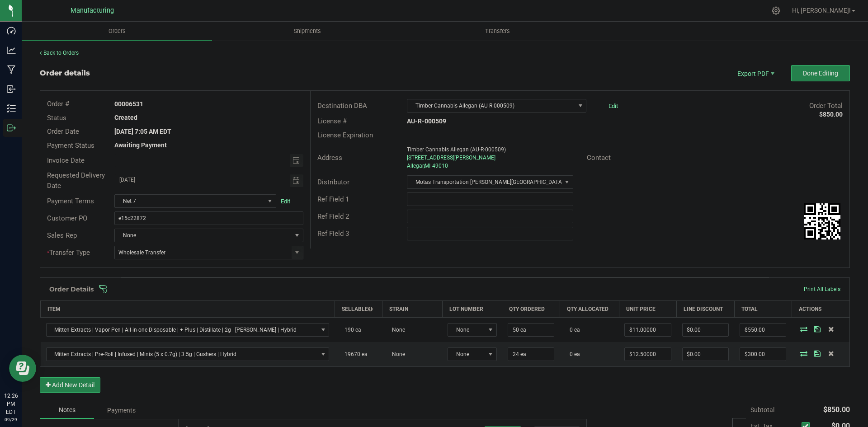
click at [316, 289] on span at bounding box center [504, 289] width 810 height 9
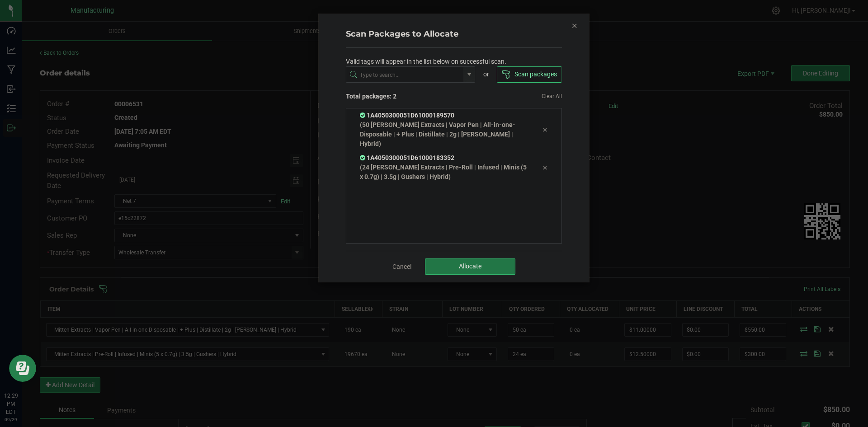
click at [471, 268] on span "Allocate" at bounding box center [470, 266] width 23 height 7
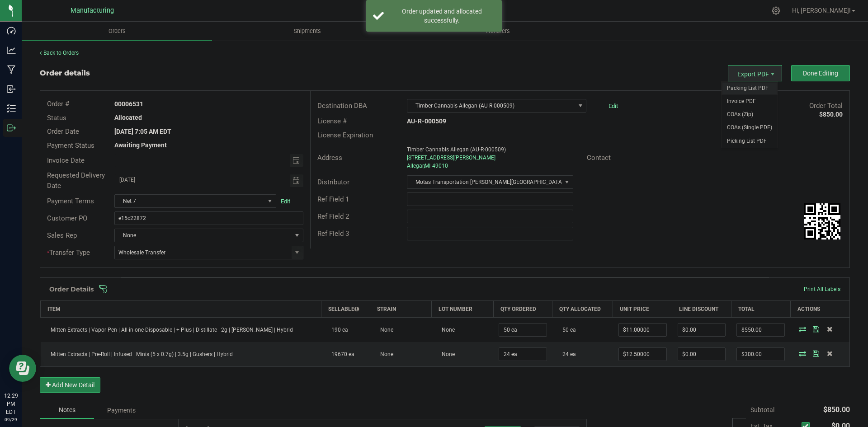
click at [748, 88] on span "Packing List PDF" at bounding box center [749, 88] width 56 height 13
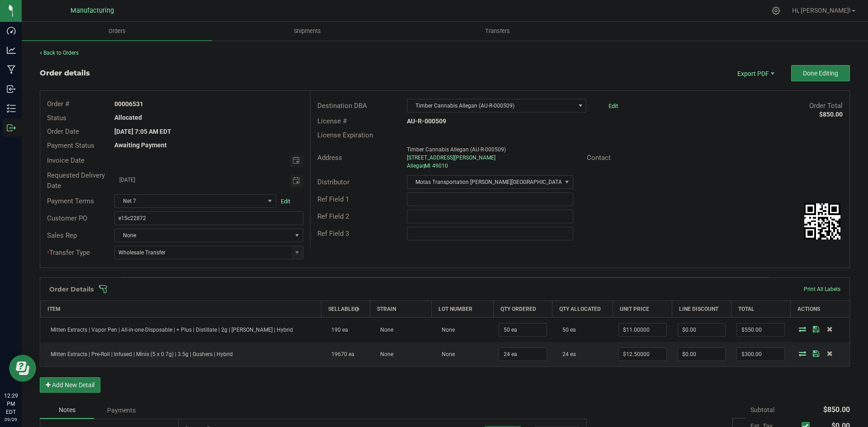
click at [817, 82] on outbound-order-header "Order details Export PDF Done Editing Order # 00006531 Status Allocated Order D…" at bounding box center [445, 171] width 810 height 212
click at [815, 73] on span "Done Editing" at bounding box center [820, 73] width 35 height 7
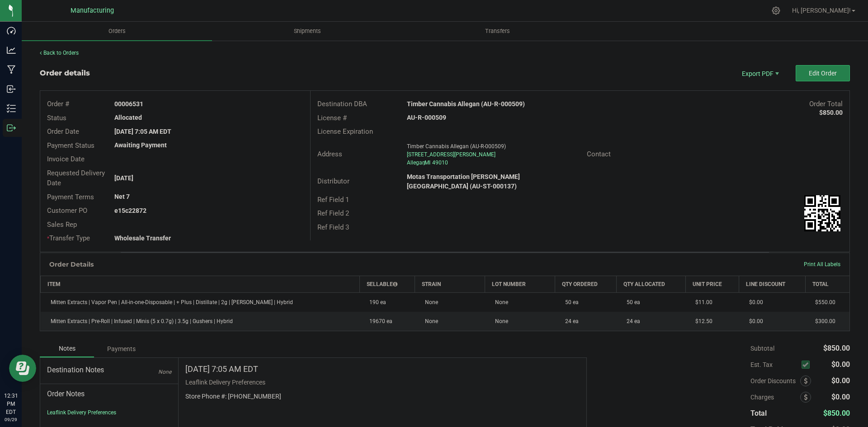
click at [465, 103] on strong "Timber Cannabis Allegan (AU-R-000509)" at bounding box center [466, 103] width 118 height 7
copy strong "Timber Cannabis Allegan (AU-R-000509)"
click at [432, 119] on strong "AU-R-000509" at bounding box center [426, 117] width 39 height 7
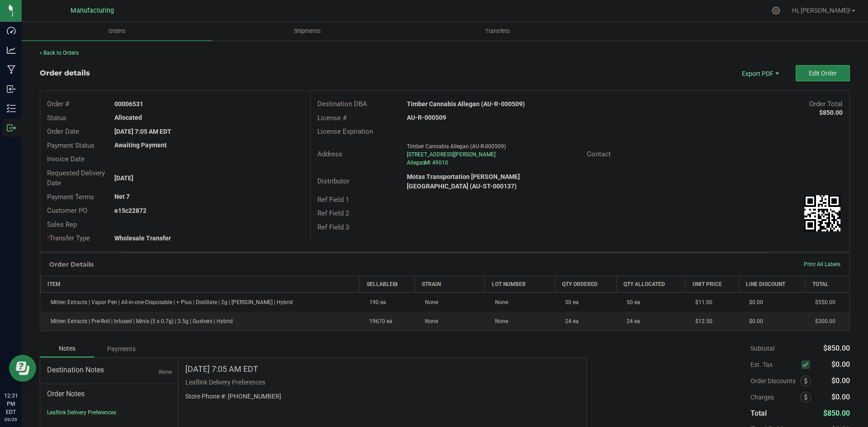
click at [432, 119] on strong "AU-R-000509" at bounding box center [426, 117] width 39 height 7
copy strong "AU-R-000509"
drag, startPoint x: 128, startPoint y: 102, endPoint x: 274, endPoint y: 108, distance: 146.5
click at [227, 102] on div "00006531" at bounding box center [209, 103] width 202 height 9
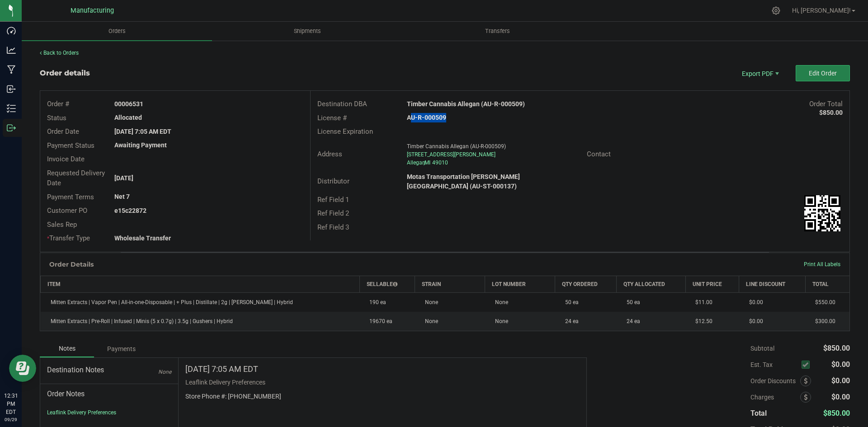
copy strong "6531"
drag, startPoint x: 126, startPoint y: 210, endPoint x: 314, endPoint y: 213, distance: 188.0
click at [309, 213] on div "Order # 00006531 Status Allocated Order Date Sep 25, 2025 7:05 AM EDT Payment S…" at bounding box center [444, 171] width 809 height 161
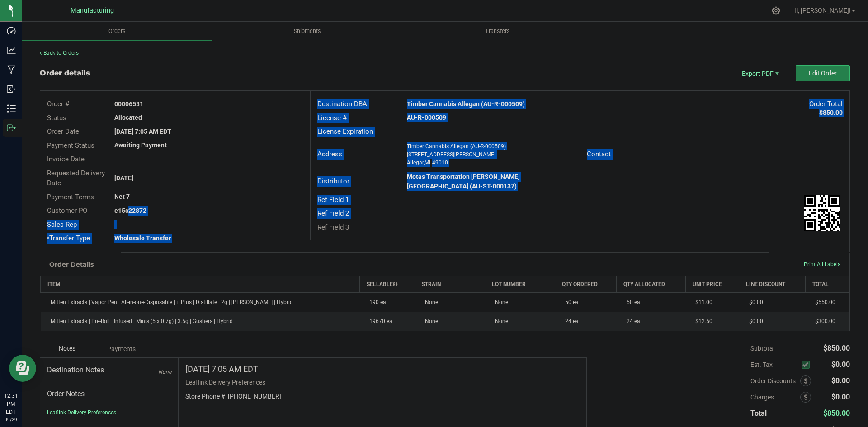
copy div "c22872 Sales Rep * Transfer Type Wholesale Transfer Destination DBA Timber Cann…"
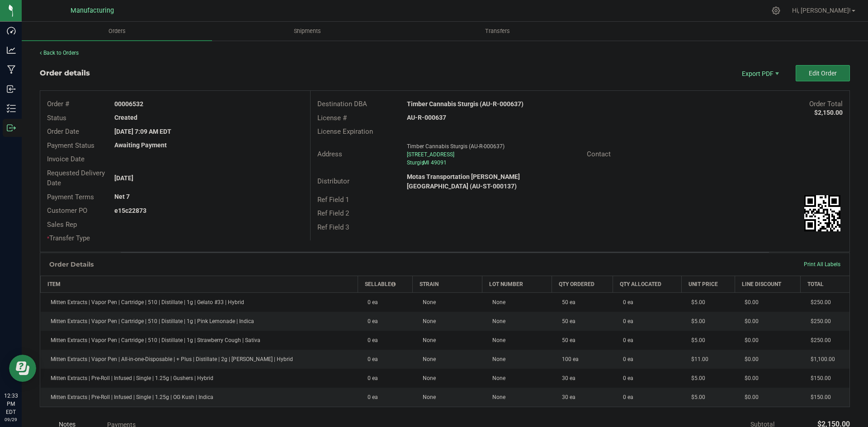
click at [798, 69] on button "Edit Order" at bounding box center [822, 73] width 54 height 16
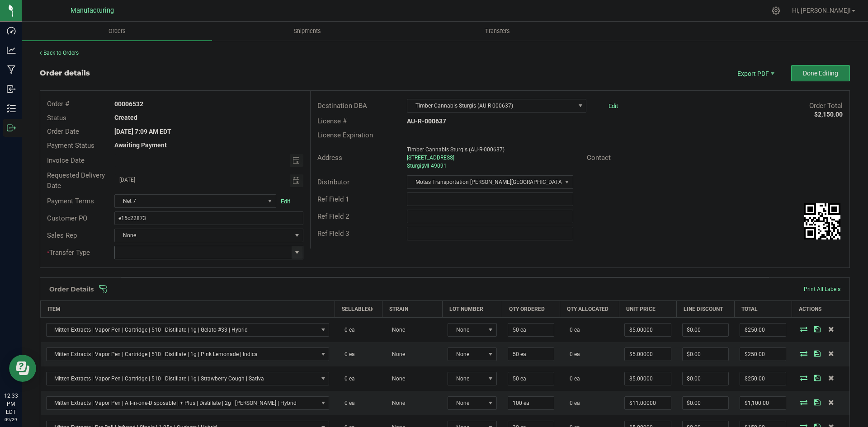
click at [298, 252] on span at bounding box center [296, 252] width 7 height 7
click at [149, 323] on li "Wholesale Transfer" at bounding box center [207, 328] width 186 height 15
type input "Wholesale Transfer"
click at [361, 243] on div "Destination DBA Timber Cannabis Sturgis (AU-R-000637) Edit Order Total $2,150.0…" at bounding box center [579, 170] width 539 height 158
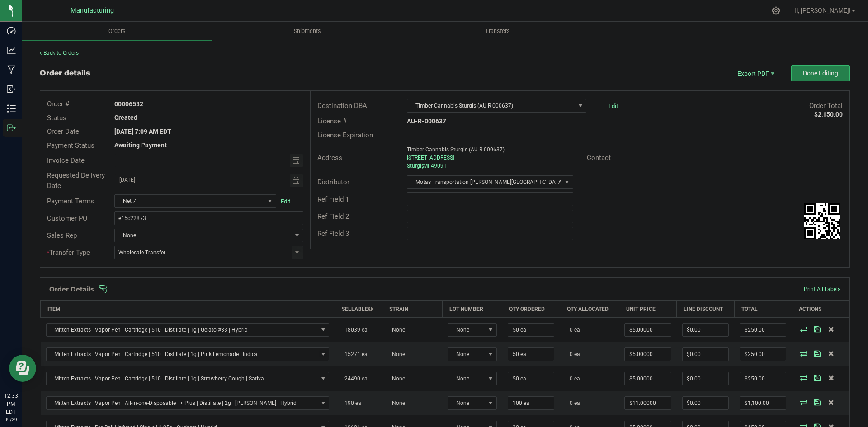
click at [324, 285] on span at bounding box center [504, 289] width 810 height 9
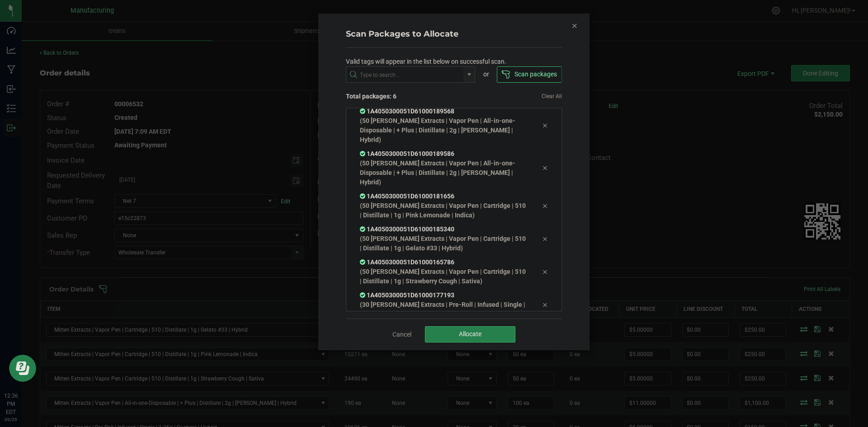
scroll to position [37, 0]
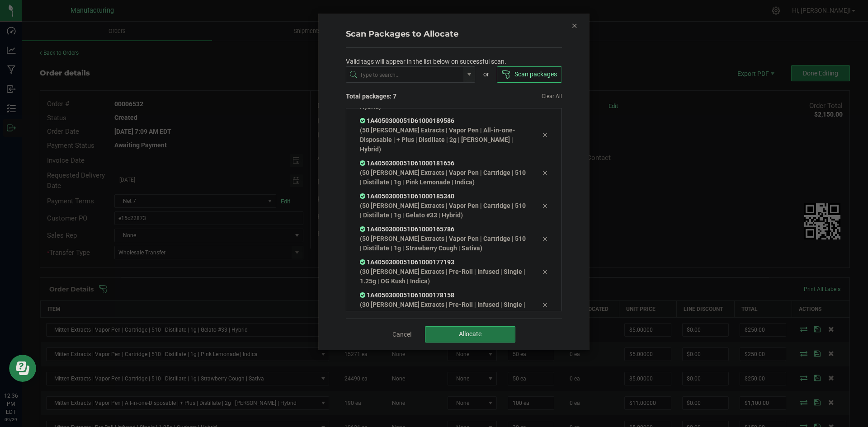
click at [487, 338] on button "Allocate" at bounding box center [470, 334] width 90 height 16
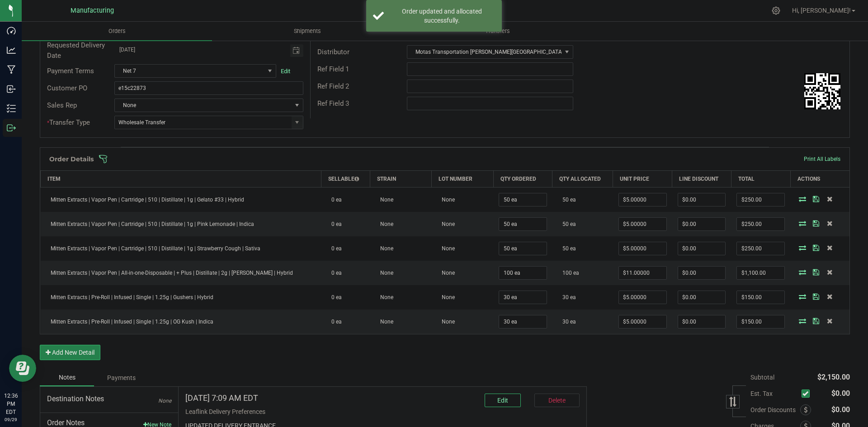
scroll to position [0, 0]
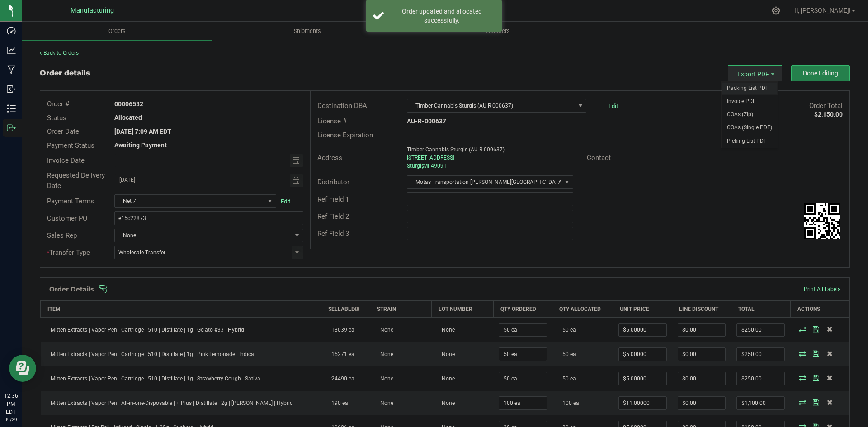
click at [737, 83] on span "Packing List PDF" at bounding box center [749, 88] width 56 height 13
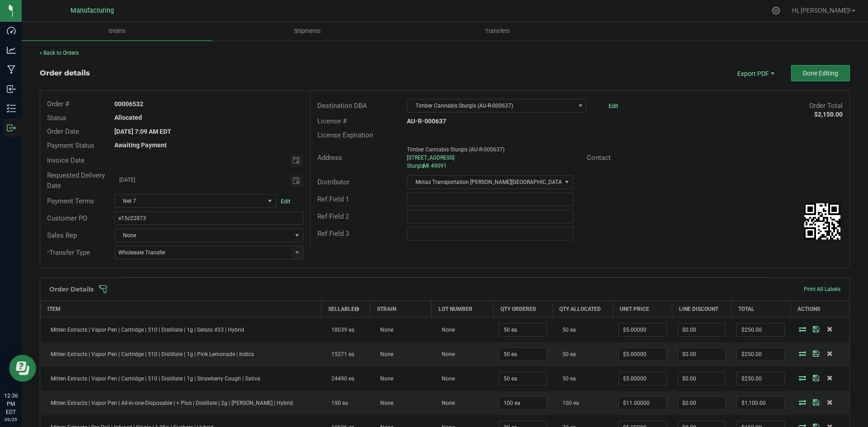
click at [831, 75] on span "Done Editing" at bounding box center [820, 73] width 35 height 7
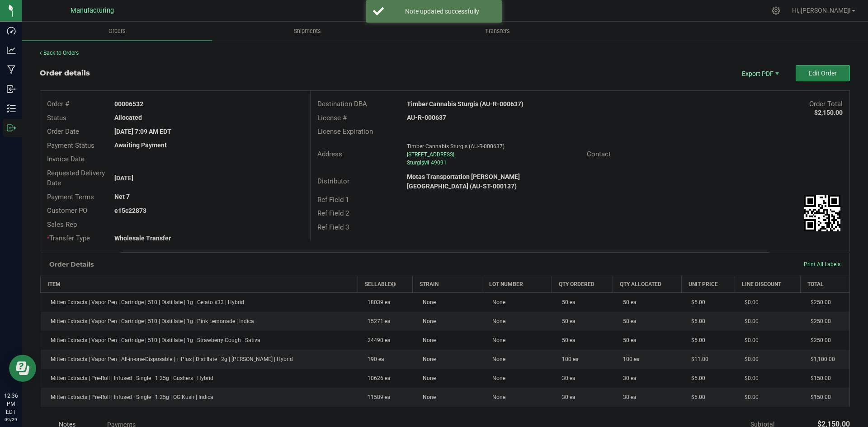
click at [468, 104] on strong "Timber Cannabis Sturgis (AU-R-000637)" at bounding box center [465, 103] width 117 height 7
copy strong "Timber Cannabis Sturgis (AU-R-000637)"
click at [427, 113] on div "License # AU-R-000637" at bounding box center [579, 118] width 539 height 14
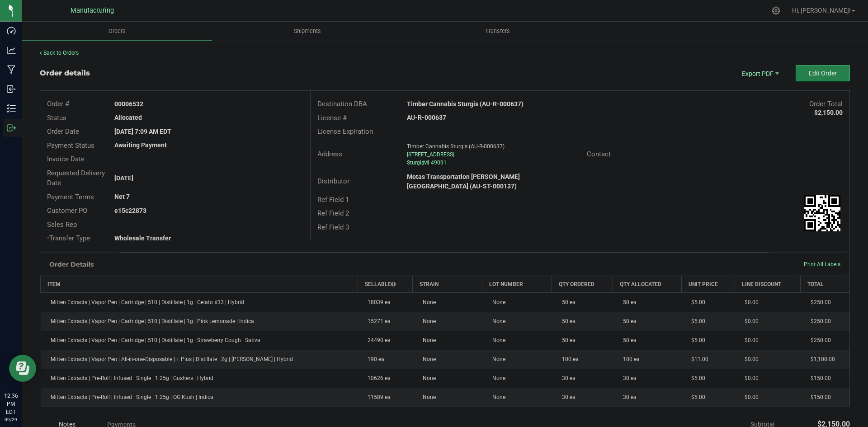
click at [427, 113] on div "License # AU-R-000637" at bounding box center [579, 118] width 539 height 14
click at [427, 114] on strong "AU-R-000637" at bounding box center [426, 117] width 39 height 7
click at [428, 116] on strong "AU-R-000637" at bounding box center [426, 117] width 39 height 7
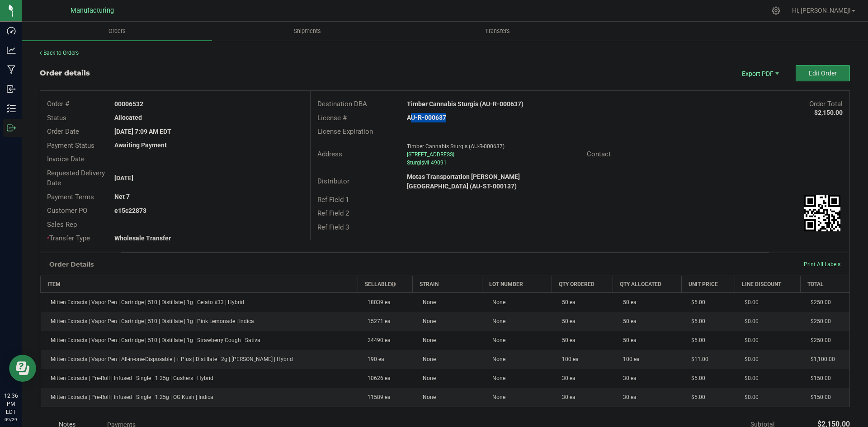
click at [428, 116] on strong "AU-R-000637" at bounding box center [426, 117] width 39 height 7
drag, startPoint x: 128, startPoint y: 102, endPoint x: 282, endPoint y: 108, distance: 154.7
click at [245, 105] on div "00006532" at bounding box center [209, 103] width 202 height 9
copy strong "6532"
drag, startPoint x: 128, startPoint y: 207, endPoint x: 413, endPoint y: 224, distance: 285.7
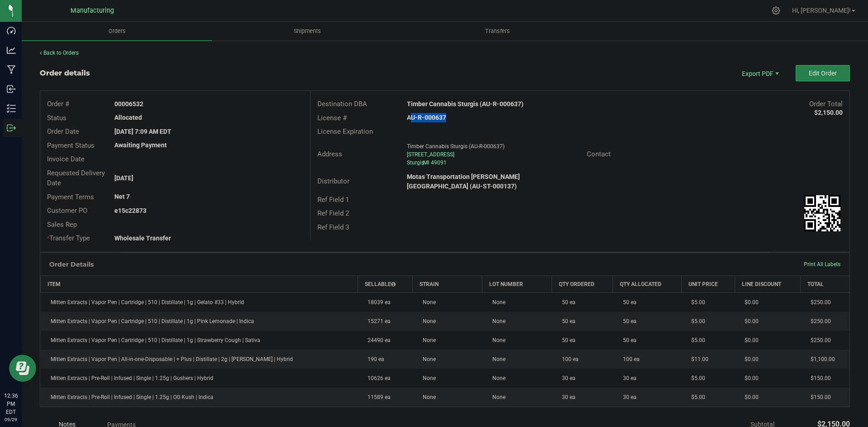
click at [361, 218] on div "Order # 00006532 Status Allocated Order Date [DATE] 7:09 AM EDT Payment Status …" at bounding box center [444, 171] width 809 height 161
copy div "22873 Sales Rep * Transfer Type Wholesale Transfer Destination DBA Timber Canna…"
click at [194, 83] on outbound-order-header "Order details Export PDF Edit Order Order # 00006532 Status Allocated Order Dat…" at bounding box center [445, 158] width 810 height 187
click at [458, 103] on strong "Timber Cannabis Sturgis (AU-R-000637)" at bounding box center [465, 103] width 117 height 7
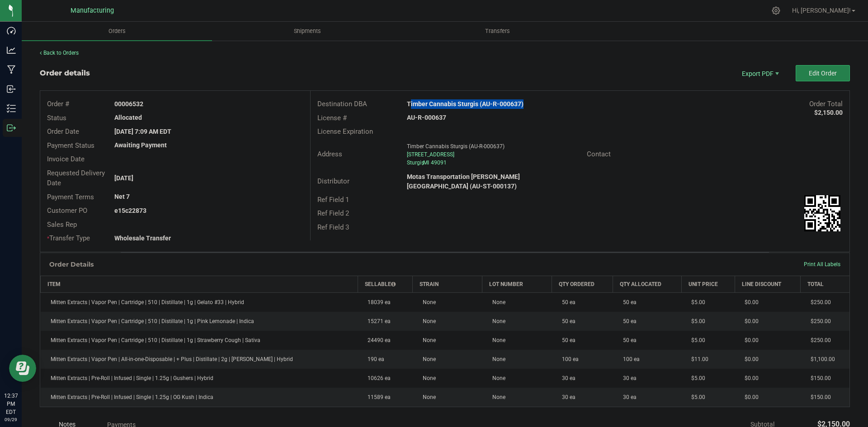
click at [458, 103] on strong "Timber Cannabis Sturgis (AU-R-000637)" at bounding box center [465, 103] width 117 height 7
copy strong "Timber Cannabis Sturgis (AU-R-000637)"
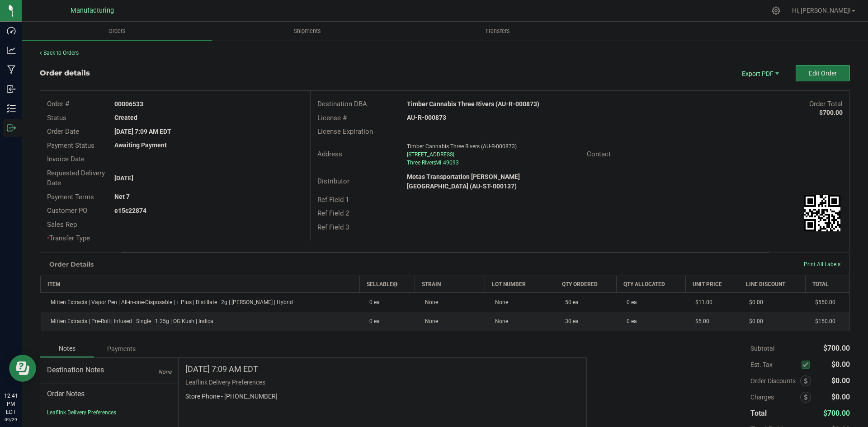
click at [812, 73] on span "Edit Order" at bounding box center [822, 73] width 28 height 7
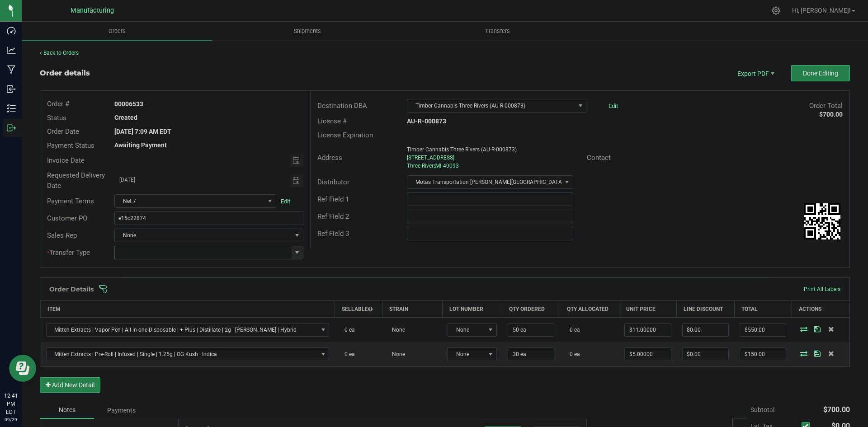
click at [296, 249] on span at bounding box center [296, 252] width 11 height 13
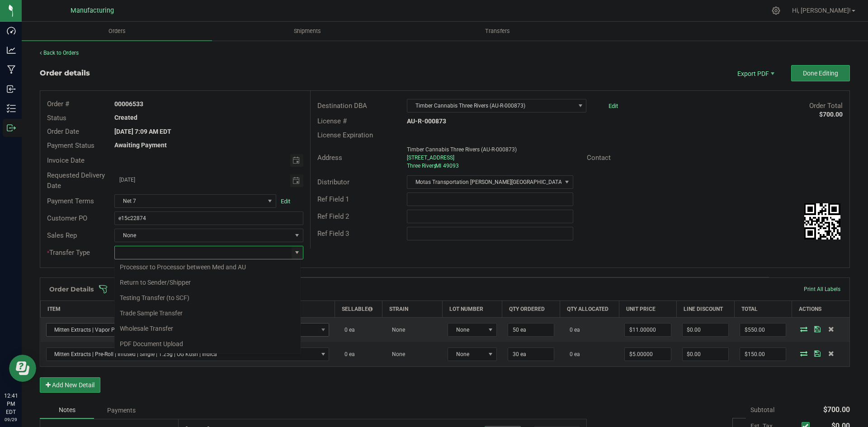
click at [150, 328] on li "Wholesale Transfer" at bounding box center [207, 328] width 186 height 15
type input "Wholesale Transfer"
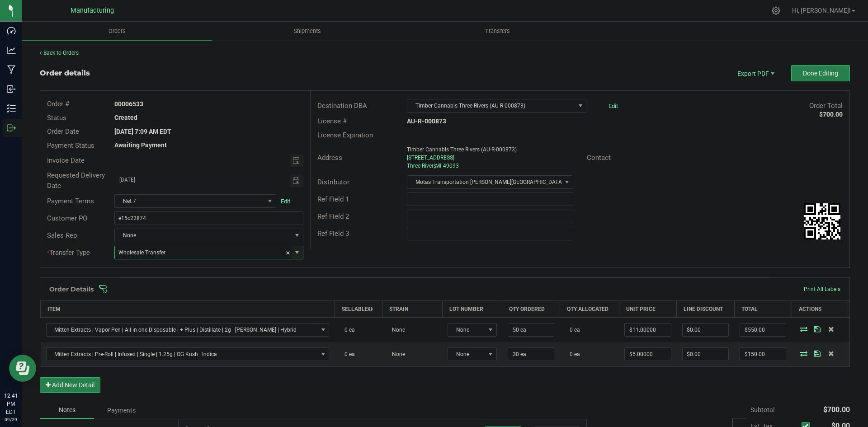
click at [386, 238] on div "Ref Field 3" at bounding box center [355, 234] width 90 height 10
click at [342, 289] on span at bounding box center [504, 289] width 810 height 9
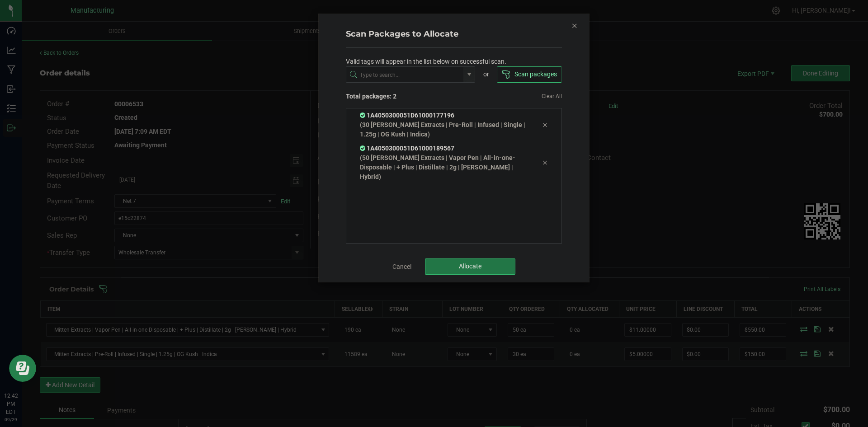
click at [474, 268] on span "Allocate" at bounding box center [470, 266] width 23 height 7
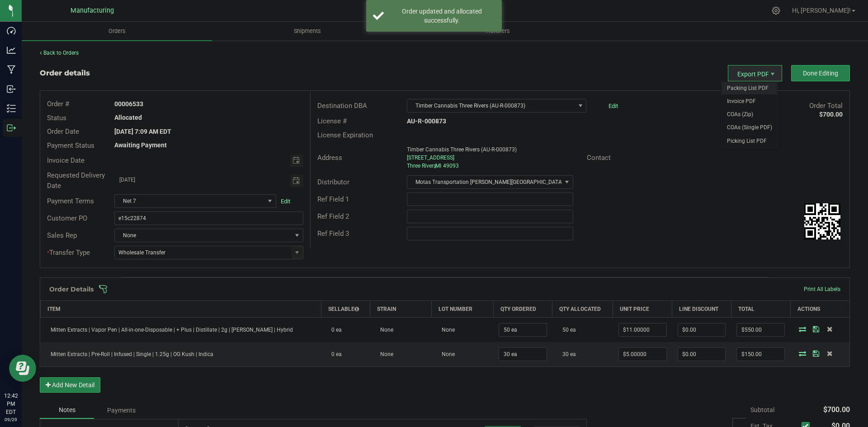
click at [743, 83] on span "Packing List PDF" at bounding box center [749, 88] width 56 height 13
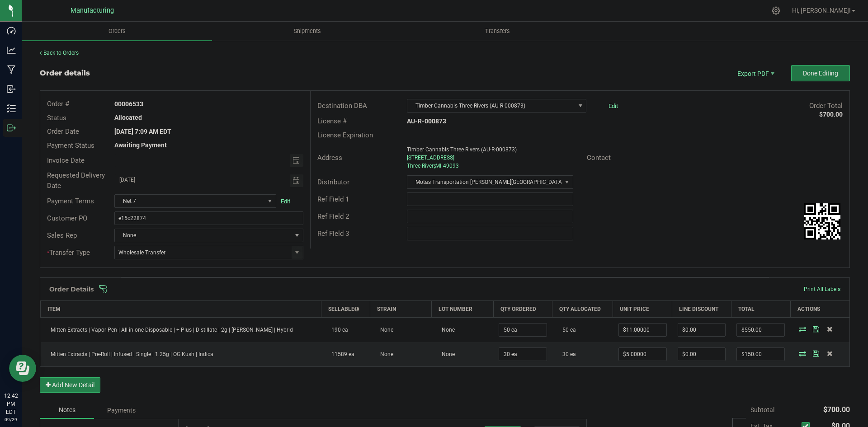
click at [813, 66] on button "Done Editing" at bounding box center [820, 73] width 59 height 16
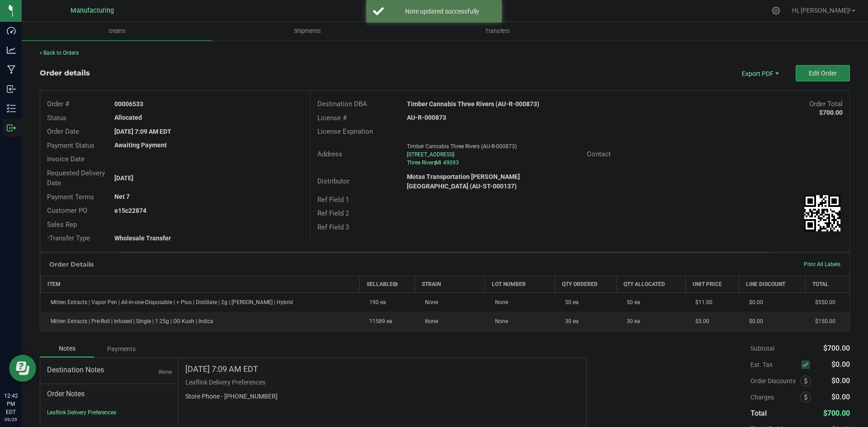
click at [465, 106] on strong "Timber Cannabis Three Rivers (AU-R-000873)" at bounding box center [473, 103] width 132 height 7
copy strong "Timber Cannabis Three Rivers (AU-R-000873)"
click at [413, 115] on strong "AU-R-000873" at bounding box center [426, 117] width 39 height 7
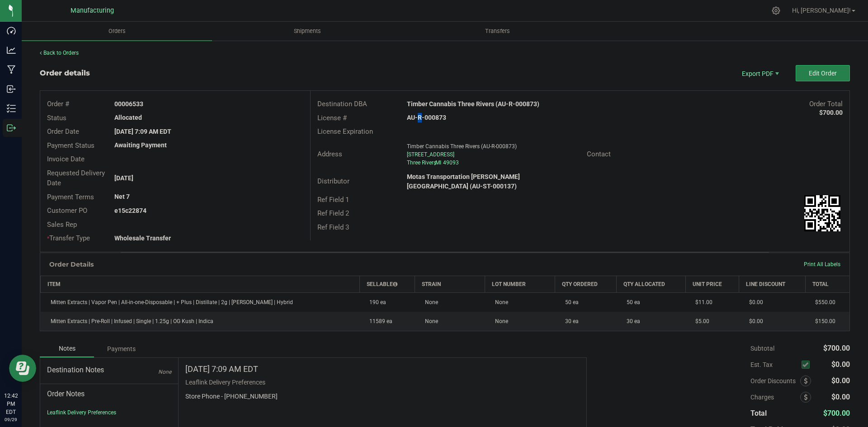
click at [413, 115] on strong "AU-R-000873" at bounding box center [426, 117] width 39 height 7
copy strong "AU-R-000873"
drag, startPoint x: 129, startPoint y: 102, endPoint x: 310, endPoint y: 109, distance: 181.4
click at [281, 108] on div "00006533" at bounding box center [209, 103] width 202 height 9
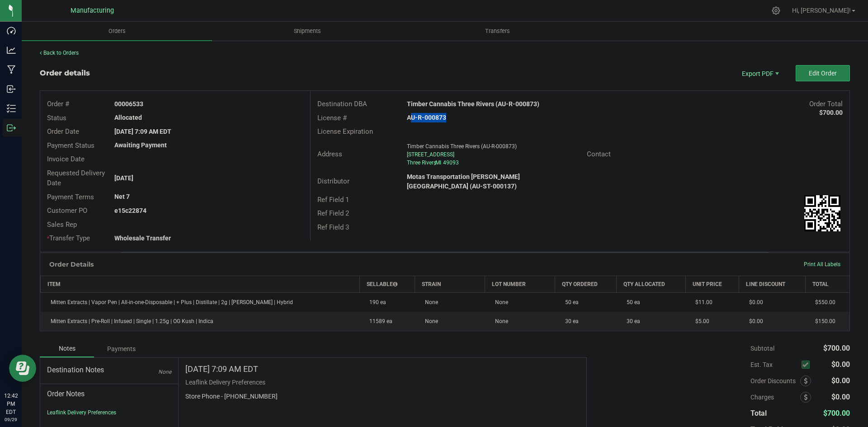
copy strong "6533"
drag, startPoint x: 127, startPoint y: 208, endPoint x: 393, endPoint y: 222, distance: 266.1
click at [229, 210] on div "e15c22874" at bounding box center [209, 210] width 202 height 9
copy strong "22874"
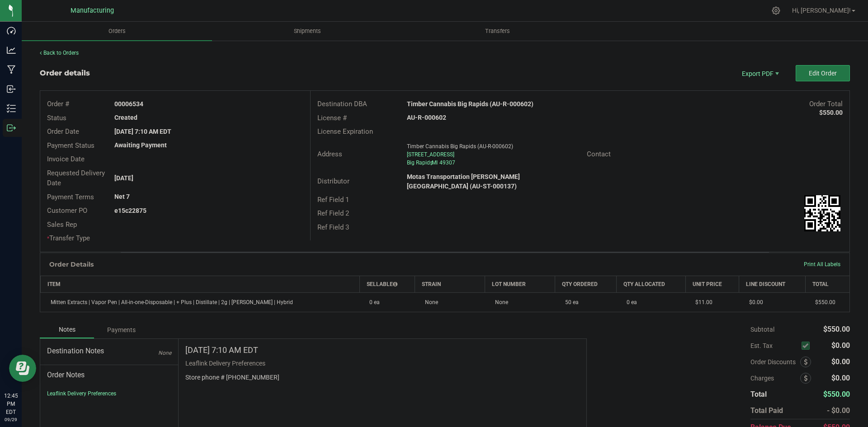
click at [808, 77] on span "Edit Order" at bounding box center [822, 73] width 28 height 7
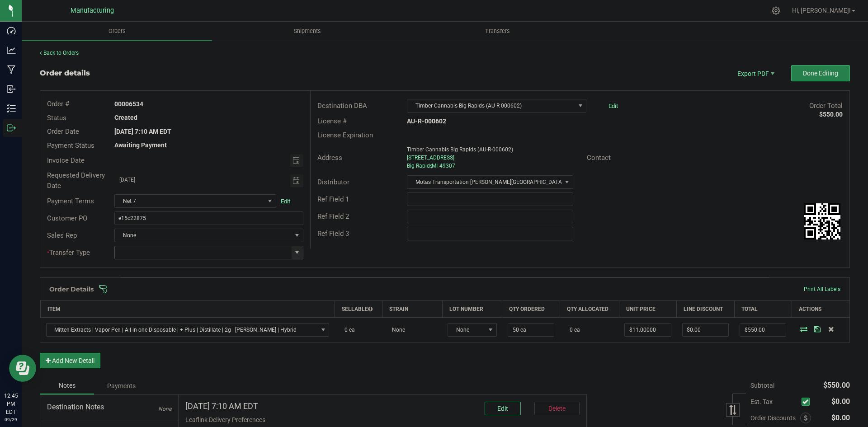
click at [294, 251] on span at bounding box center [296, 252] width 7 height 7
drag, startPoint x: 164, startPoint y: 327, endPoint x: 278, endPoint y: 285, distance: 121.2
click at [165, 327] on li "Wholesale Transfer" at bounding box center [207, 328] width 186 height 15
type input "Wholesale Transfer"
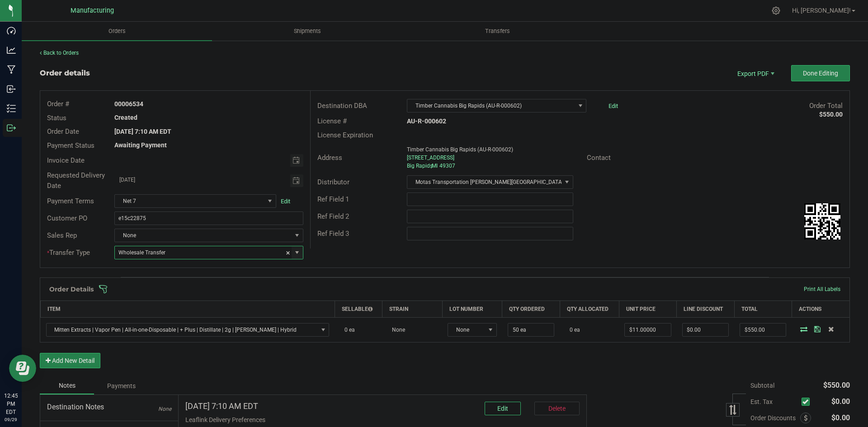
click at [345, 247] on div "Destination DBA Timber Cannabis Big Rapids (AU-R-000602) Edit Order Total $550.…" at bounding box center [579, 170] width 539 height 158
click at [324, 291] on span at bounding box center [504, 289] width 810 height 9
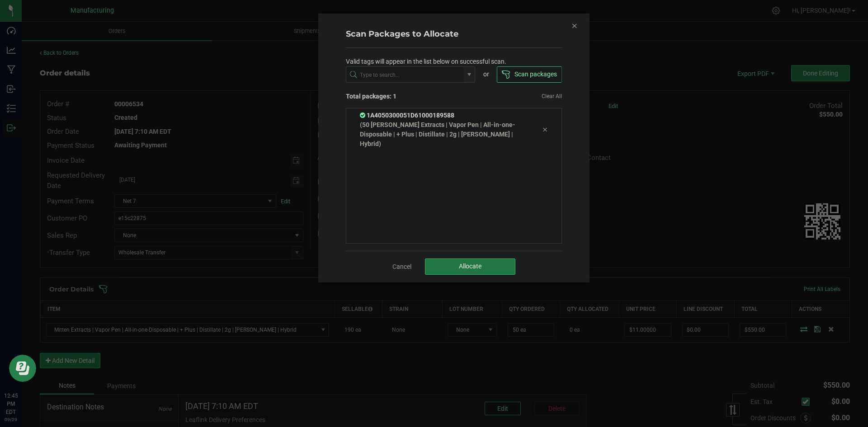
click at [437, 263] on button "Allocate" at bounding box center [470, 266] width 90 height 16
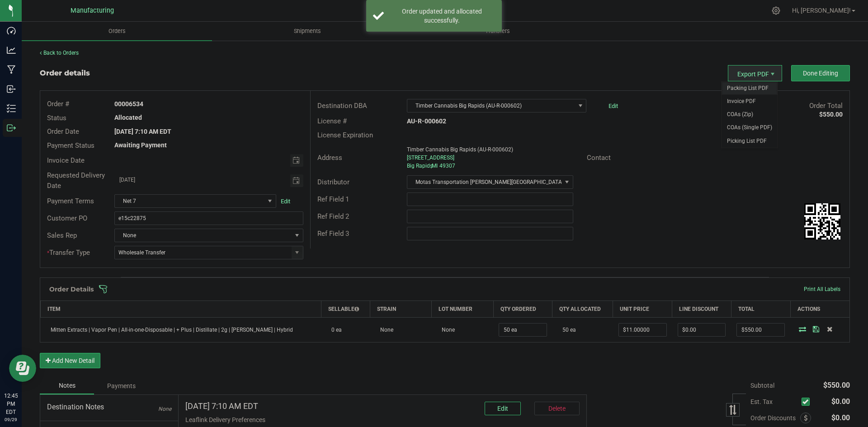
click at [736, 84] on span "Packing List PDF" at bounding box center [749, 88] width 56 height 13
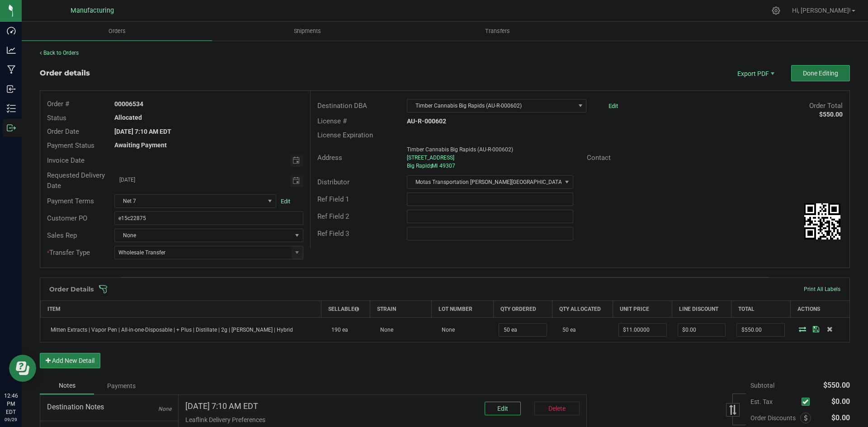
click at [800, 69] on button "Done Editing" at bounding box center [820, 73] width 59 height 16
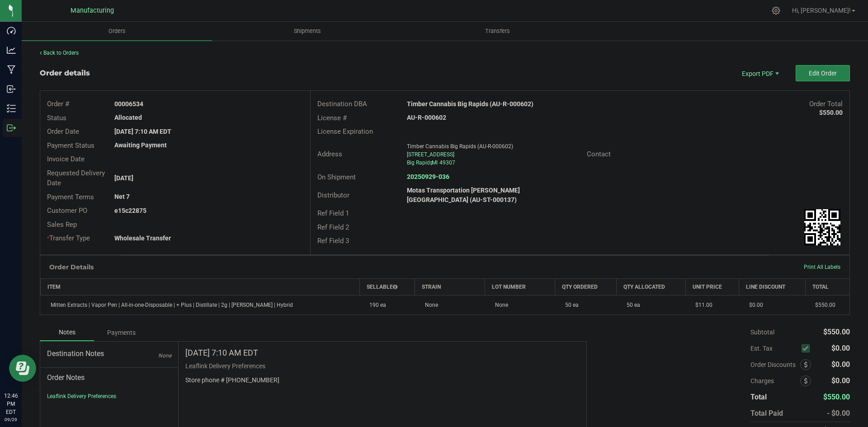
click at [466, 105] on strong "Timber Cannabis Big Rapids (AU-R-000602)" at bounding box center [470, 103] width 127 height 7
copy strong "Timber Cannabis Big Rapids (AU-R-000602)"
click at [429, 117] on strong "AU-R-000602" at bounding box center [426, 117] width 39 height 7
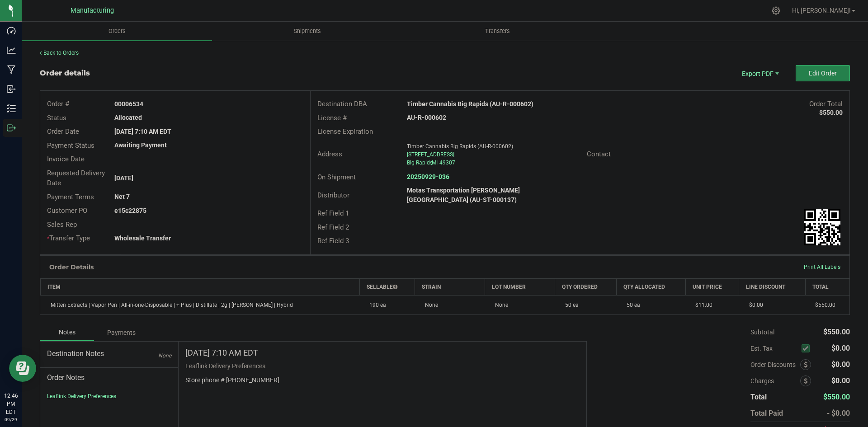
click at [429, 117] on strong "AU-R-000602" at bounding box center [426, 117] width 39 height 7
copy strong "AU-R-000602"
drag, startPoint x: 129, startPoint y: 103, endPoint x: 274, endPoint y: 111, distance: 145.3
click at [237, 103] on div "00006534" at bounding box center [209, 103] width 202 height 9
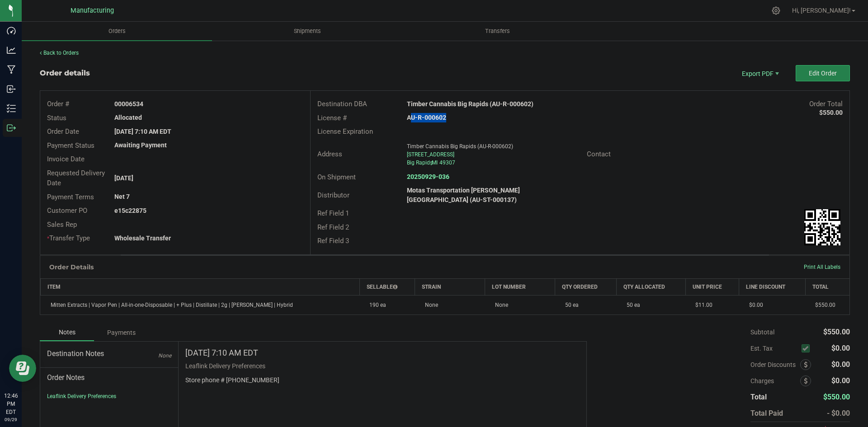
copy strong "6534"
drag, startPoint x: 127, startPoint y: 211, endPoint x: 245, endPoint y: 210, distance: 117.5
click at [225, 208] on div "e15c22875" at bounding box center [209, 210] width 202 height 9
copy strong "22875"
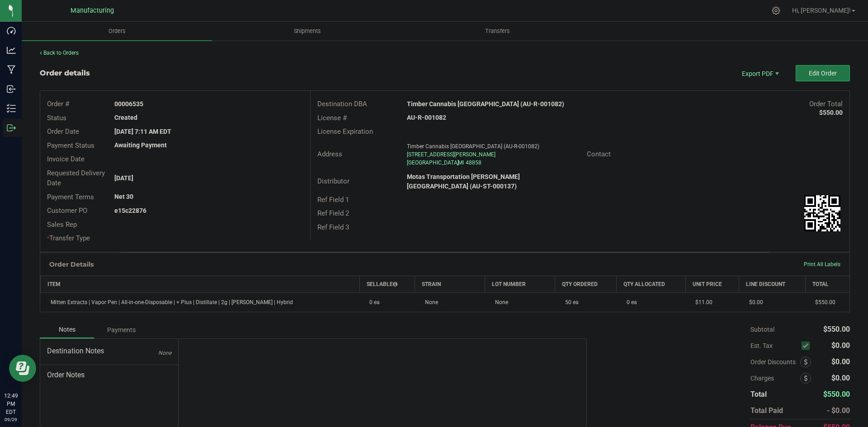
click at [817, 70] on span "Edit Order" at bounding box center [822, 73] width 28 height 7
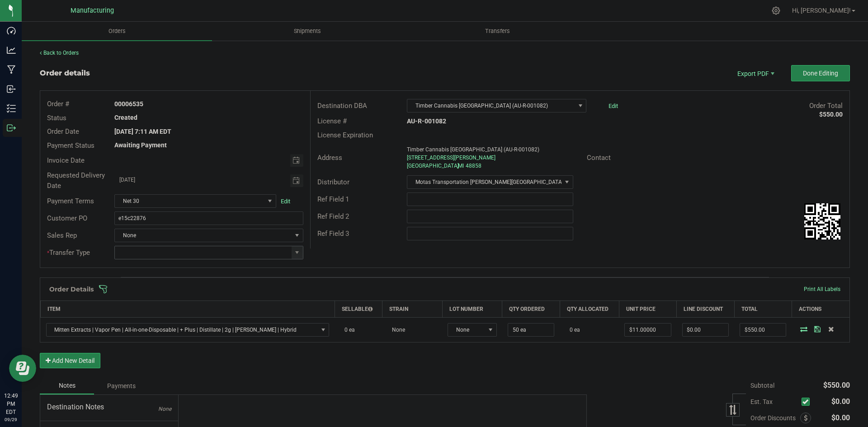
click at [295, 248] on span at bounding box center [296, 252] width 11 height 13
click at [172, 324] on li "Wholesale Transfer" at bounding box center [207, 328] width 186 height 15
type input "Wholesale Transfer"
click at [364, 243] on div "Destination DBA Timber Cannabis [GEOGRAPHIC_DATA] (AU-R-001082) Edit Order Tota…" at bounding box center [579, 170] width 539 height 158
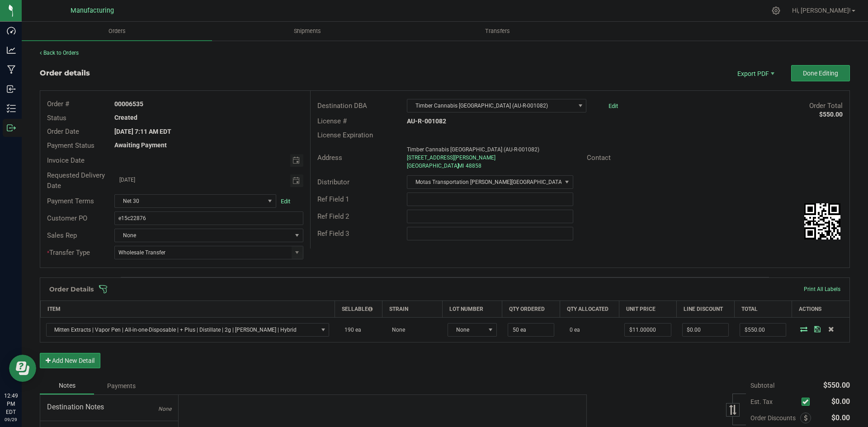
click at [339, 293] on span at bounding box center [504, 289] width 810 height 9
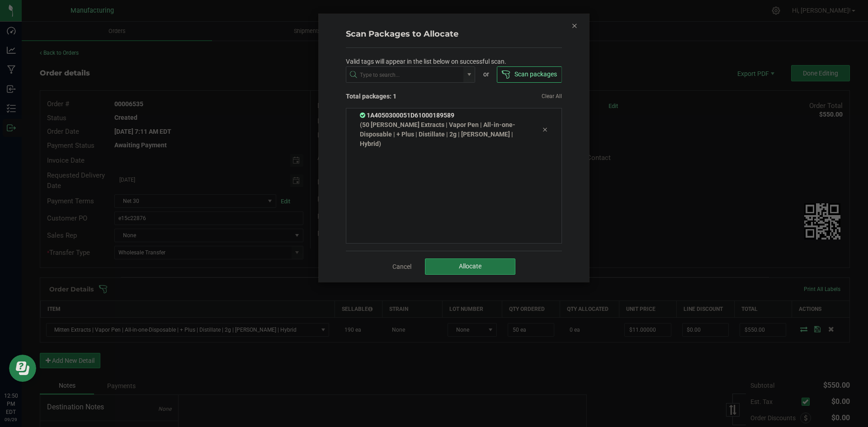
click at [445, 259] on button "Allocate" at bounding box center [470, 266] width 90 height 16
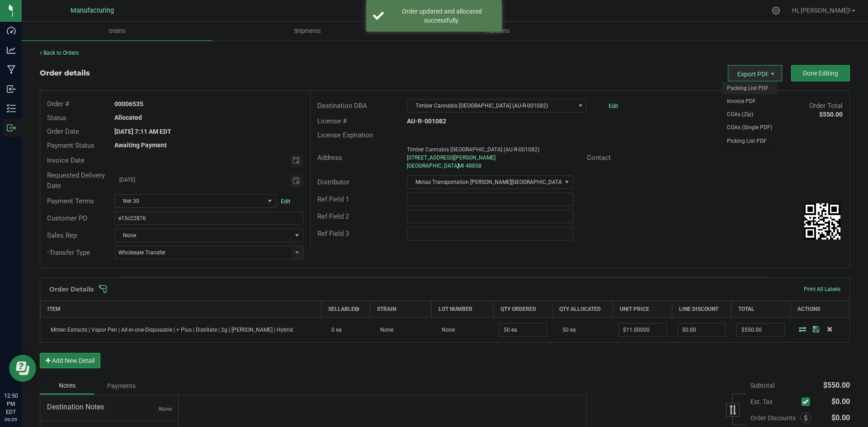
click at [749, 85] on span "Packing List PDF" at bounding box center [749, 88] width 56 height 13
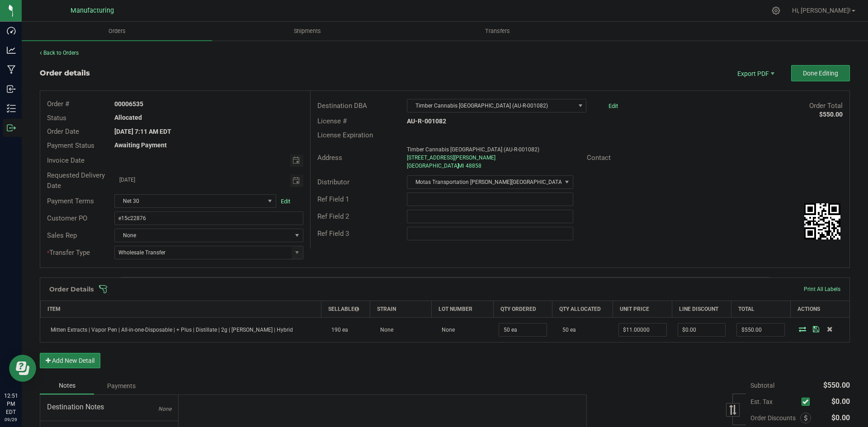
click at [813, 66] on button "Done Editing" at bounding box center [820, 73] width 59 height 16
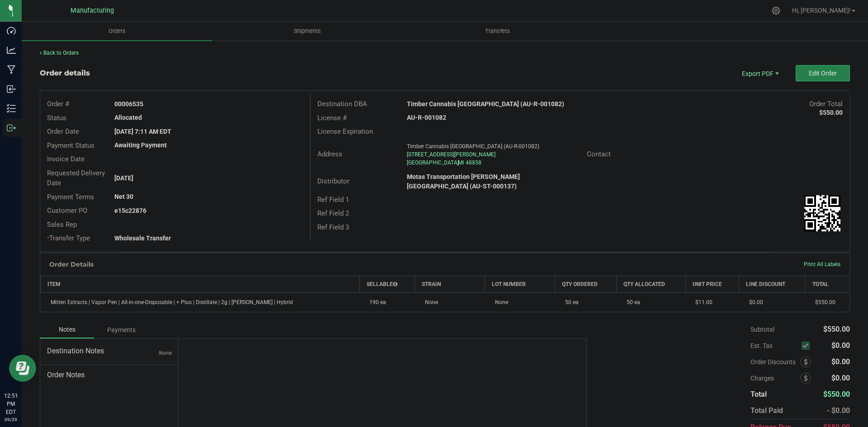
click at [472, 105] on strong "Timber Cannabis [GEOGRAPHIC_DATA] (AU-R-001082)" at bounding box center [485, 103] width 157 height 7
copy strong "Timber Cannabis [GEOGRAPHIC_DATA] (AU-R-001082)"
click at [438, 116] on strong "AU-R-001082" at bounding box center [426, 117] width 39 height 7
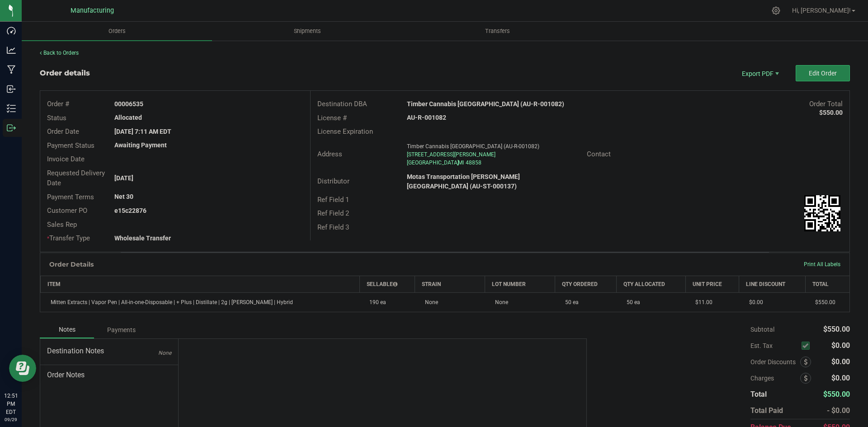
click at [438, 116] on strong "AU-R-001082" at bounding box center [426, 117] width 39 height 7
copy strong "AU-R-001082"
drag, startPoint x: 127, startPoint y: 100, endPoint x: 234, endPoint y: 106, distance: 106.8
click at [201, 103] on div "00006535" at bounding box center [209, 103] width 202 height 9
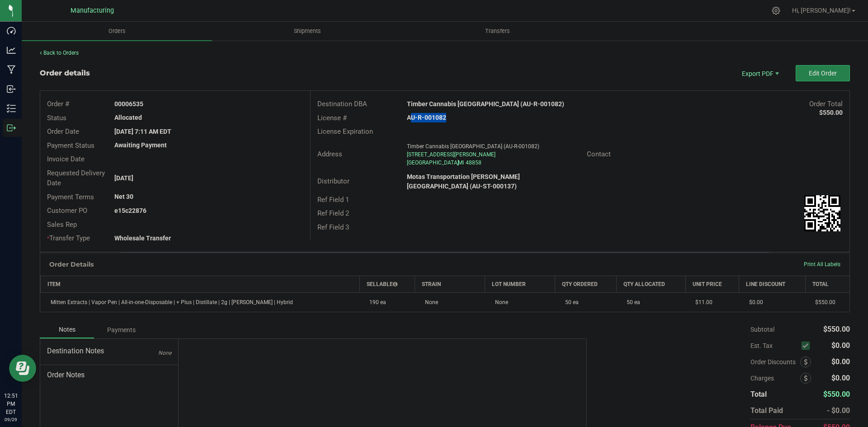
copy strong "6535"
drag, startPoint x: 127, startPoint y: 208, endPoint x: 243, endPoint y: 209, distance: 116.1
click at [238, 209] on div "e15c22876" at bounding box center [209, 210] width 202 height 9
copy strong "22876"
